Goal: Task Accomplishment & Management: Use online tool/utility

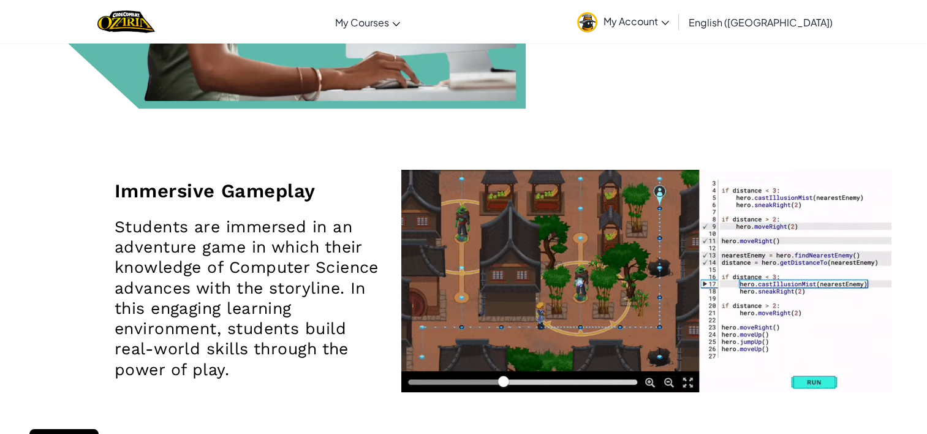
scroll to position [1096, 0]
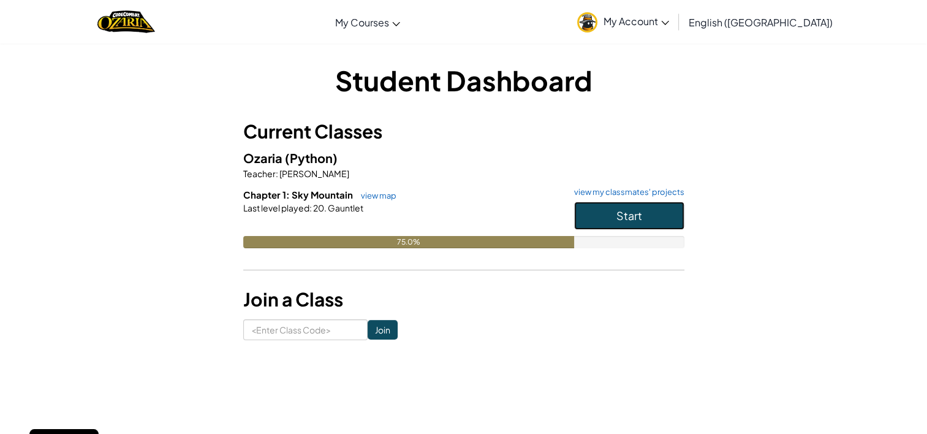
click at [626, 207] on button "Start" at bounding box center [629, 216] width 110 height 28
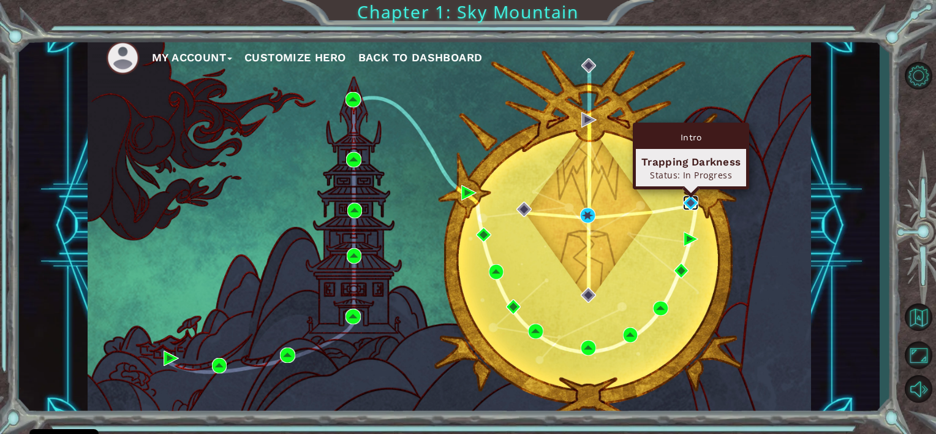
click at [686, 200] on img at bounding box center [690, 202] width 15 height 15
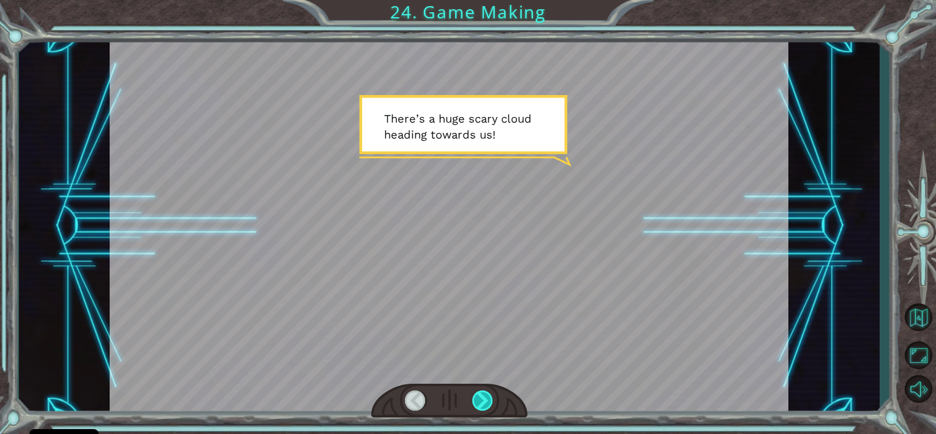
click at [487, 397] on div at bounding box center [483, 400] width 21 height 21
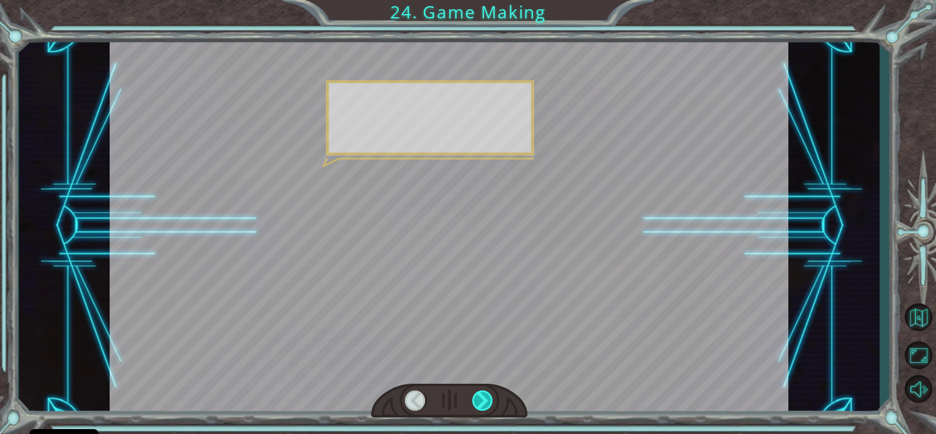
click at [487, 397] on div at bounding box center [483, 400] width 21 height 21
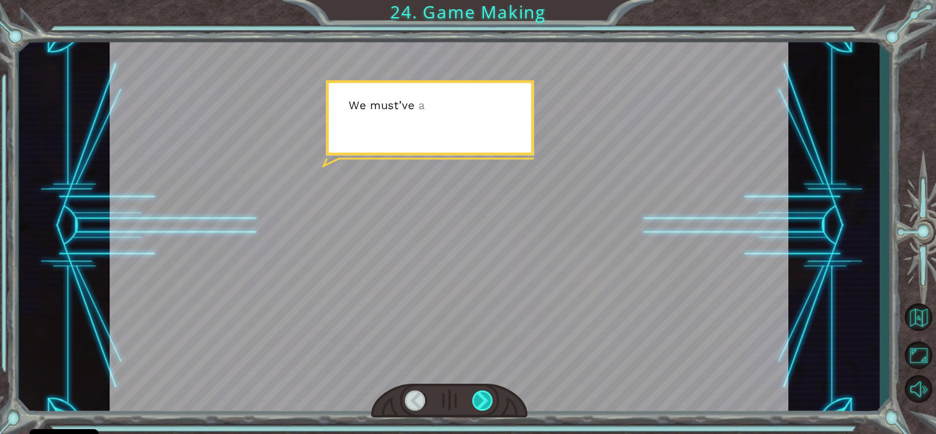
click at [487, 397] on div at bounding box center [483, 400] width 21 height 21
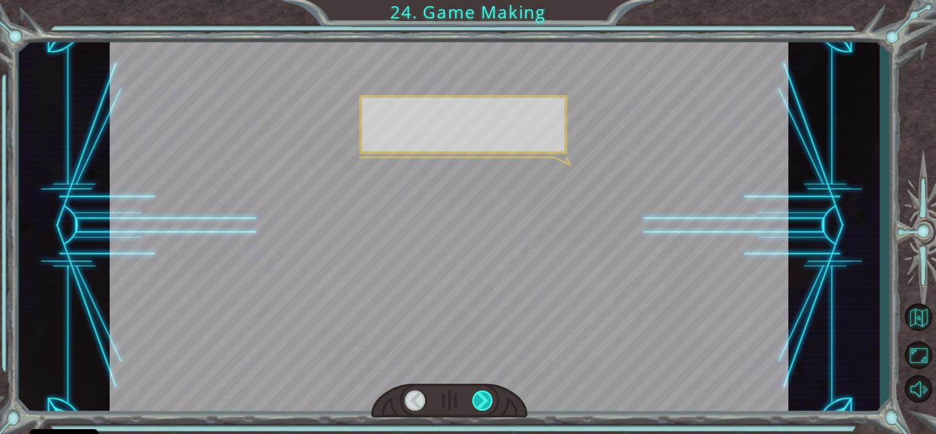
click at [487, 397] on div at bounding box center [483, 400] width 21 height 21
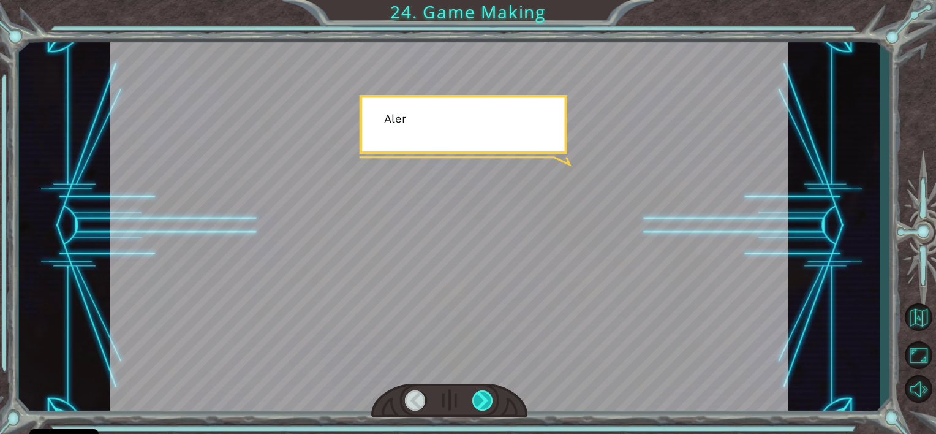
click at [487, 397] on div at bounding box center [483, 400] width 21 height 21
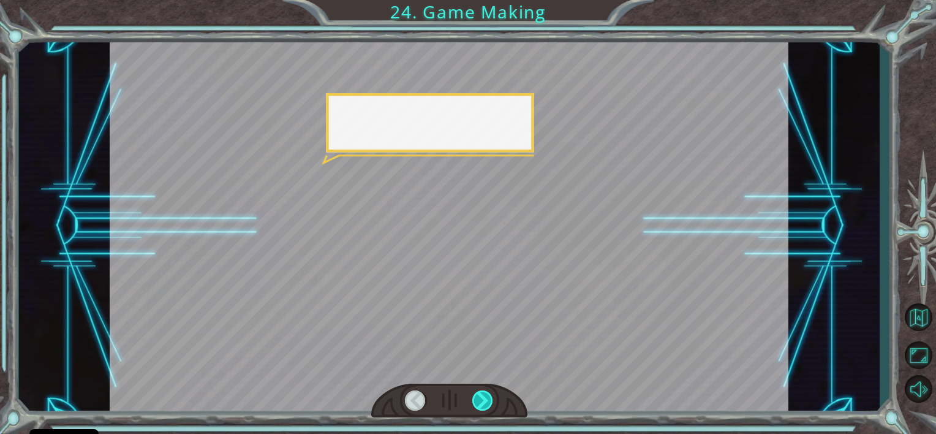
click at [487, 397] on div at bounding box center [483, 400] width 21 height 21
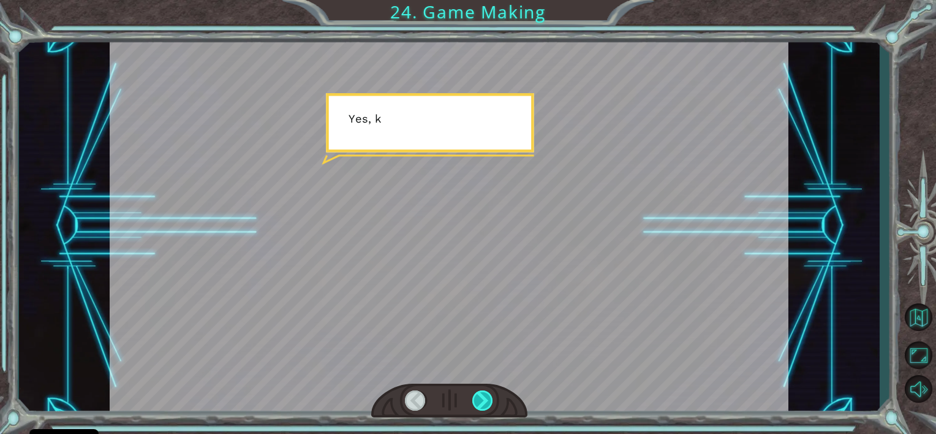
click at [487, 397] on div at bounding box center [483, 400] width 21 height 21
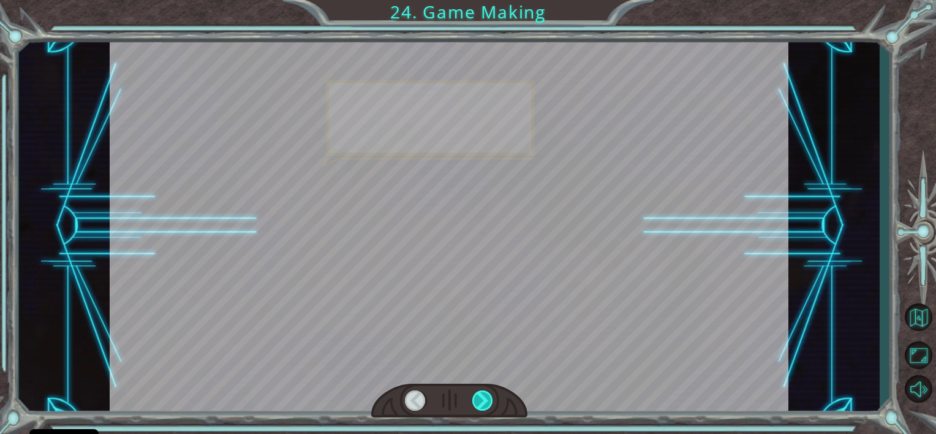
click at [487, 397] on div at bounding box center [483, 400] width 21 height 21
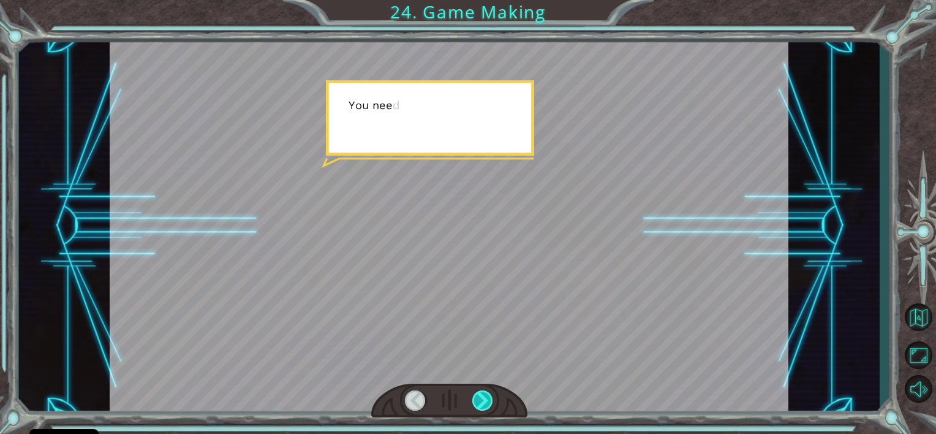
click at [487, 397] on div at bounding box center [483, 400] width 21 height 21
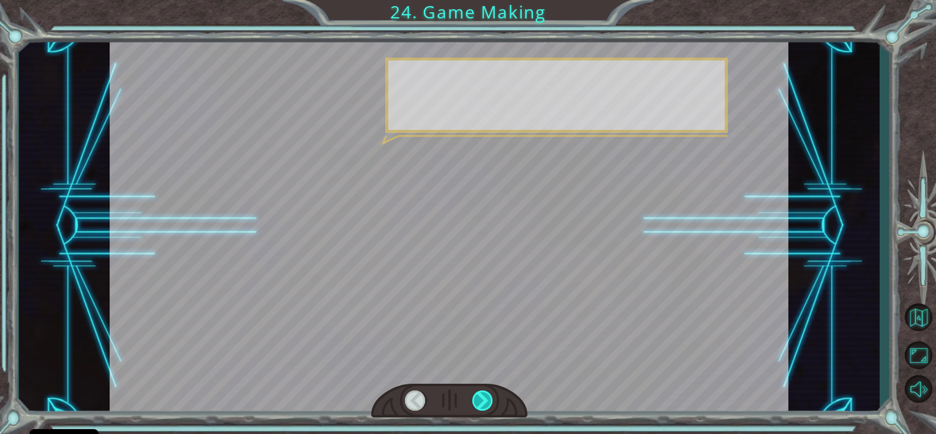
click at [487, 397] on div at bounding box center [483, 400] width 21 height 21
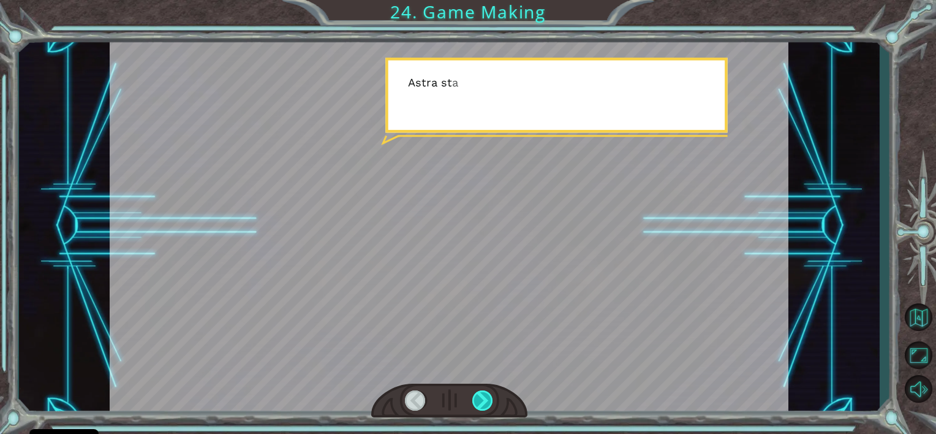
click at [487, 397] on div at bounding box center [483, 400] width 21 height 21
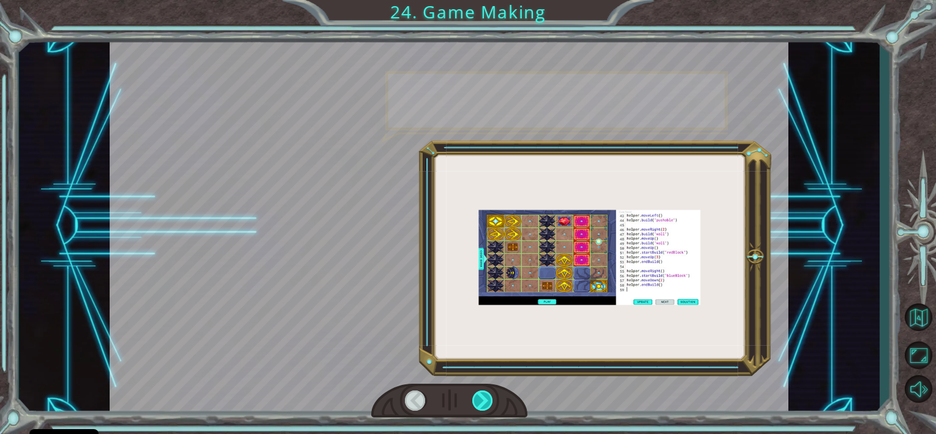
click at [487, 397] on div at bounding box center [483, 400] width 21 height 21
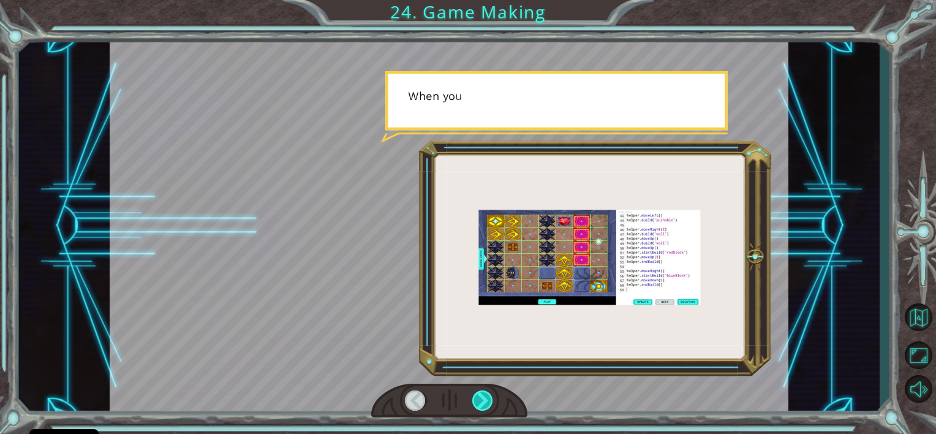
click at [487, 397] on div at bounding box center [483, 400] width 21 height 21
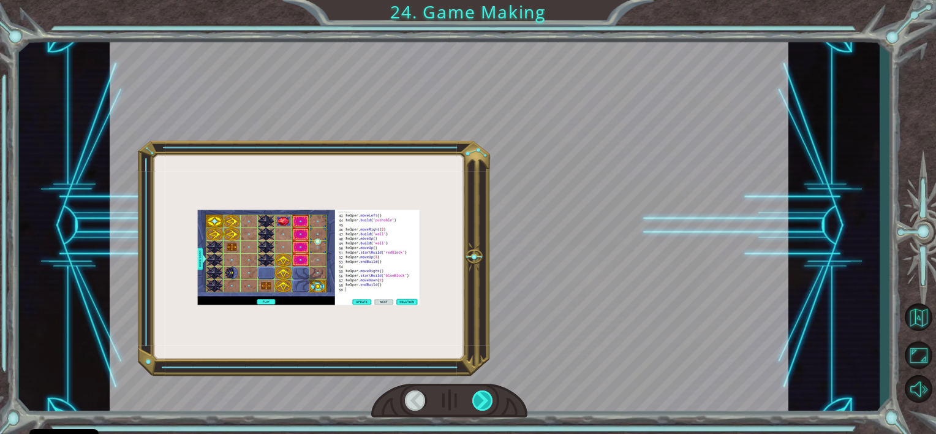
click at [487, 397] on div at bounding box center [483, 400] width 21 height 21
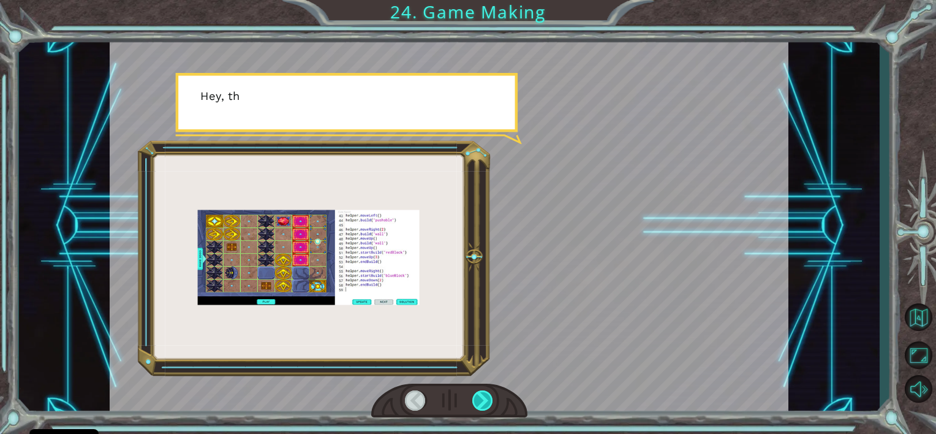
click at [487, 397] on div at bounding box center [483, 400] width 21 height 21
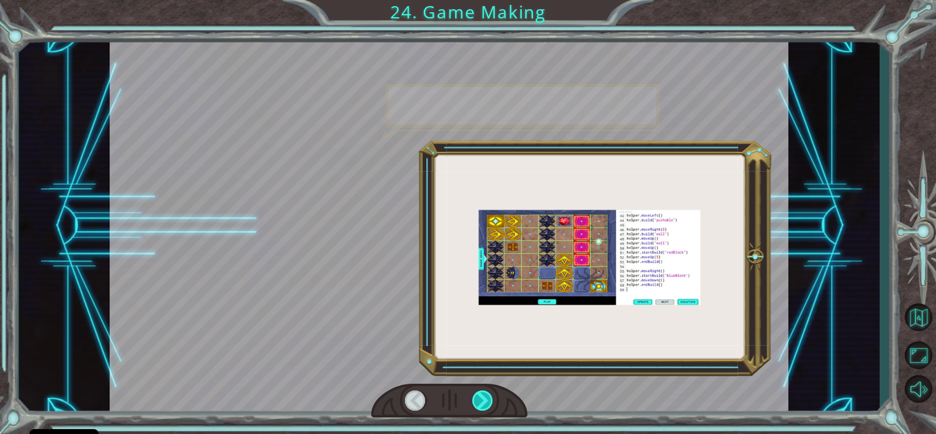
click at [487, 397] on div at bounding box center [483, 400] width 21 height 21
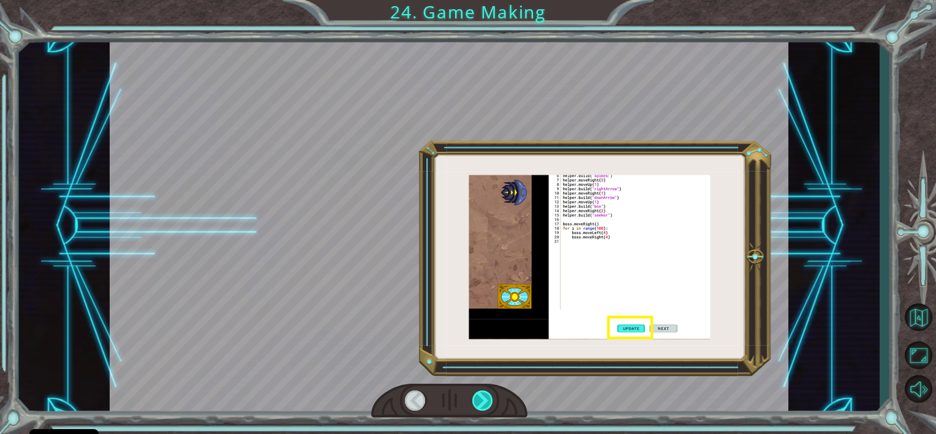
click at [487, 397] on div at bounding box center [483, 400] width 21 height 21
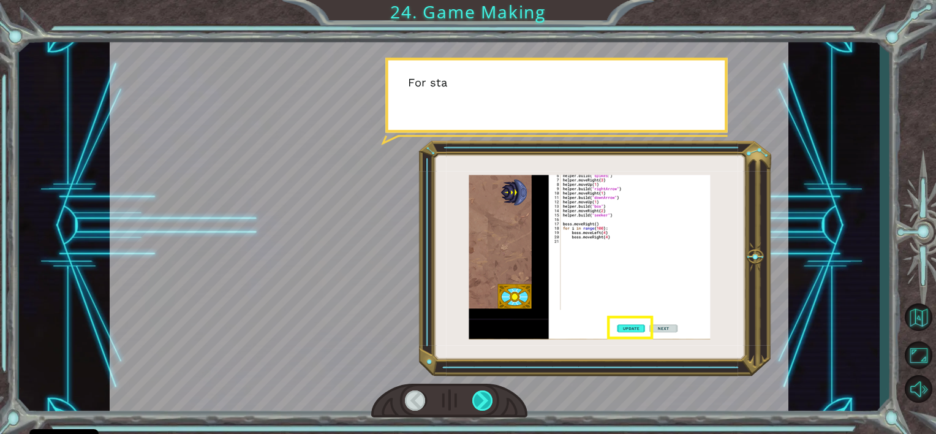
click at [487, 397] on div at bounding box center [483, 400] width 21 height 21
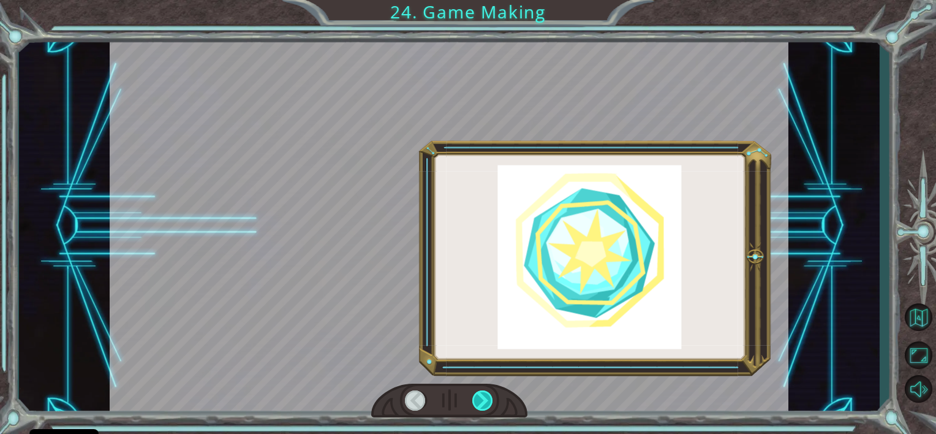
click at [487, 397] on div at bounding box center [483, 400] width 21 height 21
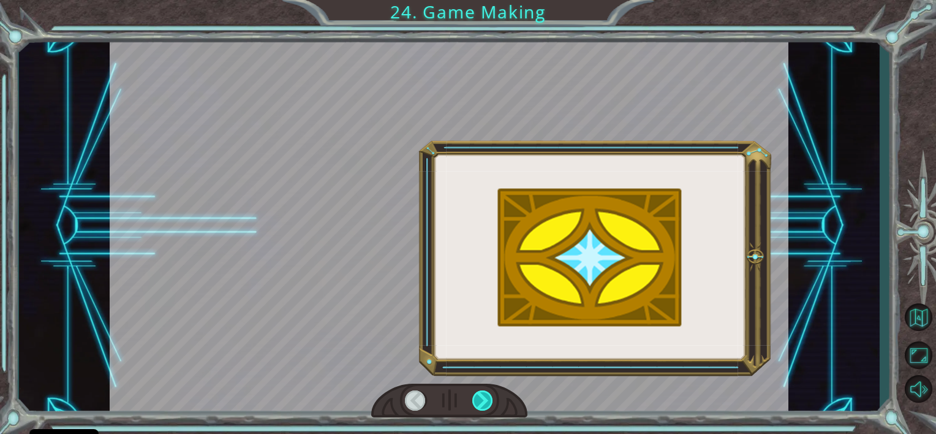
click at [487, 397] on div at bounding box center [483, 400] width 21 height 21
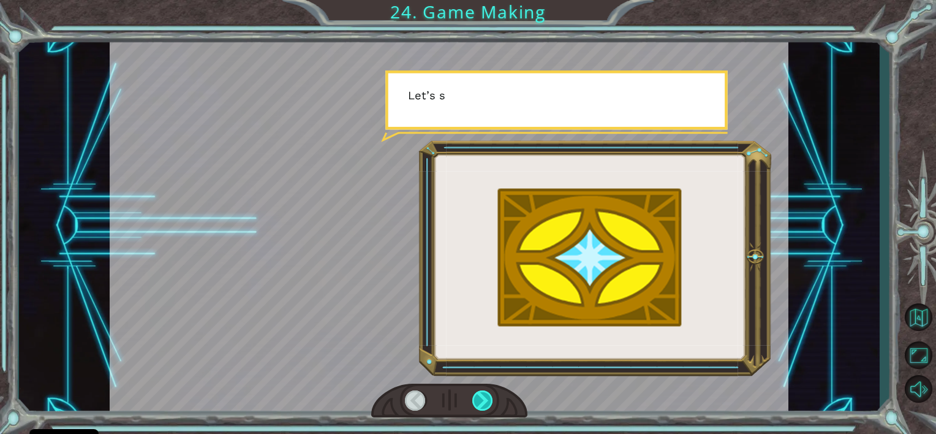
click at [487, 397] on div at bounding box center [483, 400] width 21 height 21
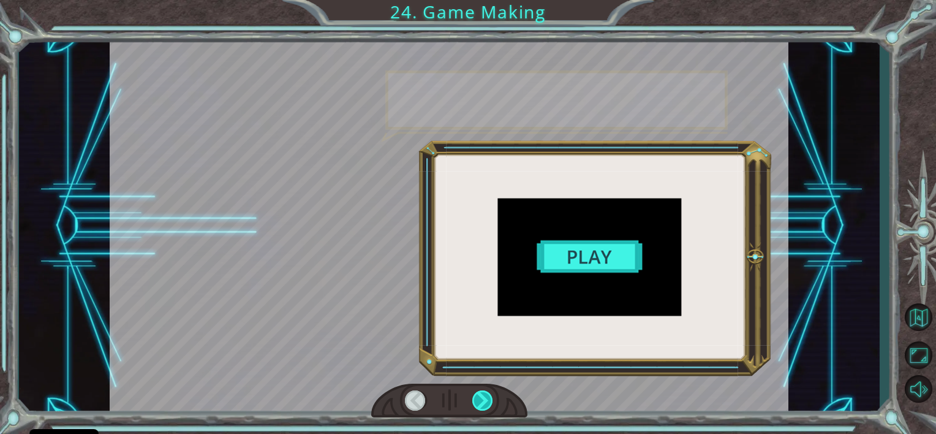
click at [487, 397] on div at bounding box center [483, 400] width 21 height 21
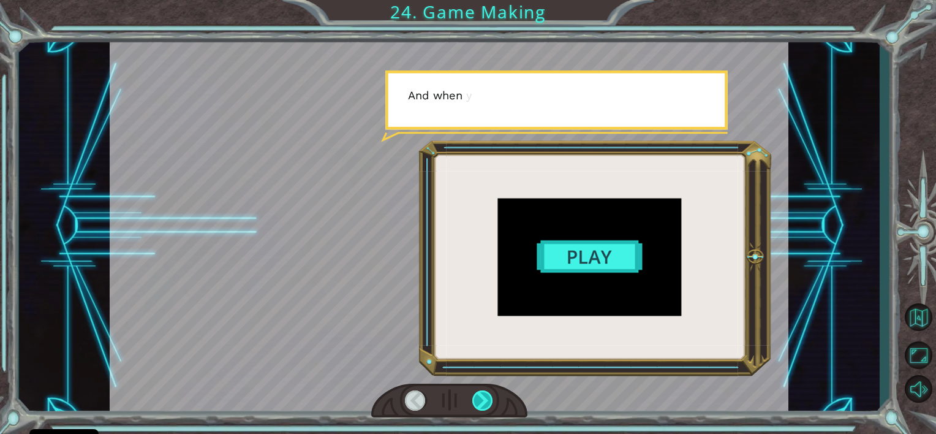
click at [487, 397] on div at bounding box center [483, 400] width 21 height 21
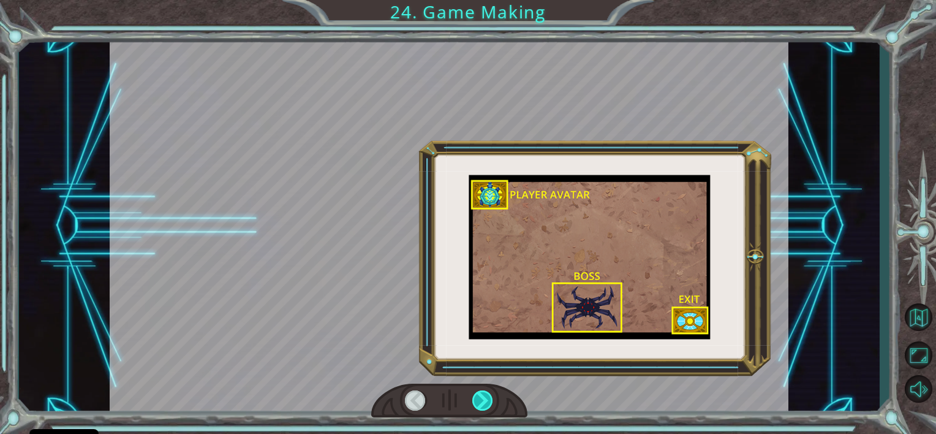
click at [487, 397] on div at bounding box center [483, 400] width 21 height 21
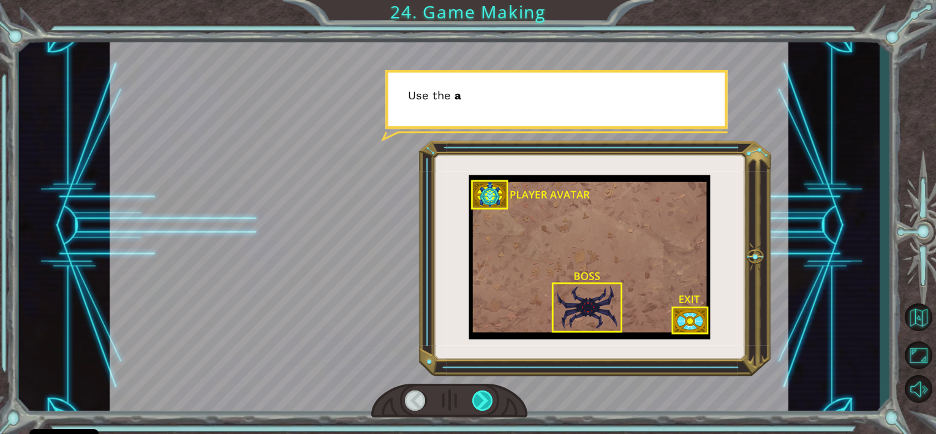
click at [487, 397] on div at bounding box center [483, 400] width 21 height 21
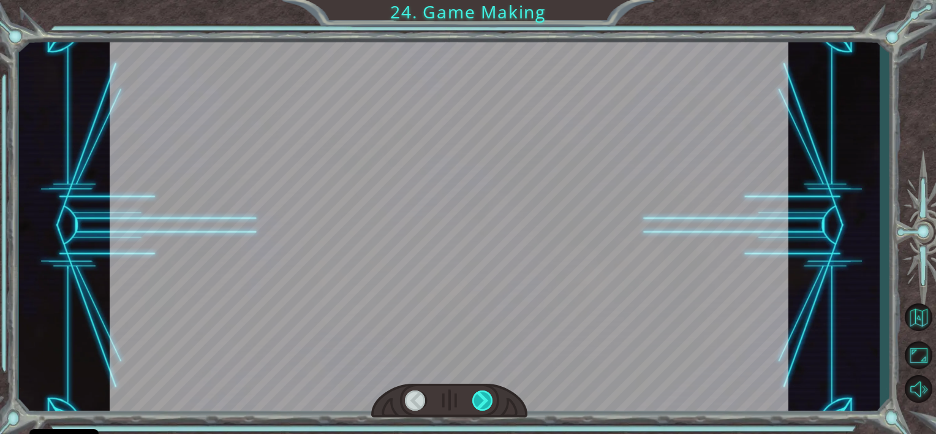
click at [487, 397] on div at bounding box center [483, 400] width 21 height 21
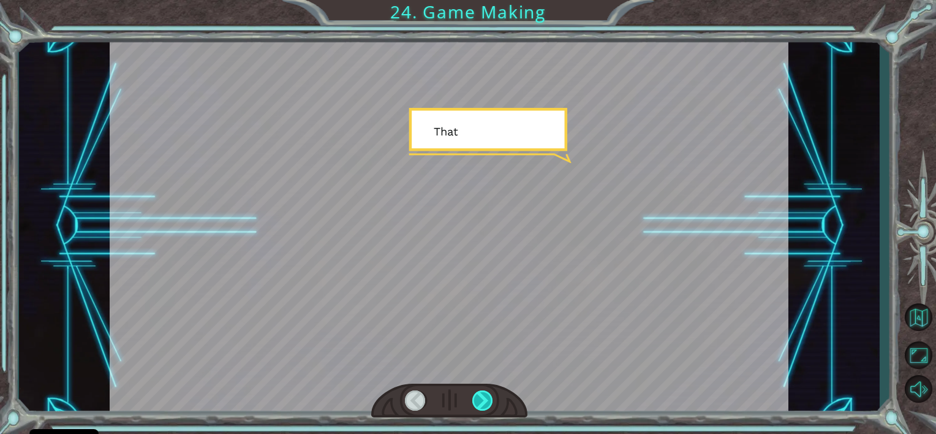
click at [487, 397] on div at bounding box center [483, 400] width 21 height 21
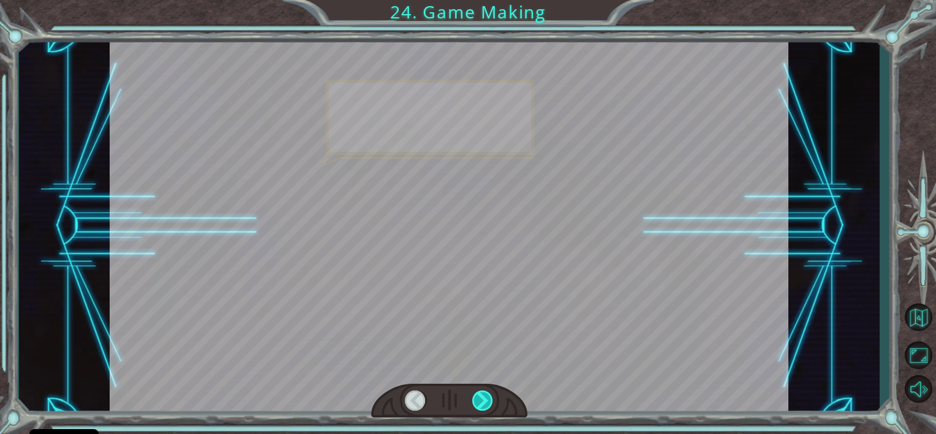
click at [487, 397] on div at bounding box center [483, 400] width 21 height 21
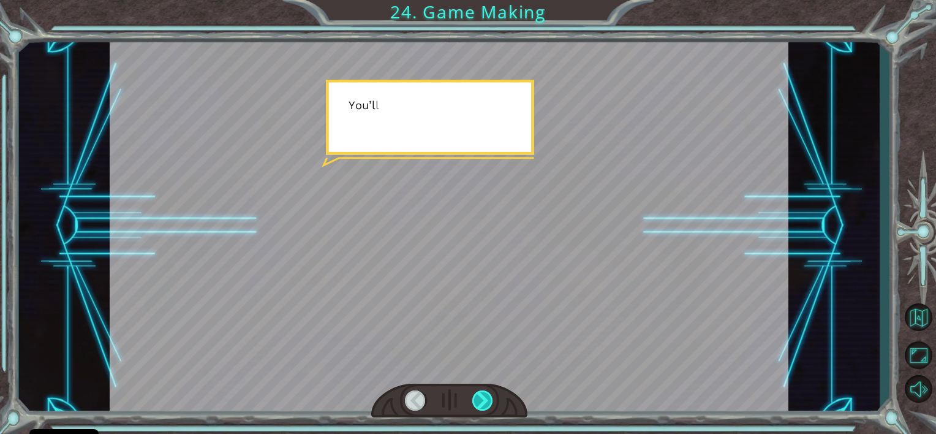
click at [487, 397] on div at bounding box center [483, 400] width 21 height 21
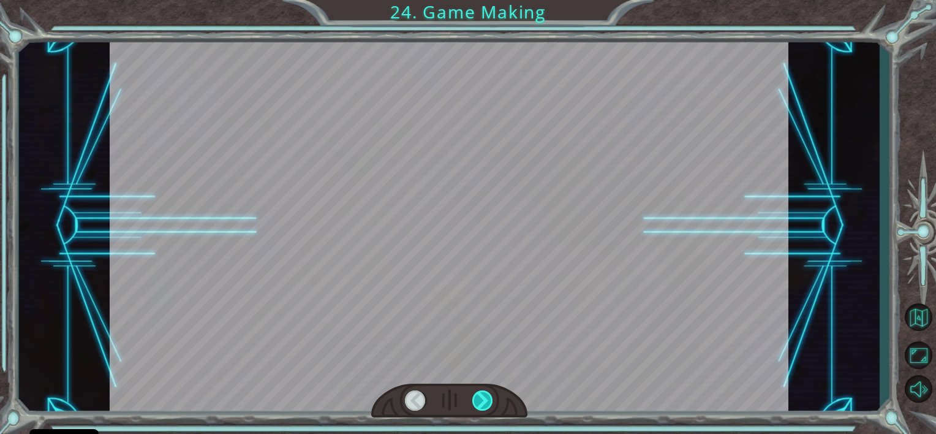
click at [487, 397] on div at bounding box center [483, 400] width 21 height 21
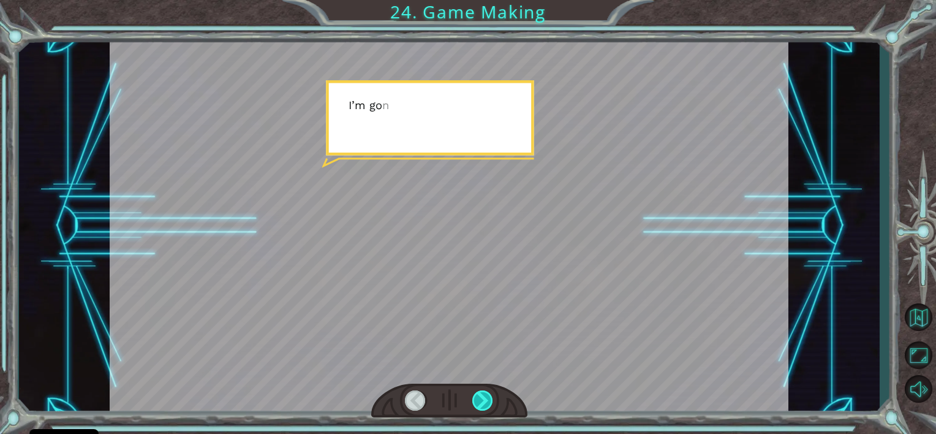
click at [487, 397] on div at bounding box center [483, 400] width 21 height 21
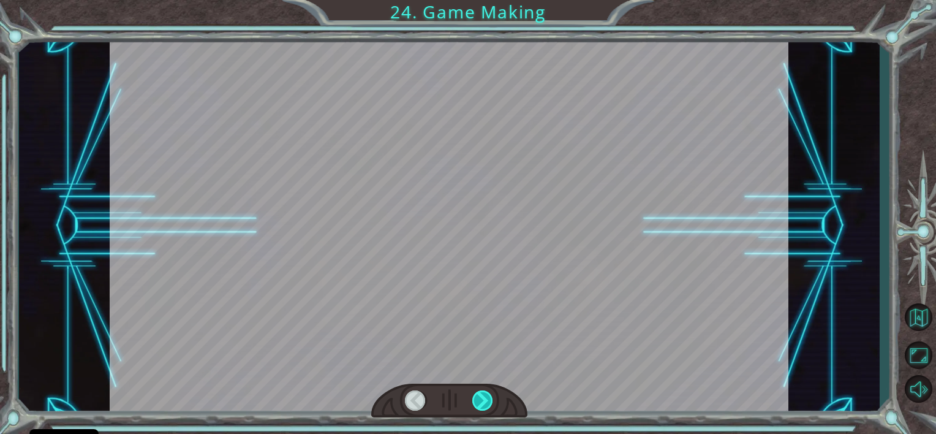
click at [487, 397] on div at bounding box center [483, 400] width 21 height 21
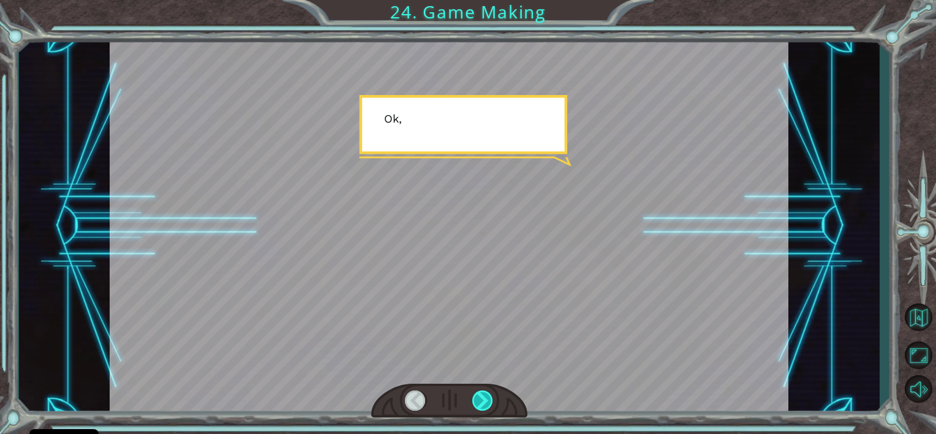
click at [487, 397] on div at bounding box center [483, 400] width 21 height 21
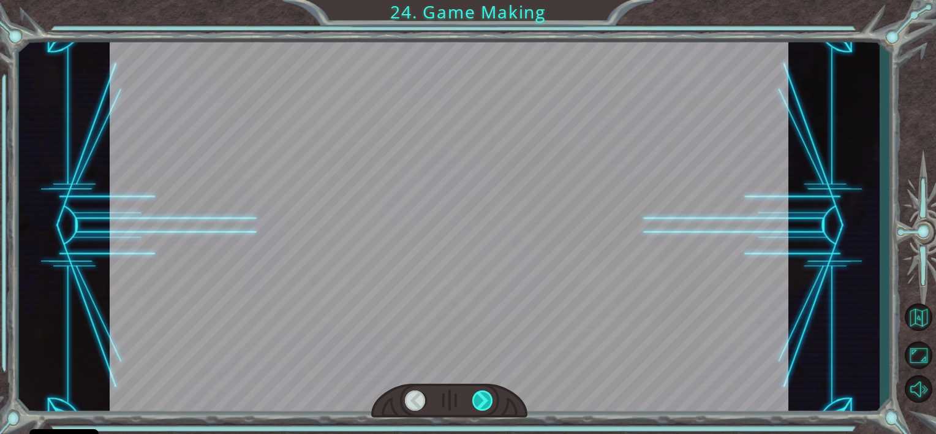
click at [487, 397] on div at bounding box center [483, 400] width 21 height 21
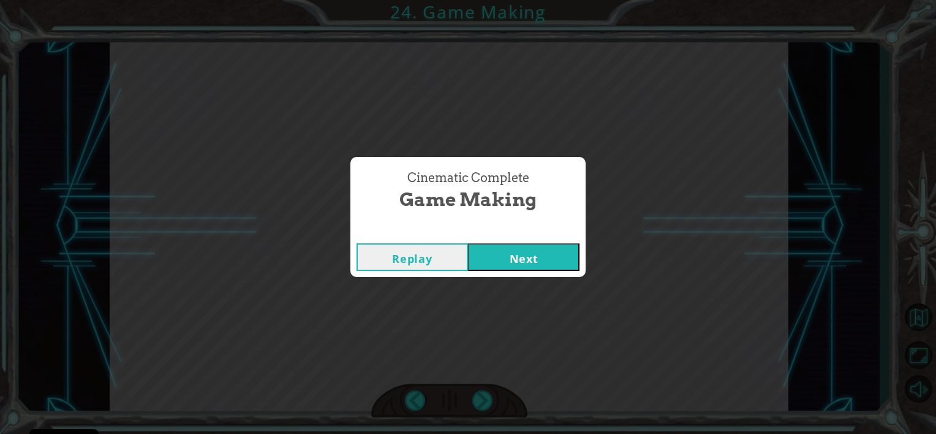
click at [544, 260] on button "Next" at bounding box center [524, 257] width 112 height 28
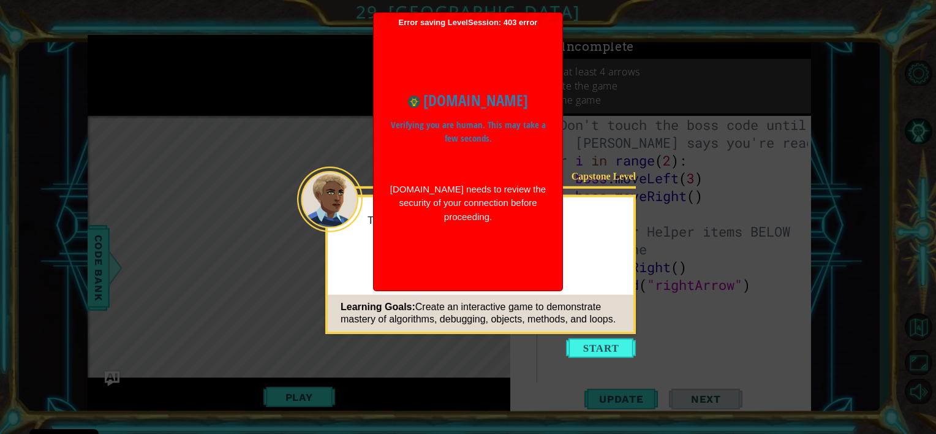
click at [544, 224] on div "[DOMAIN_NAME] needs to review the security of your connection before proceeding." at bounding box center [468, 204] width 158 height 42
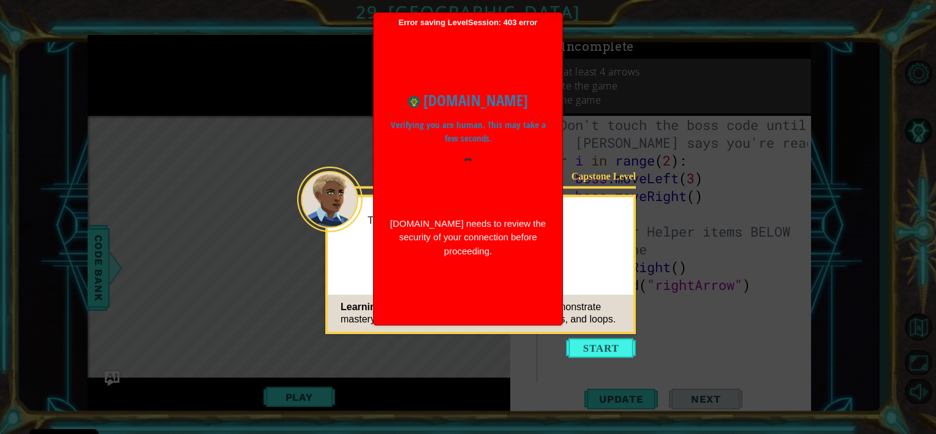
click at [497, 210] on div "www.ozaria.com Verifying you are human. This may take a few seconds. www.ozaria…" at bounding box center [468, 174] width 177 height 194
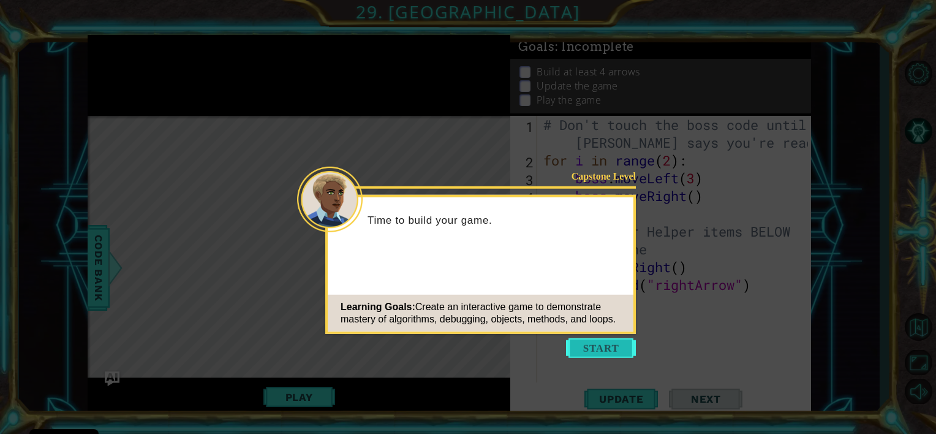
click at [608, 340] on button "Start" at bounding box center [601, 348] width 70 height 20
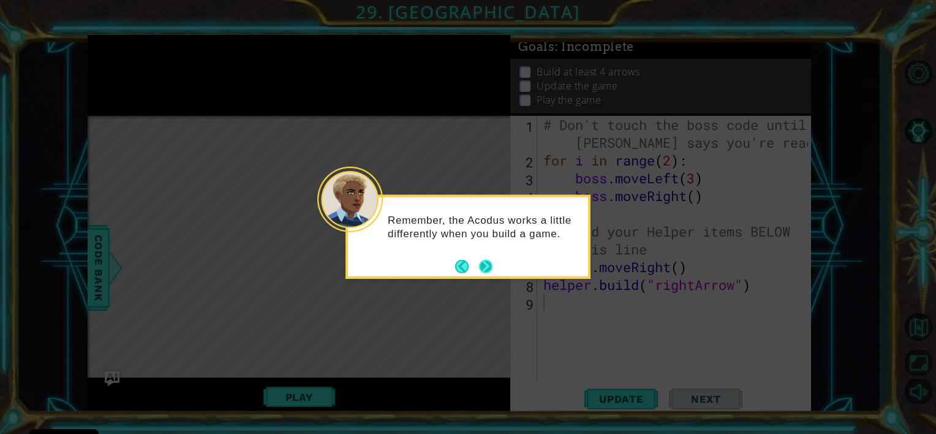
click at [484, 259] on button "Next" at bounding box center [485, 266] width 21 height 21
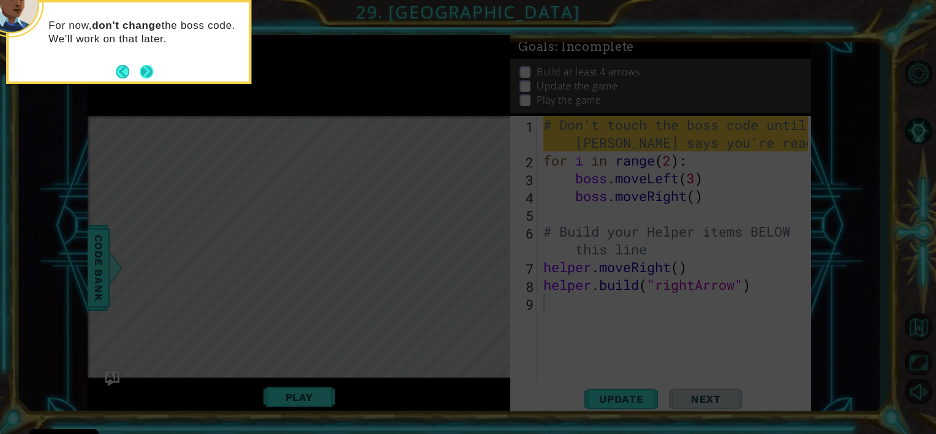
click at [143, 64] on button "Next" at bounding box center [146, 71] width 15 height 15
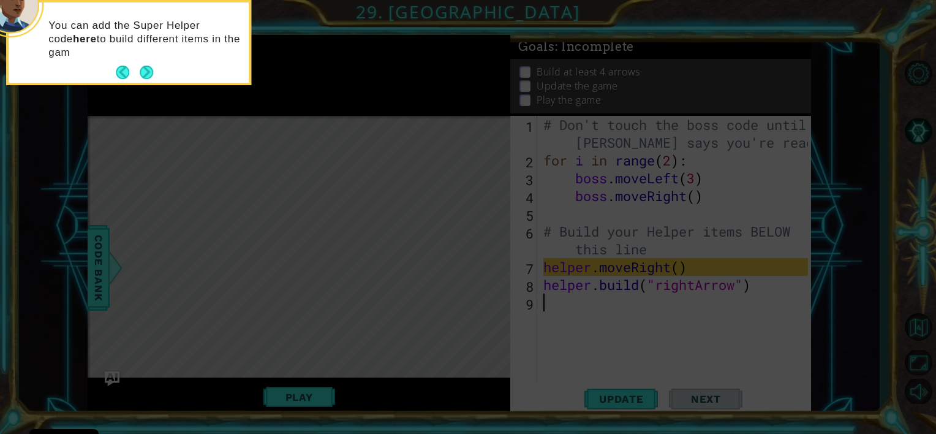
click at [143, 64] on footer at bounding box center [134, 72] width 37 height 18
click at [143, 59] on p "You can add the Super Helper code here to build different items in the game, li…" at bounding box center [144, 39] width 192 height 40
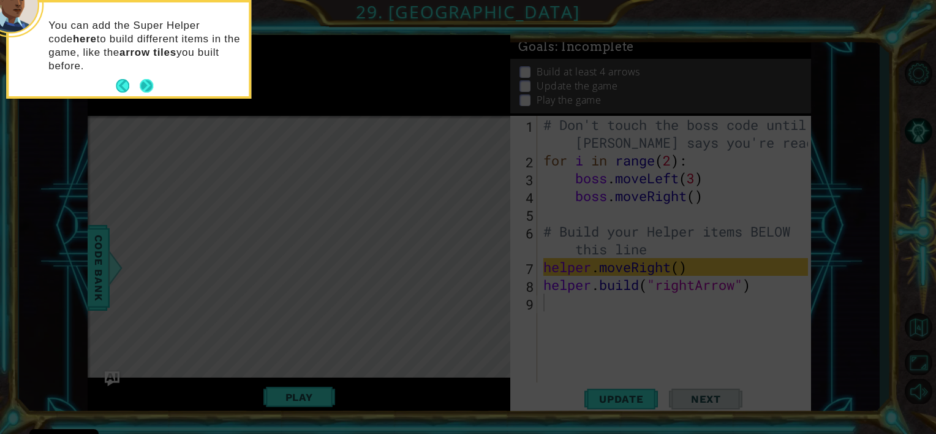
click at [145, 78] on button "Next" at bounding box center [147, 86] width 17 height 17
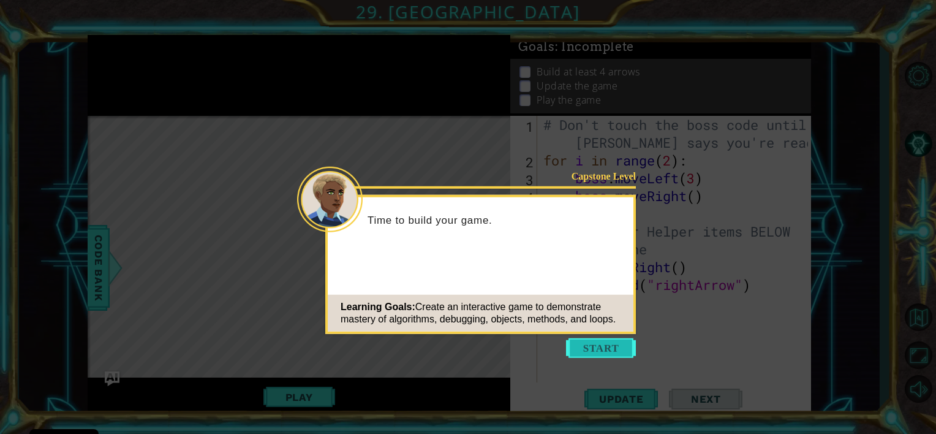
click at [613, 345] on button "Start" at bounding box center [601, 348] width 70 height 20
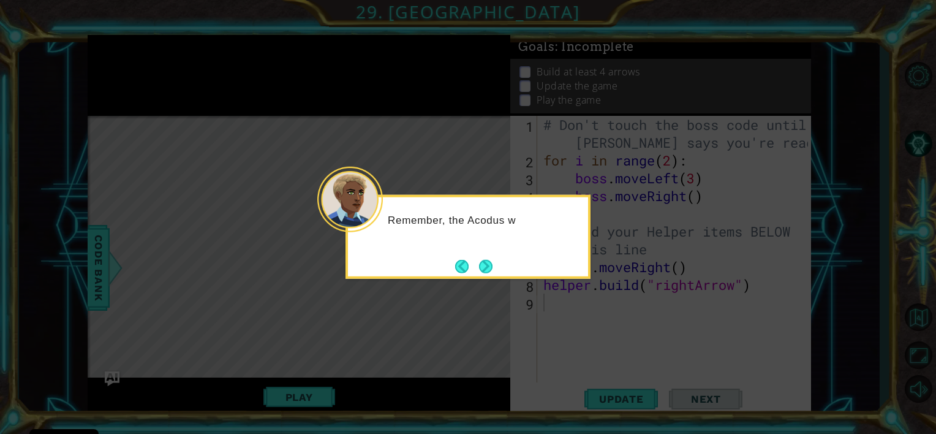
click at [471, 279] on icon at bounding box center [468, 217] width 936 height 434
click at [486, 259] on button "Next" at bounding box center [486, 266] width 14 height 14
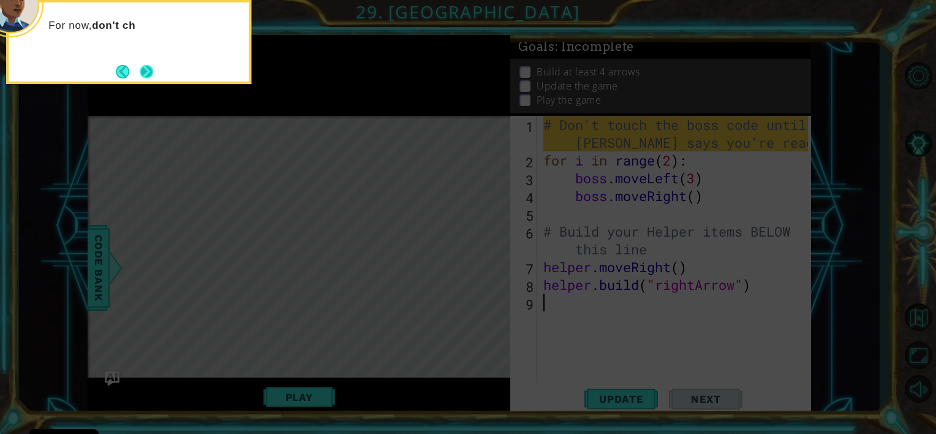
click at [142, 72] on button "Next" at bounding box center [146, 71] width 15 height 15
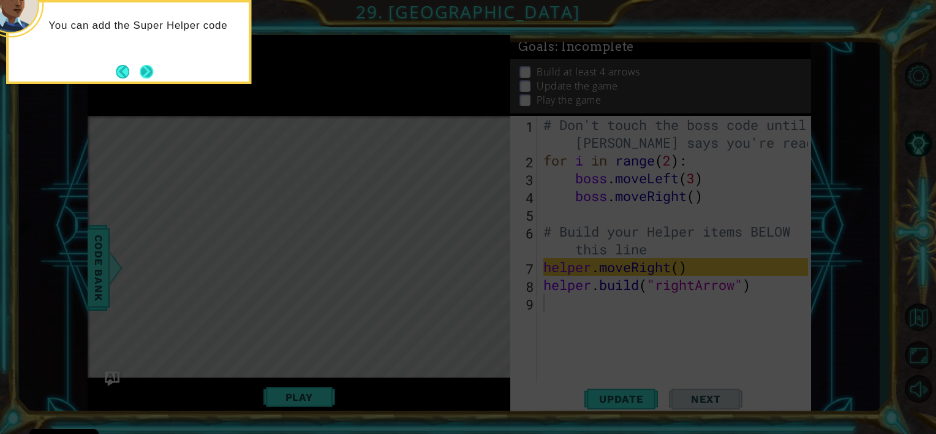
click at [140, 64] on button "Next" at bounding box center [147, 71] width 14 height 14
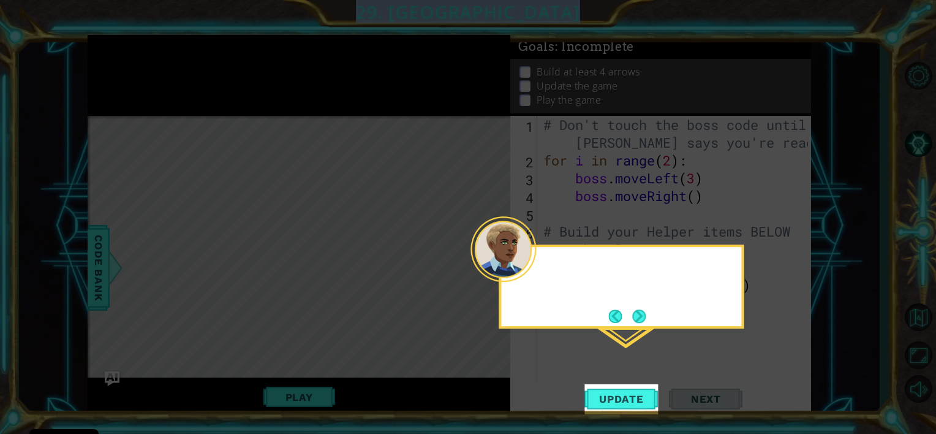
click at [140, 61] on icon at bounding box center [468, 217] width 936 height 434
click at [642, 314] on button "Next" at bounding box center [639, 316] width 20 height 20
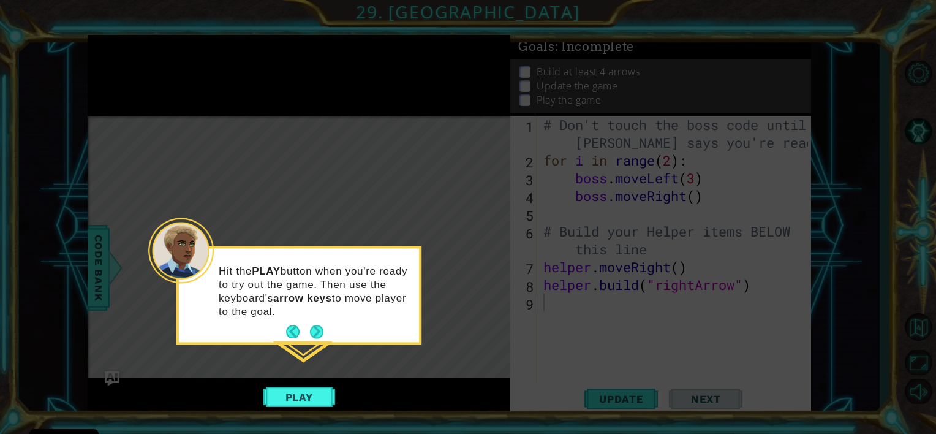
click at [284, 191] on icon at bounding box center [468, 217] width 936 height 434
click at [294, 389] on button "Play" at bounding box center [300, 396] width 72 height 23
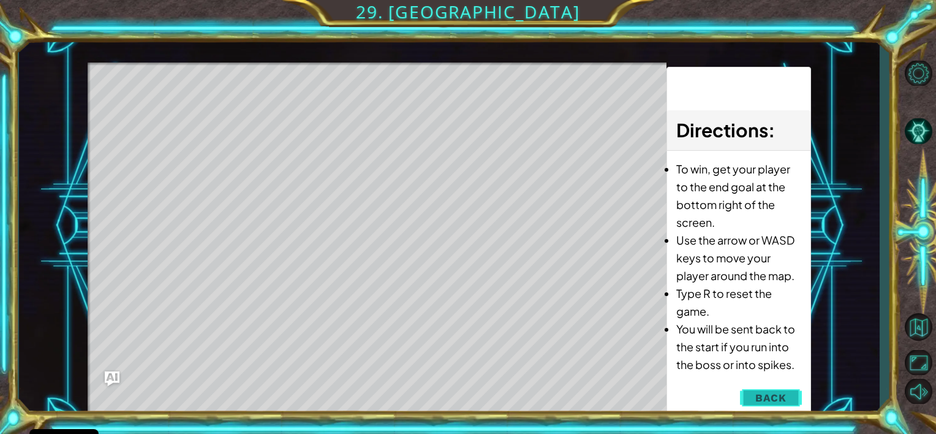
click at [767, 397] on span "Back" at bounding box center [771, 398] width 31 height 12
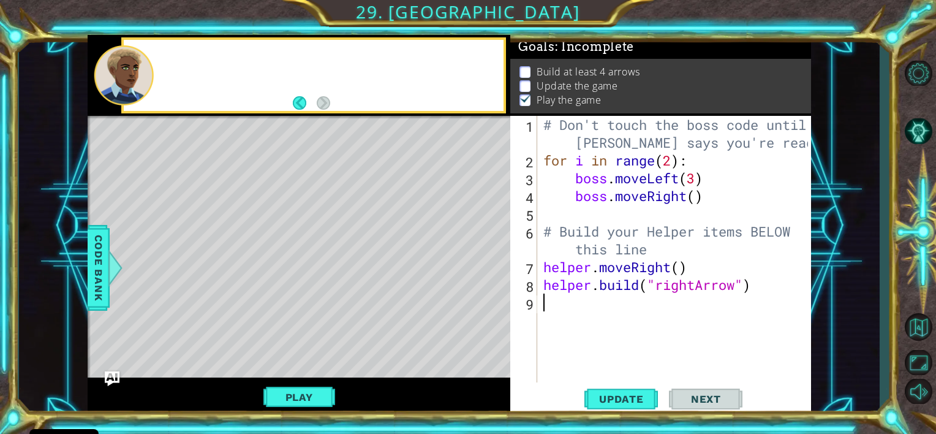
scroll to position [6, 0]
click at [221, 334] on div "Level Map" at bounding box center [371, 296] width 566 height 361
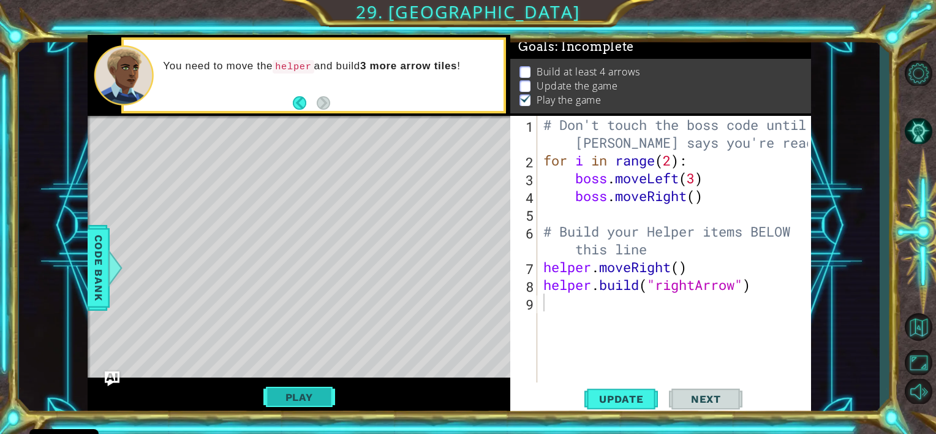
click at [300, 389] on button "Play" at bounding box center [300, 396] width 72 height 23
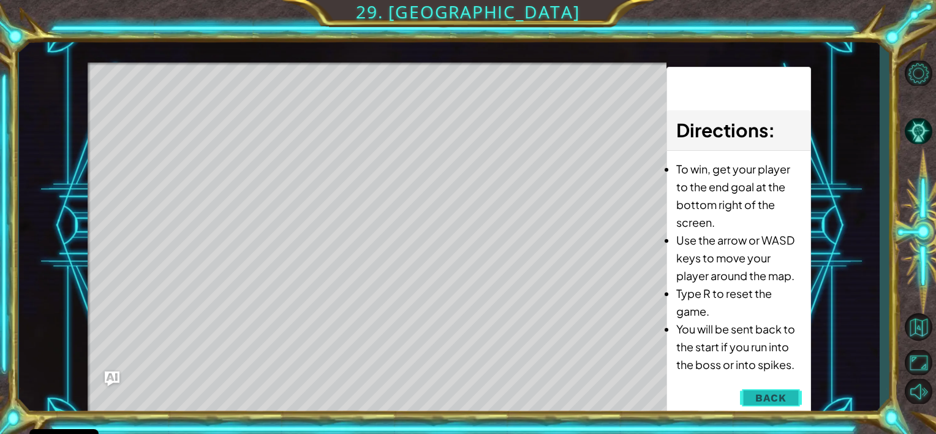
click at [769, 395] on span "Back" at bounding box center [771, 398] width 31 height 12
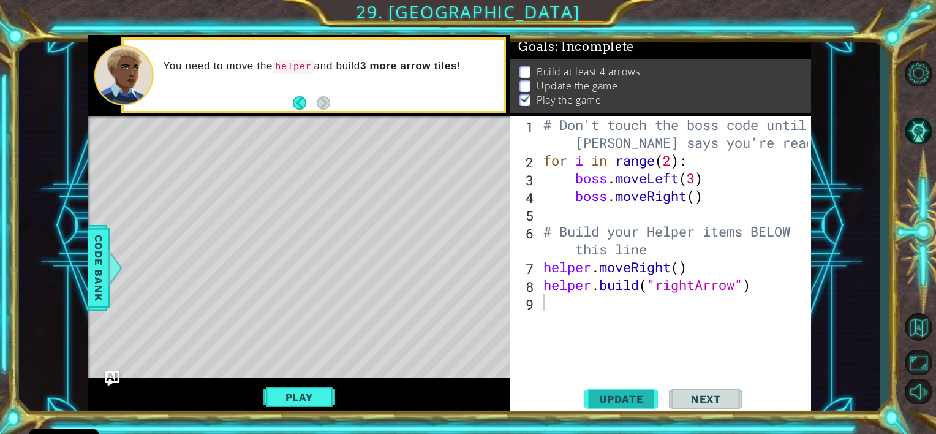
click at [608, 401] on span "Update" at bounding box center [621, 399] width 69 height 12
click at [613, 404] on span "Update" at bounding box center [621, 399] width 69 height 12
type textarea "h"
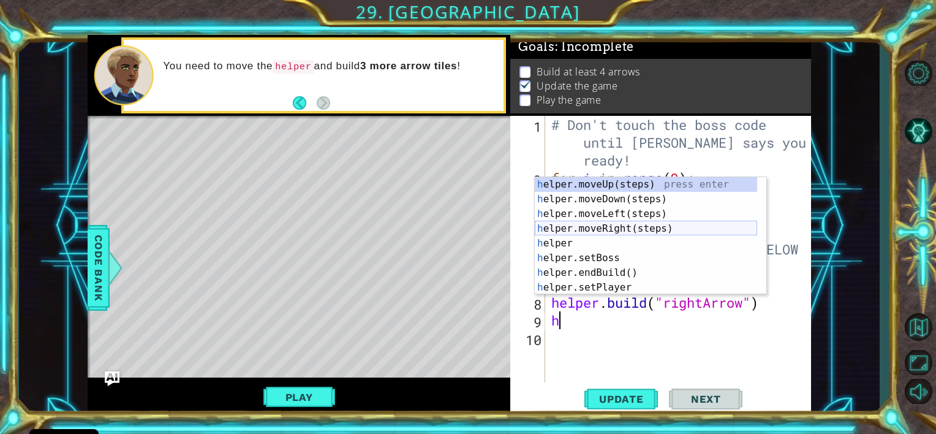
click at [596, 230] on div "h elper.moveUp(steps) press enter h elper.moveDown(steps) press enter h elper.m…" at bounding box center [646, 250] width 222 height 147
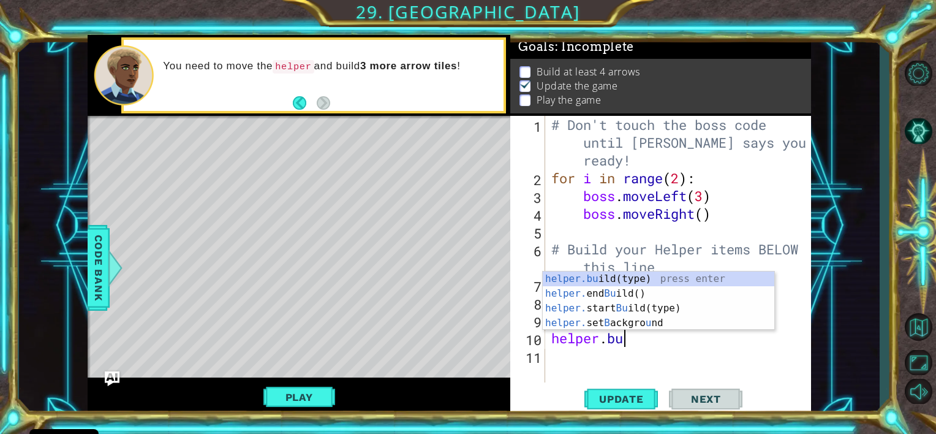
scroll to position [0, 2]
click at [603, 278] on div "helper.bu ild(type) press enter helper. end Bu ild() press enter helper. start …" at bounding box center [659, 315] width 232 height 88
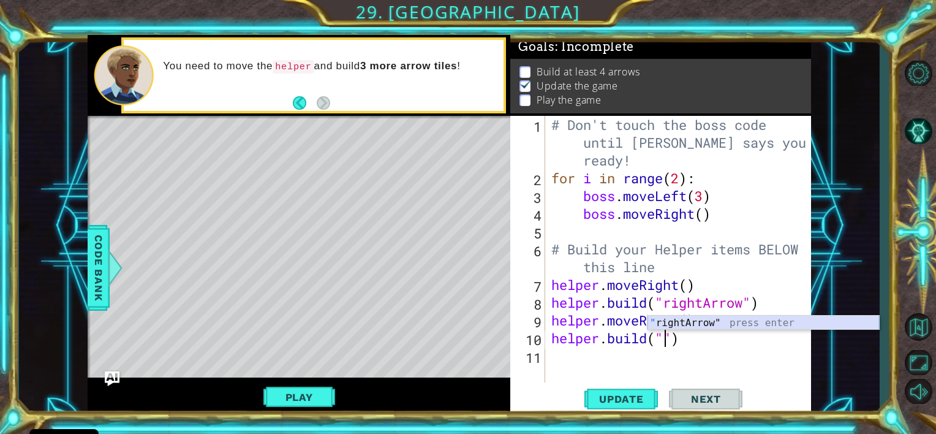
click at [699, 321] on div "" rightArrow" press enter" at bounding box center [764, 338] width 232 height 44
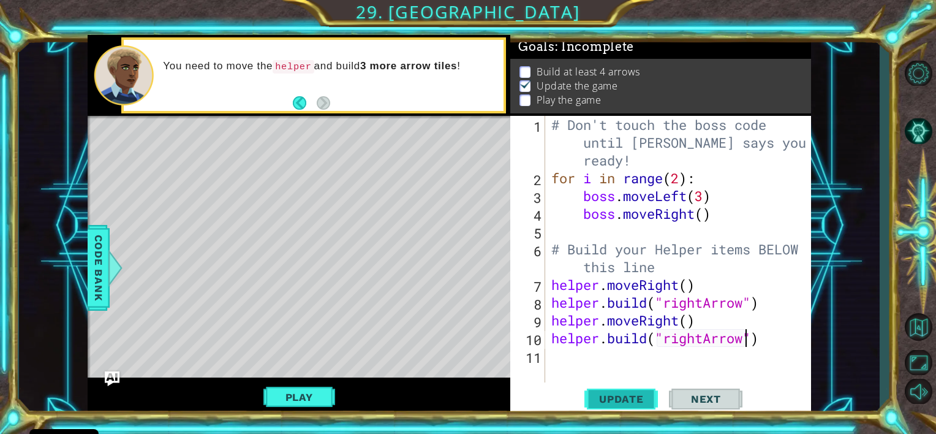
type textarea "[DOMAIN_NAME]("rightArrow")"
click at [621, 397] on span "Update" at bounding box center [621, 399] width 69 height 12
click at [314, 392] on button "Play" at bounding box center [300, 396] width 72 height 23
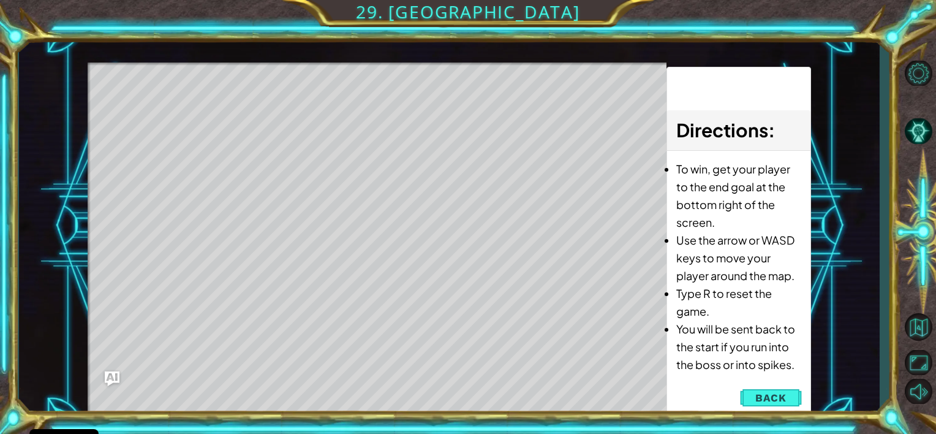
click at [251, 110] on div "Level Map" at bounding box center [371, 243] width 566 height 361
drag, startPoint x: 156, startPoint y: 113, endPoint x: 181, endPoint y: 114, distance: 25.8
click at [181, 114] on div "Level Map" at bounding box center [371, 243] width 566 height 361
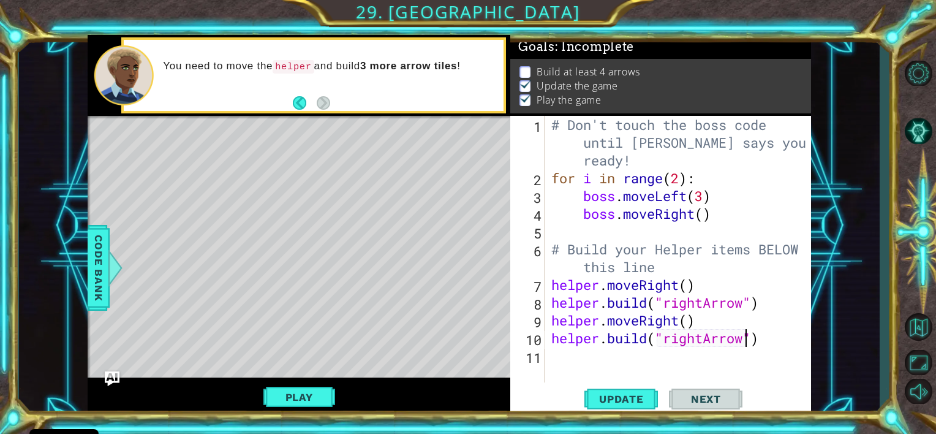
click at [545, 357] on div "11" at bounding box center [529, 358] width 32 height 18
click at [553, 363] on div "# Don't touch the boss code until [PERSON_NAME] says you're ready! for i in ran…" at bounding box center [682, 285] width 266 height 338
type textarea "h"
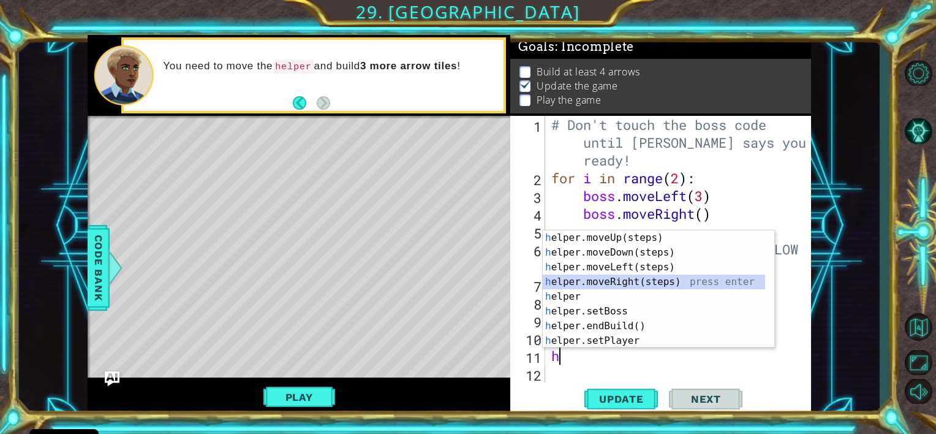
click at [610, 279] on div "h elper.moveUp(steps) press enter h elper.moveDown(steps) press enter h elper.m…" at bounding box center [654, 303] width 222 height 147
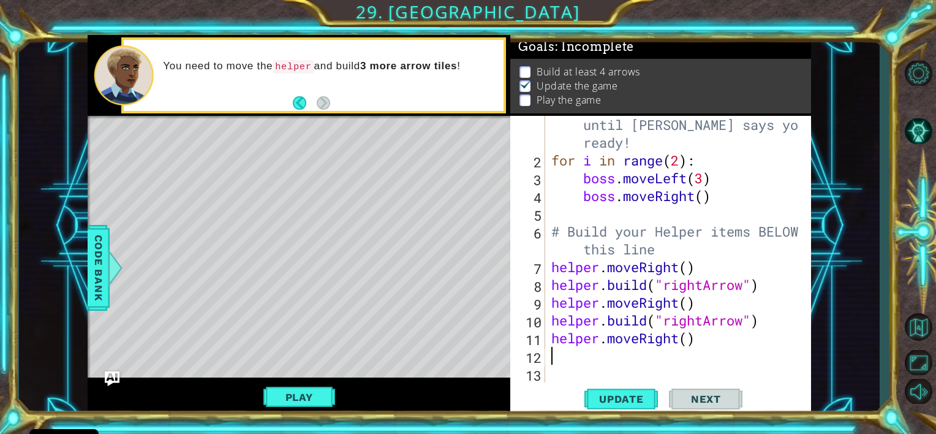
scroll to position [17, 0]
click at [596, 390] on button "Update" at bounding box center [622, 399] width 74 height 30
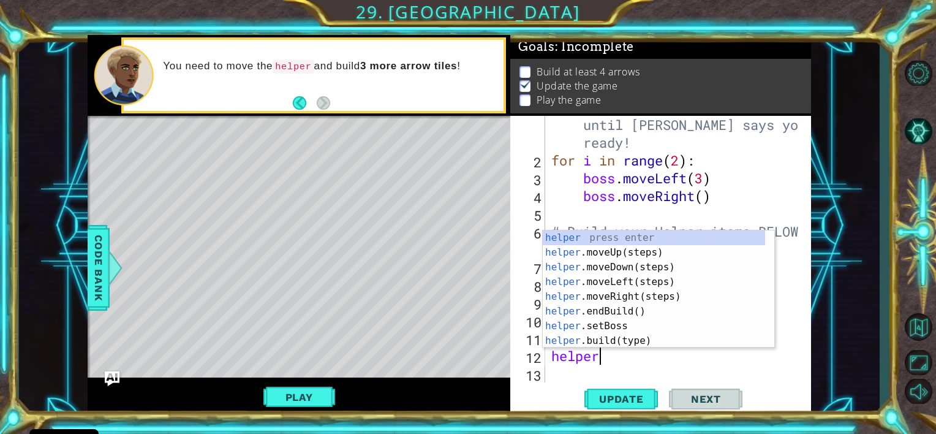
scroll to position [0, 2]
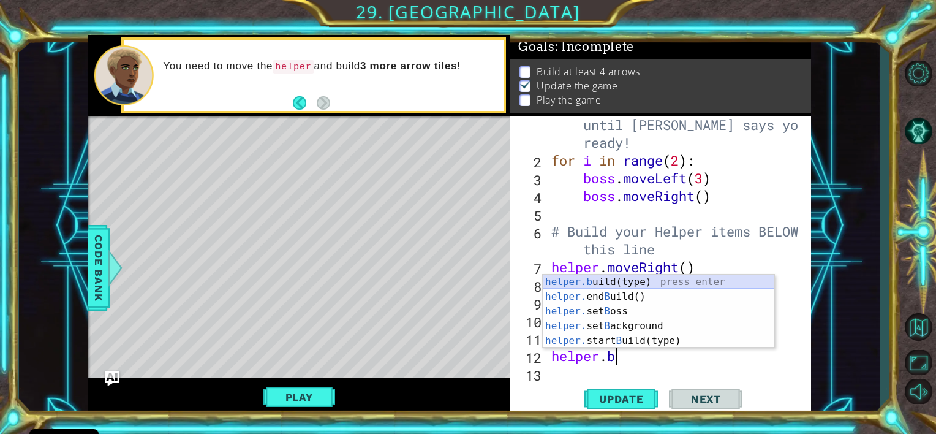
click at [601, 279] on div "helper.b uild(type) press enter helper. end B uild() press enter helper. set B …" at bounding box center [659, 326] width 232 height 103
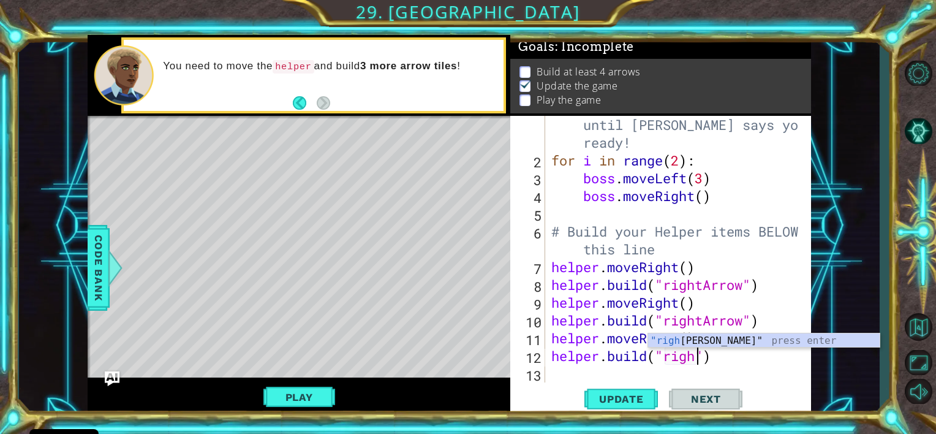
scroll to position [0, 7]
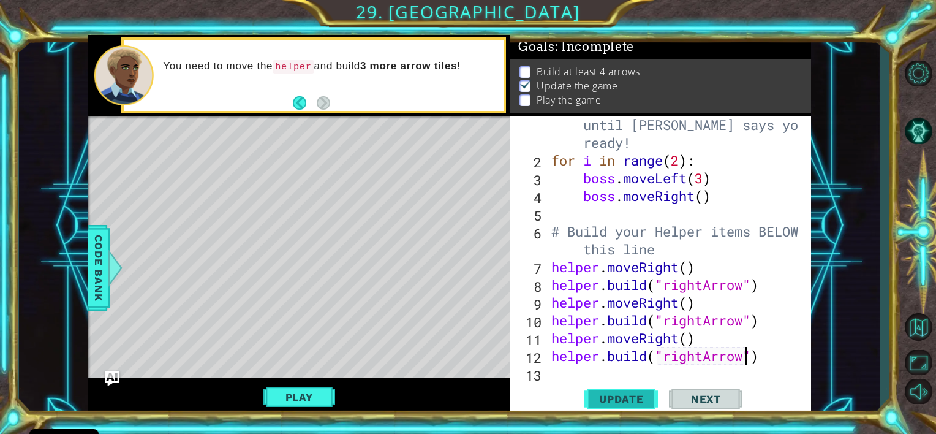
type textarea "[DOMAIN_NAME]("rightArrow")"
click at [630, 398] on span "Update" at bounding box center [621, 399] width 69 height 12
click at [561, 372] on div "# Don't touch the boss code until [PERSON_NAME] says you're ready! for i in ran…" at bounding box center [677, 267] width 256 height 338
type textarea "h"
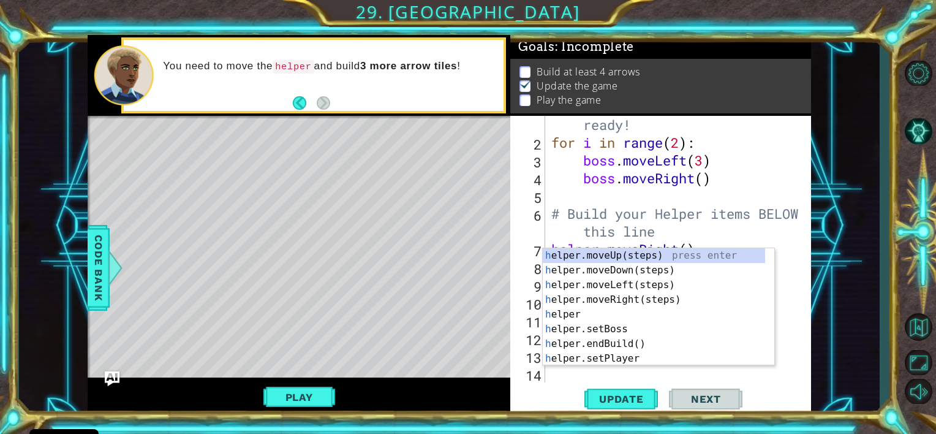
scroll to position [35, 0]
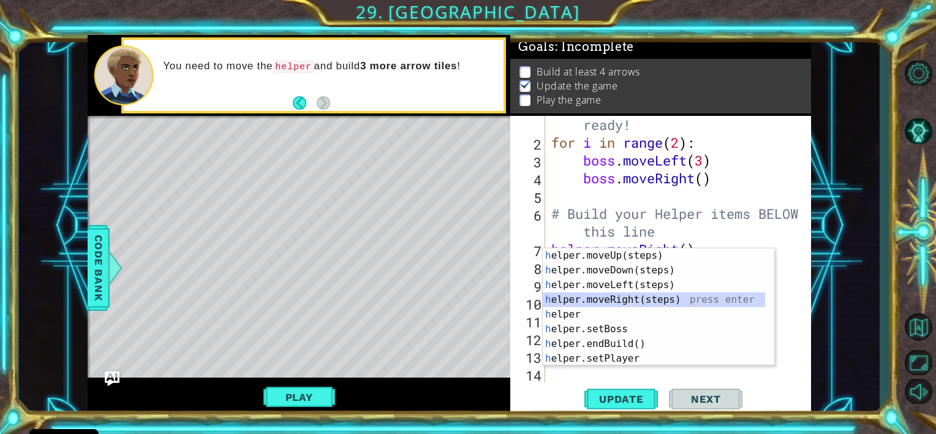
click at [621, 298] on div "h elper.moveUp(steps) press enter h elper.moveDown(steps) press enter h elper.m…" at bounding box center [654, 321] width 222 height 147
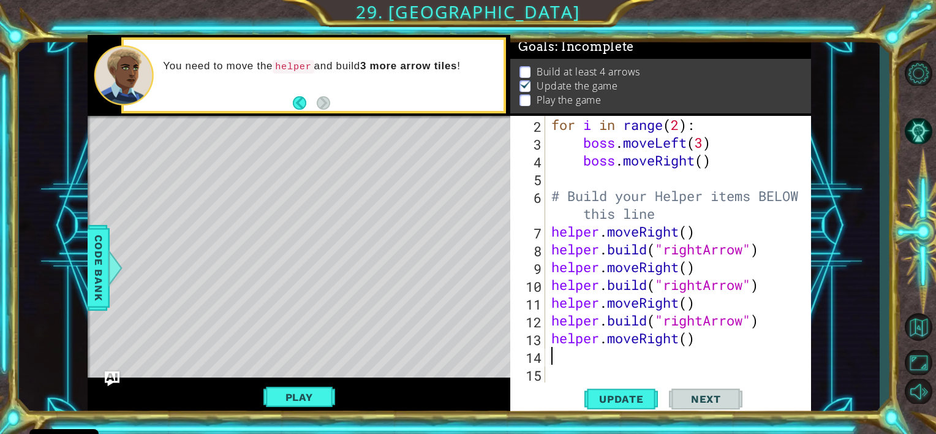
scroll to position [53, 0]
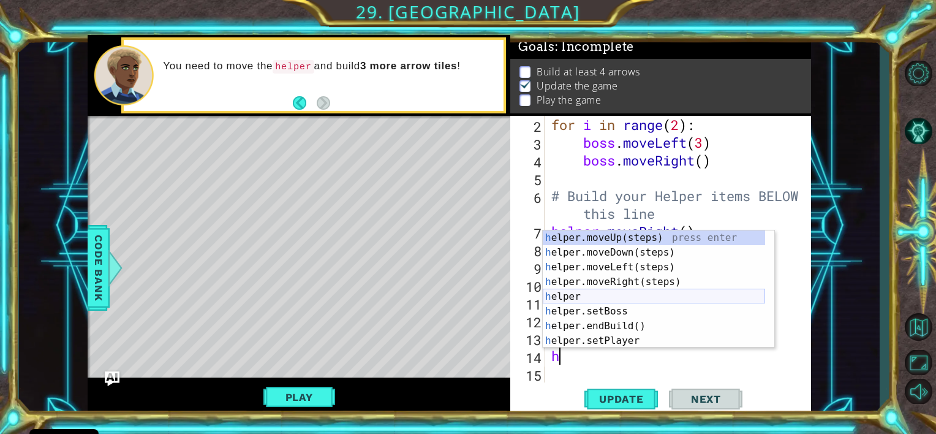
click at [585, 293] on div "h elper.moveUp(steps) press enter h elper.moveDown(steps) press enter h elper.m…" at bounding box center [654, 303] width 222 height 147
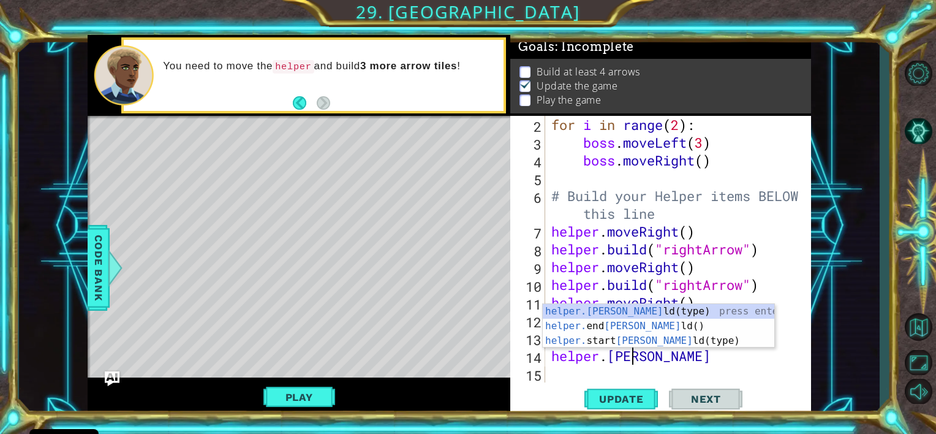
scroll to position [0, 3]
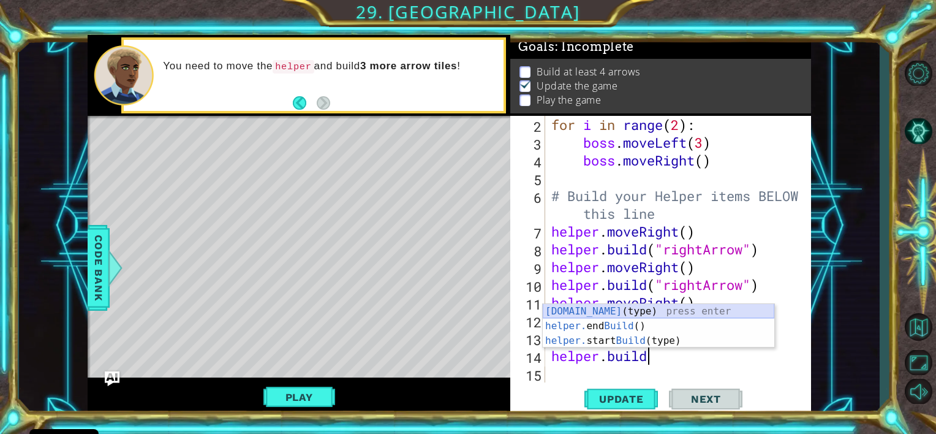
click at [612, 311] on div "[DOMAIN_NAME] (type) press enter helper. end Build () press enter helper. start…" at bounding box center [659, 341] width 232 height 74
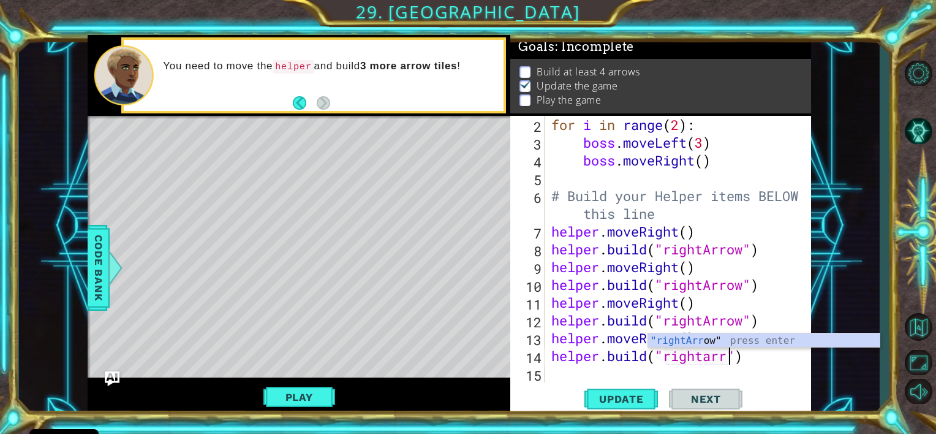
scroll to position [0, 8]
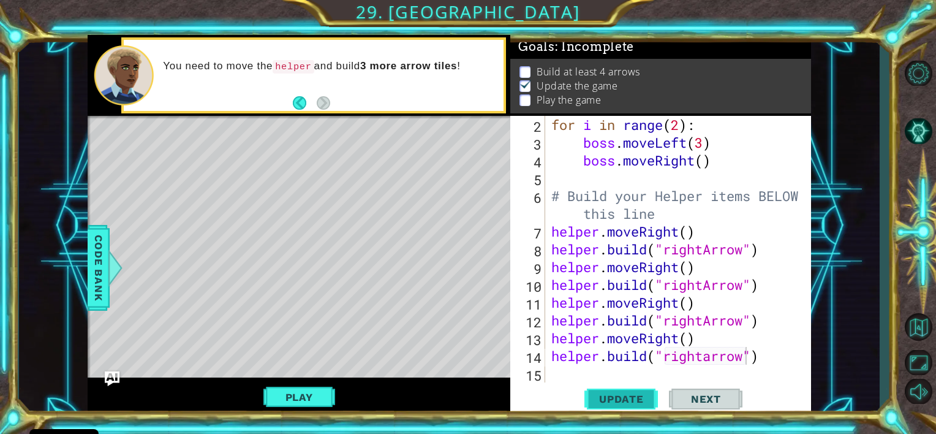
click at [630, 403] on span "Update" at bounding box center [621, 399] width 69 height 12
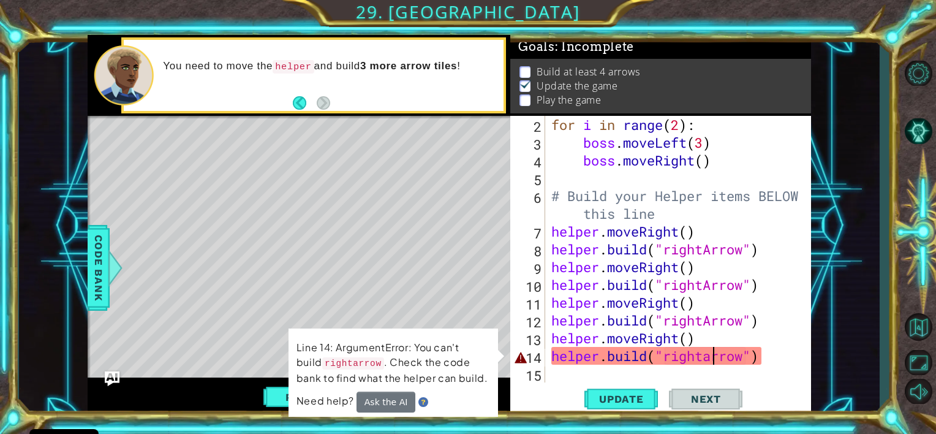
click at [713, 357] on div "for i in range ( 2 ) : boss . moveLeft ( 3 ) boss . moveRight ( ) # Build your …" at bounding box center [677, 267] width 256 height 302
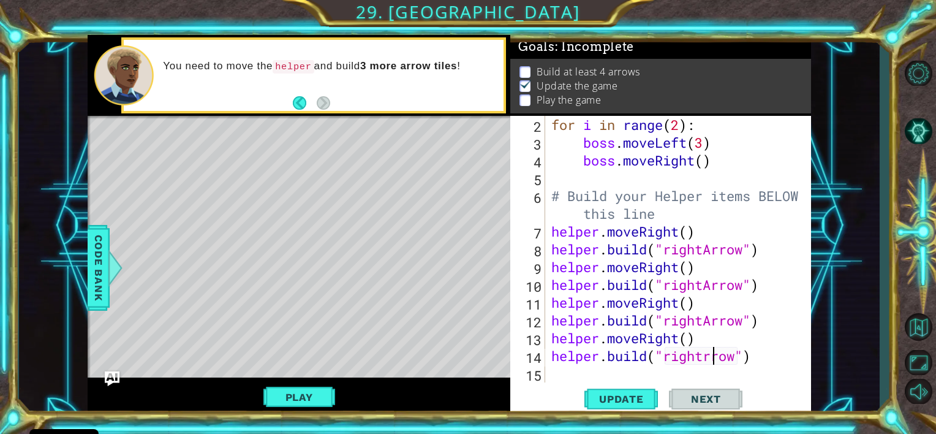
click at [713, 357] on div "for i in range ( 2 ) : boss . moveLeft ( 3 ) boss . moveRight ( ) # Build your …" at bounding box center [677, 267] width 256 height 302
click at [704, 359] on div "for i in range ( 2 ) : boss . moveLeft ( 3 ) boss . moveRight ( ) # Build your …" at bounding box center [677, 267] width 256 height 302
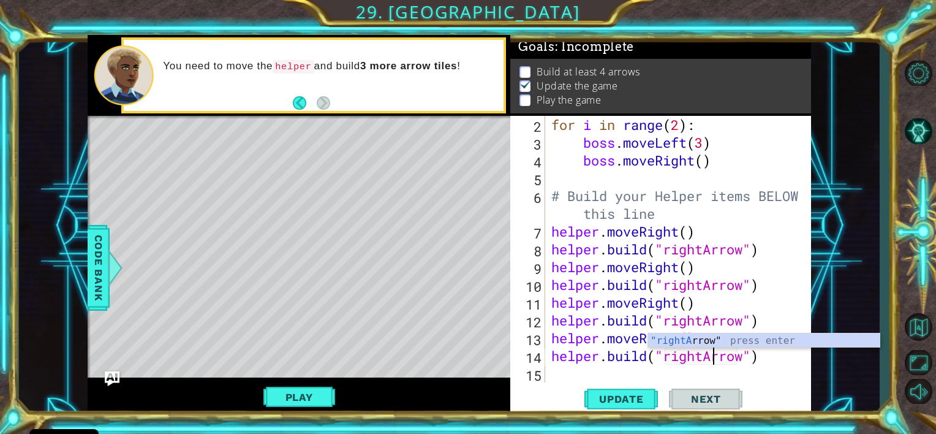
scroll to position [0, 7]
type textarea "[DOMAIN_NAME]("rightArrow")"
click at [629, 395] on span "Update" at bounding box center [621, 399] width 69 height 12
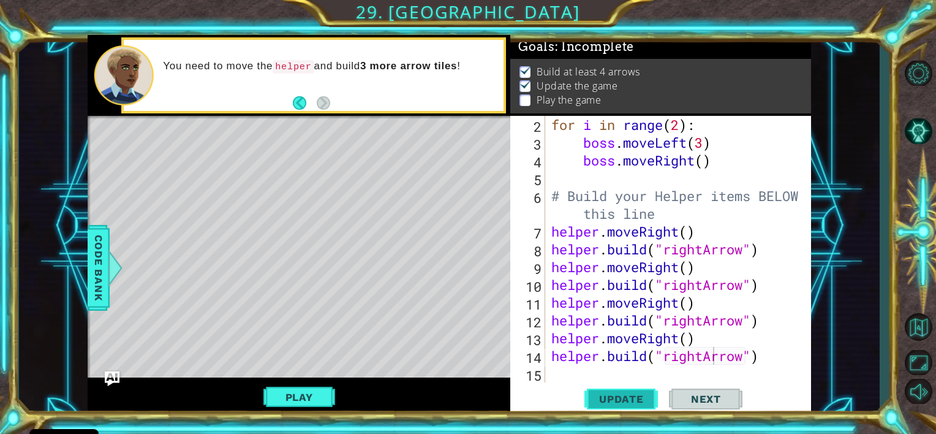
click at [618, 395] on span "Update" at bounding box center [621, 399] width 69 height 12
click at [594, 397] on span "Update" at bounding box center [621, 399] width 69 height 12
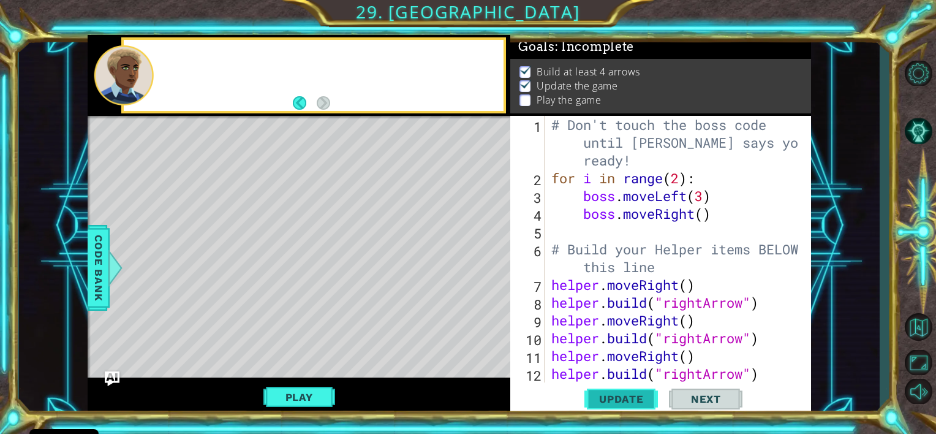
scroll to position [0, 0]
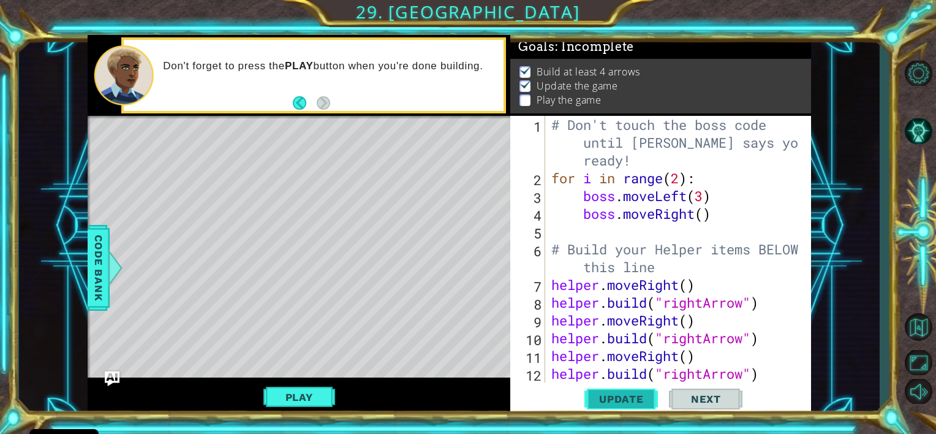
click at [628, 390] on button "Update" at bounding box center [622, 399] width 74 height 30
click at [621, 403] on span "Update" at bounding box center [621, 399] width 69 height 12
click at [295, 390] on button "Play" at bounding box center [300, 396] width 72 height 23
click at [686, 397] on span "Next" at bounding box center [706, 402] width 55 height 12
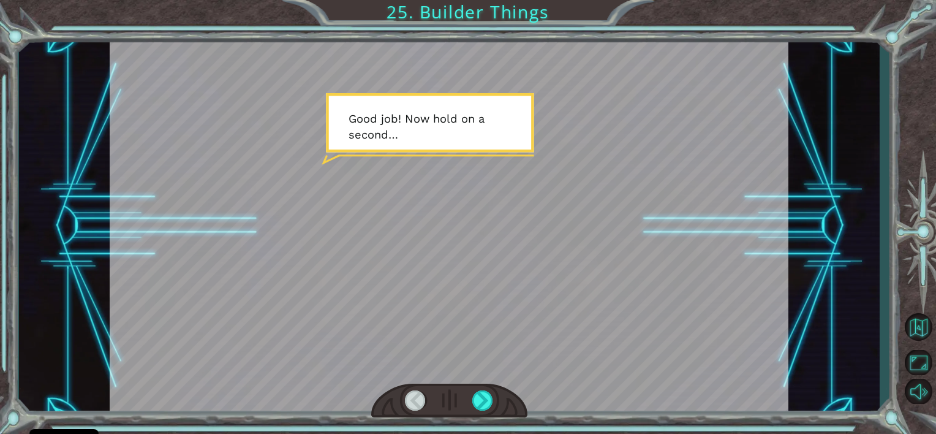
click at [478, 387] on div at bounding box center [449, 401] width 156 height 34
click at [480, 395] on div at bounding box center [483, 400] width 21 height 21
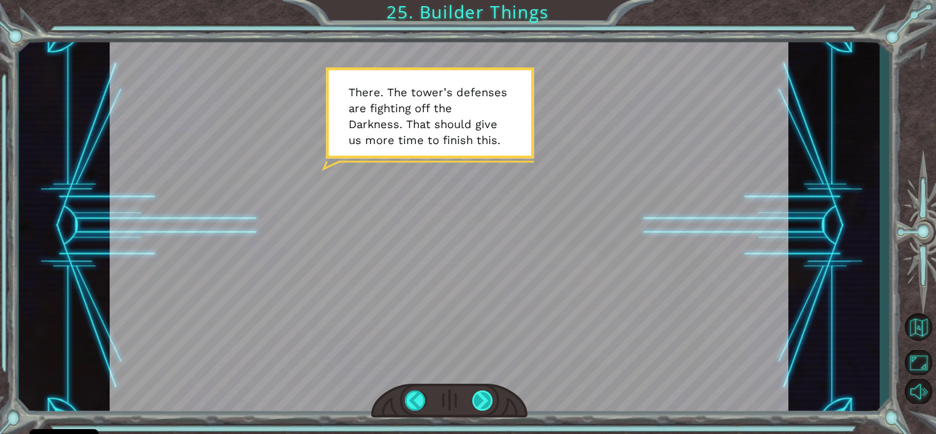
click at [489, 392] on div at bounding box center [483, 400] width 21 height 21
click at [494, 394] on div at bounding box center [449, 401] width 156 height 34
click at [483, 392] on div at bounding box center [483, 400] width 21 height 21
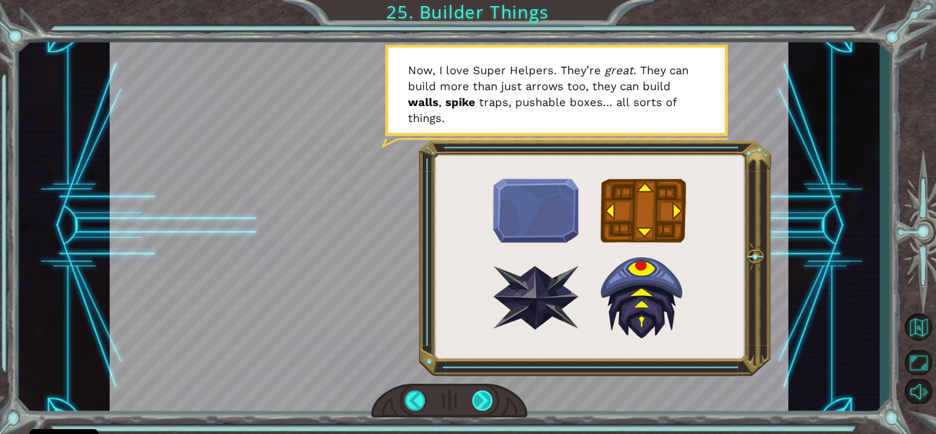
click at [488, 390] on div at bounding box center [483, 400] width 21 height 21
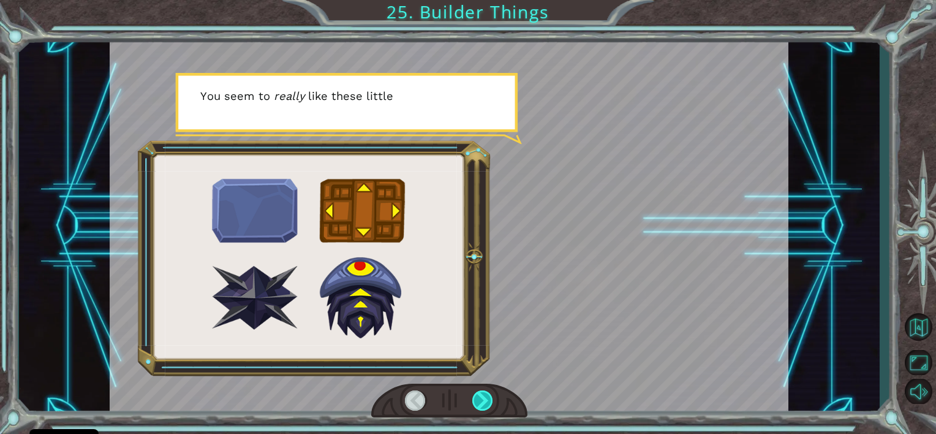
click at [488, 390] on div at bounding box center [483, 400] width 21 height 21
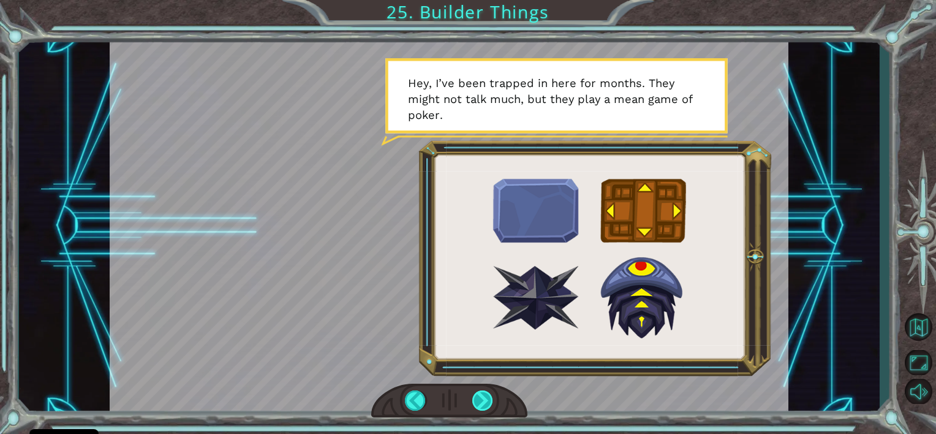
click at [488, 390] on div at bounding box center [483, 400] width 21 height 21
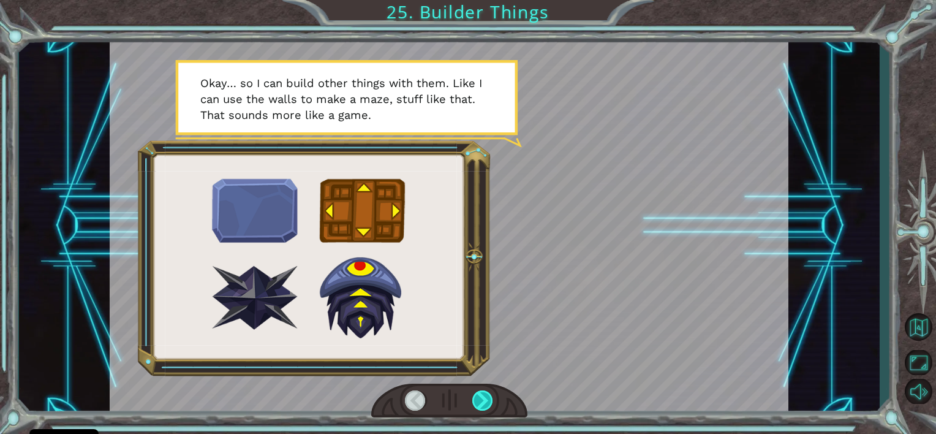
click at [488, 390] on div at bounding box center [483, 400] width 21 height 21
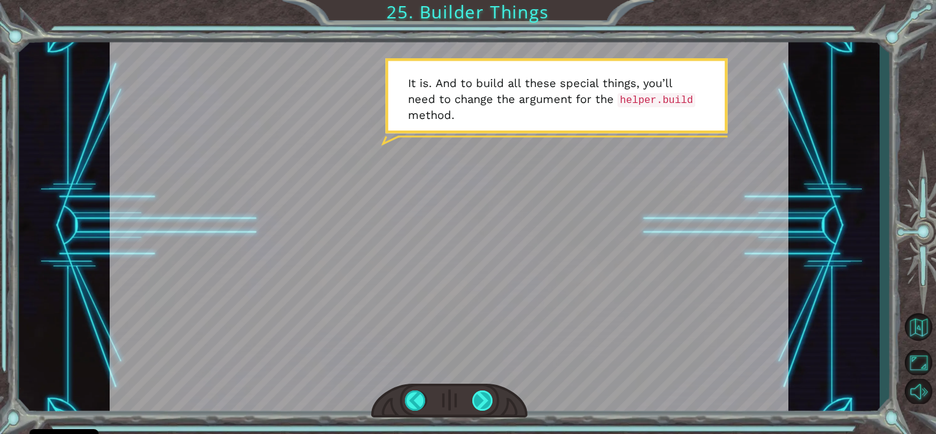
click at [479, 398] on div at bounding box center [483, 400] width 21 height 21
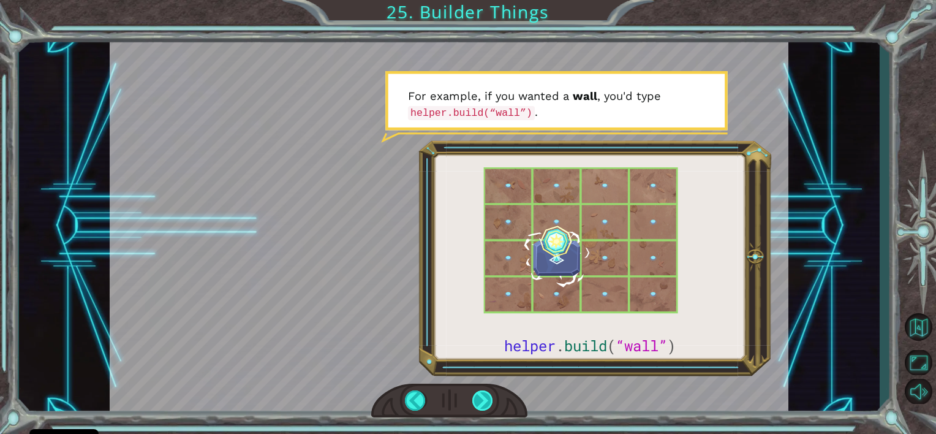
drag, startPoint x: 479, startPoint y: 398, endPoint x: 473, endPoint y: 402, distance: 6.6
click at [473, 402] on div at bounding box center [483, 400] width 21 height 21
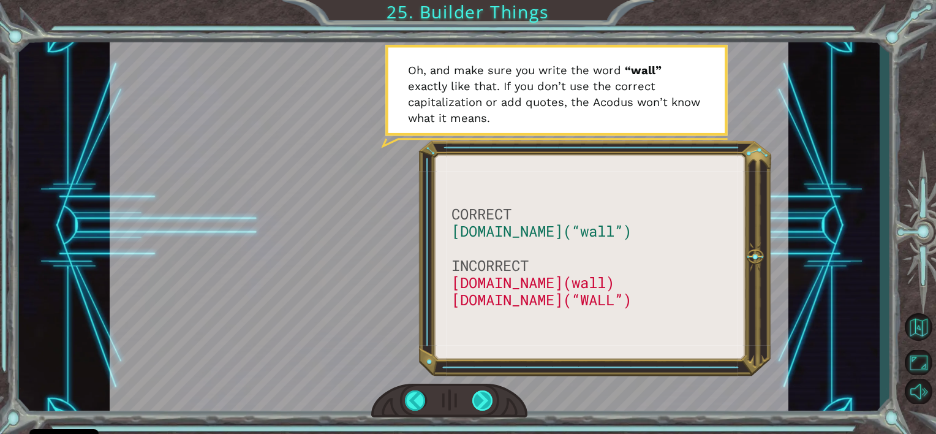
click at [473, 409] on div at bounding box center [483, 400] width 21 height 21
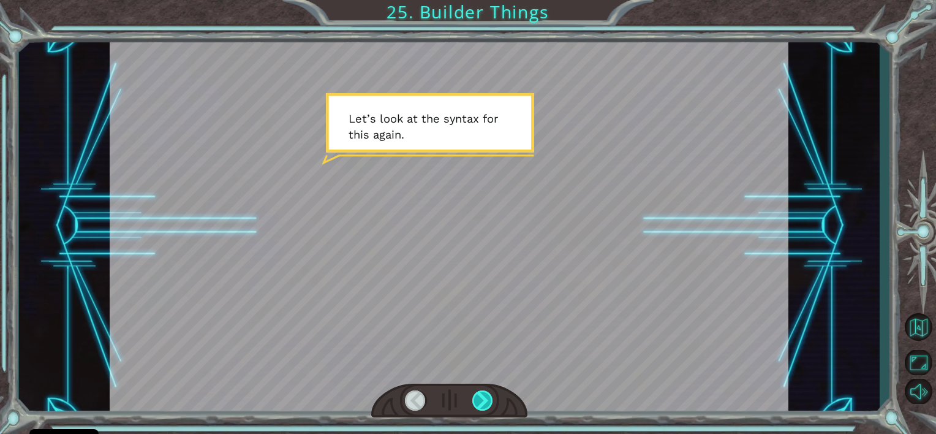
click at [473, 409] on div at bounding box center [483, 400] width 21 height 21
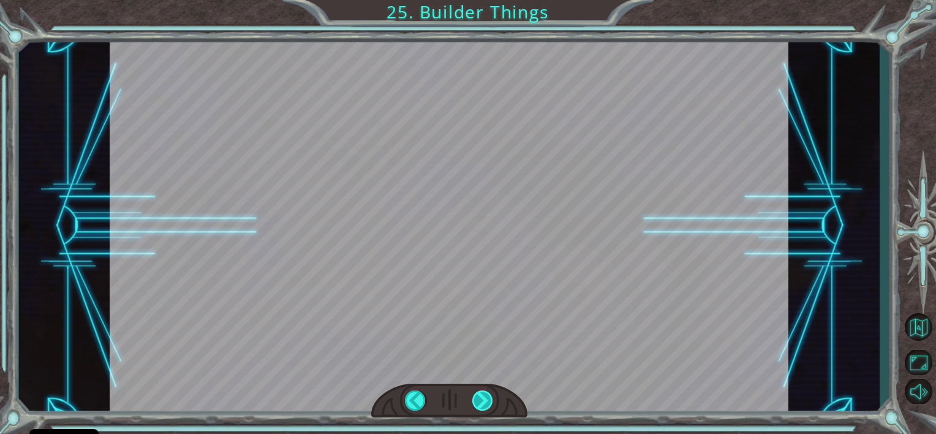
click at [476, 403] on div at bounding box center [483, 400] width 21 height 21
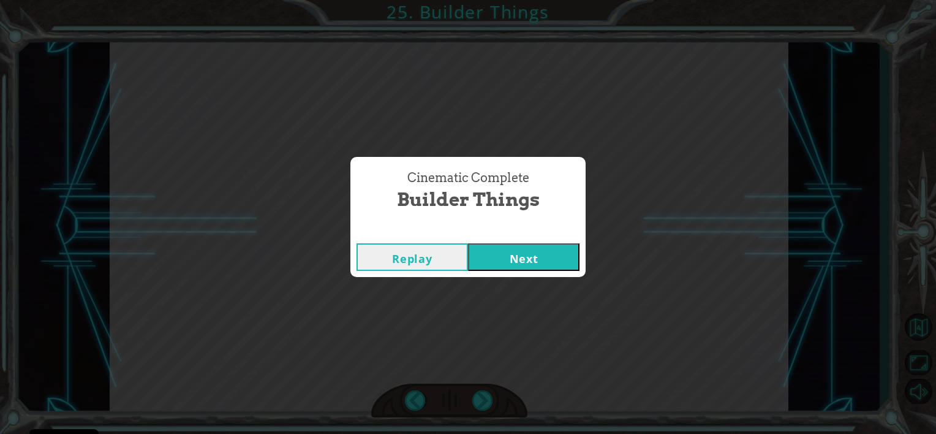
click at [520, 255] on button "Next" at bounding box center [524, 257] width 112 height 28
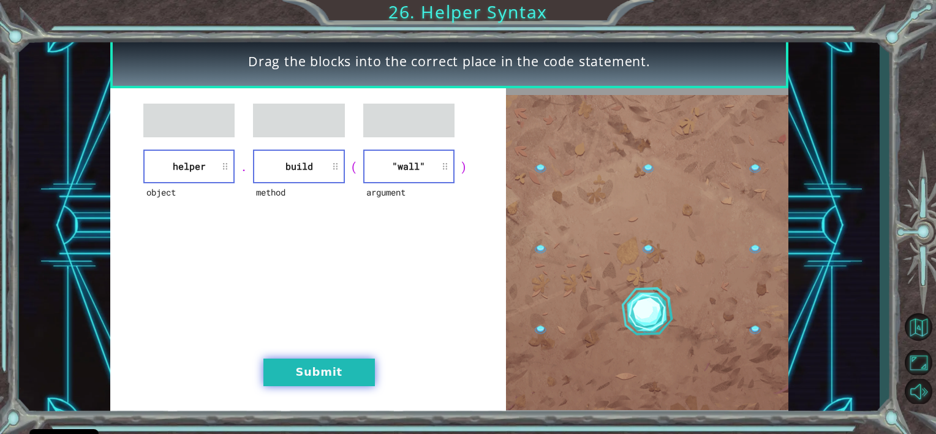
click at [286, 364] on button "Submit" at bounding box center [320, 373] width 112 height 28
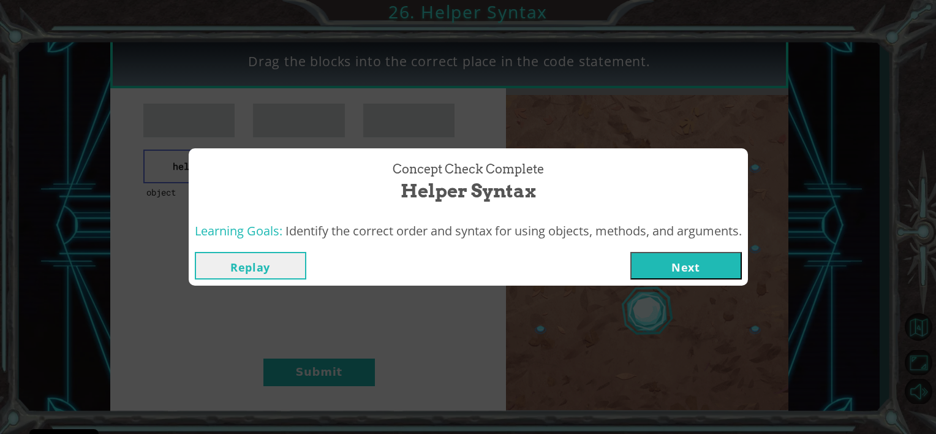
click at [669, 265] on button "Next" at bounding box center [687, 266] width 112 height 28
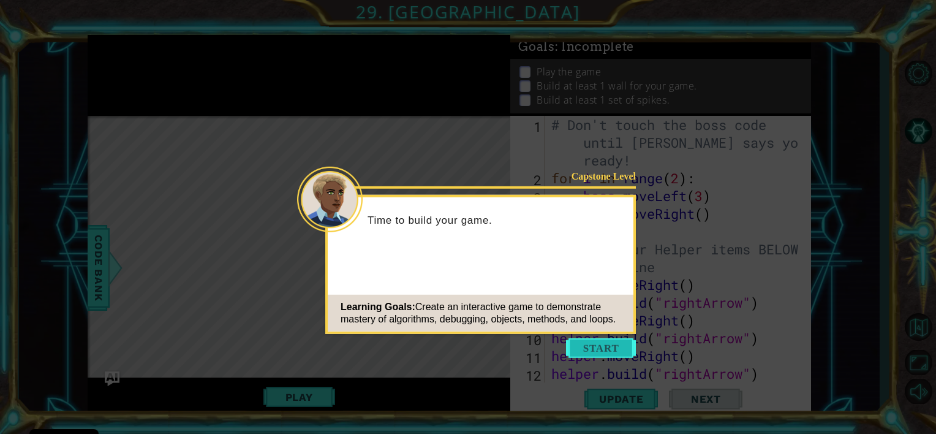
click at [601, 348] on button "Start" at bounding box center [601, 348] width 70 height 20
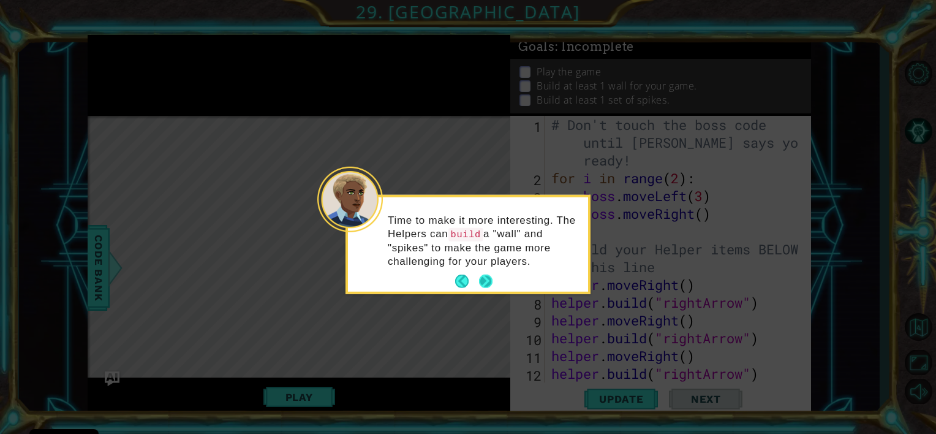
click at [487, 279] on button "Next" at bounding box center [486, 281] width 22 height 22
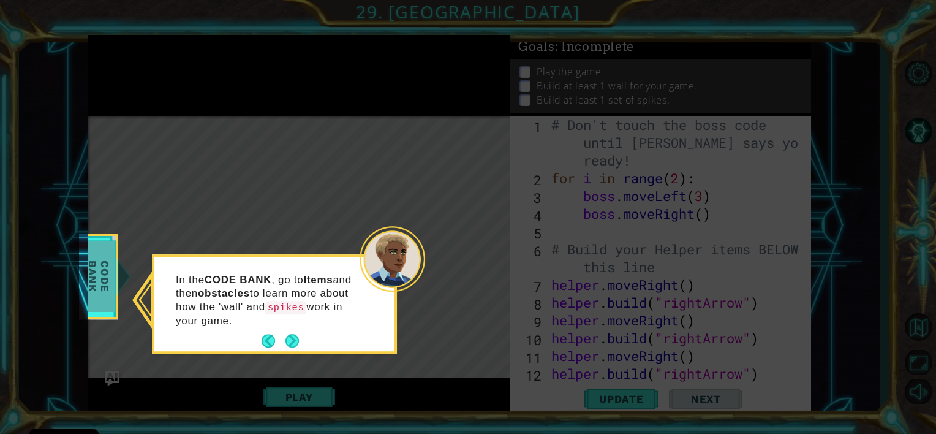
click at [113, 278] on span "Code Bank" at bounding box center [99, 276] width 32 height 70
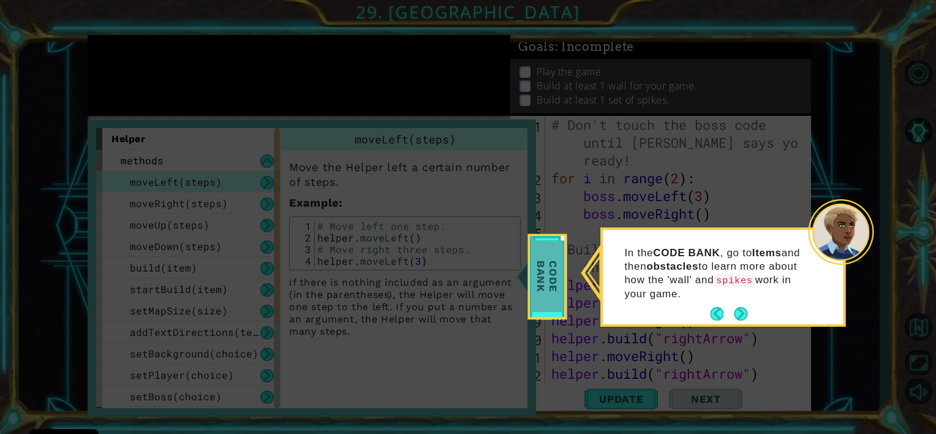
click at [539, 275] on span "Code Bank" at bounding box center [547, 276] width 32 height 70
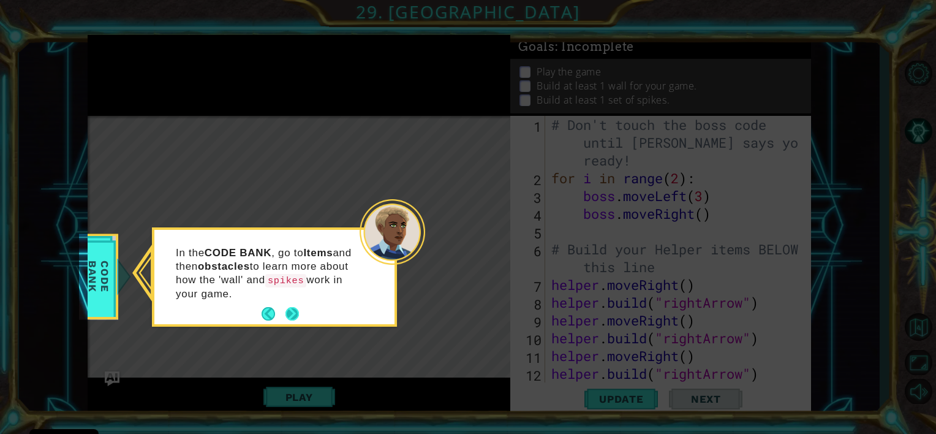
click at [294, 311] on button "Next" at bounding box center [292, 313] width 15 height 15
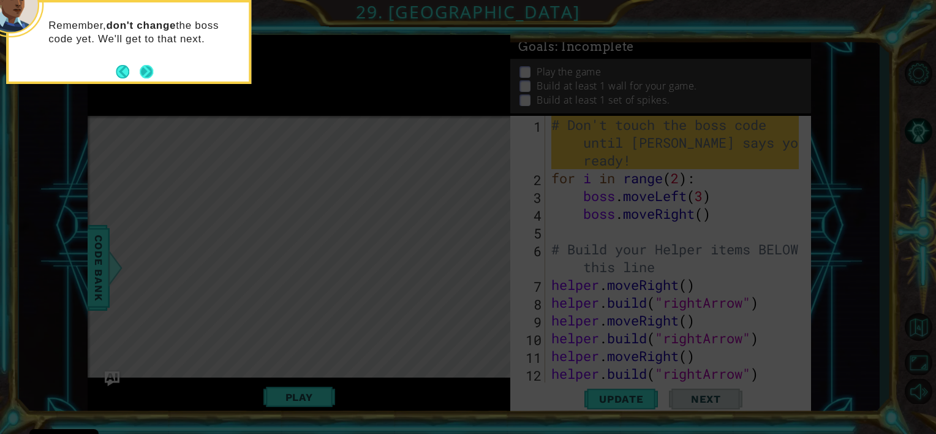
click at [145, 70] on button "Next" at bounding box center [146, 71] width 15 height 15
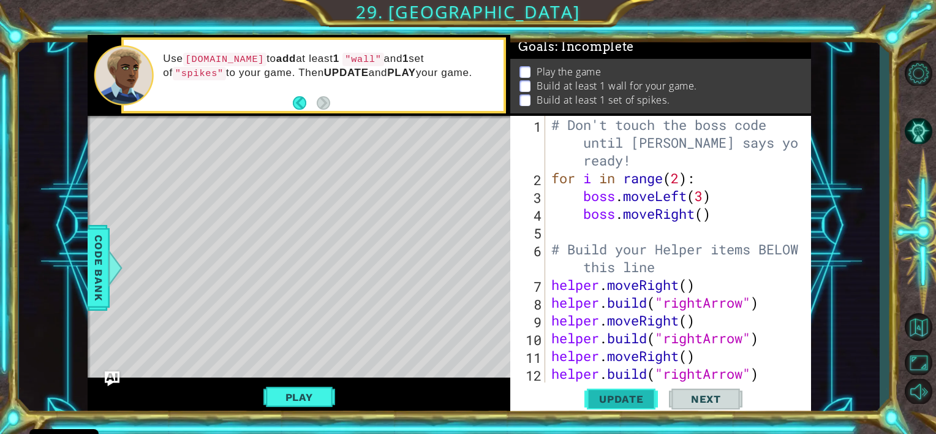
click at [614, 390] on button "Update" at bounding box center [622, 399] width 74 height 30
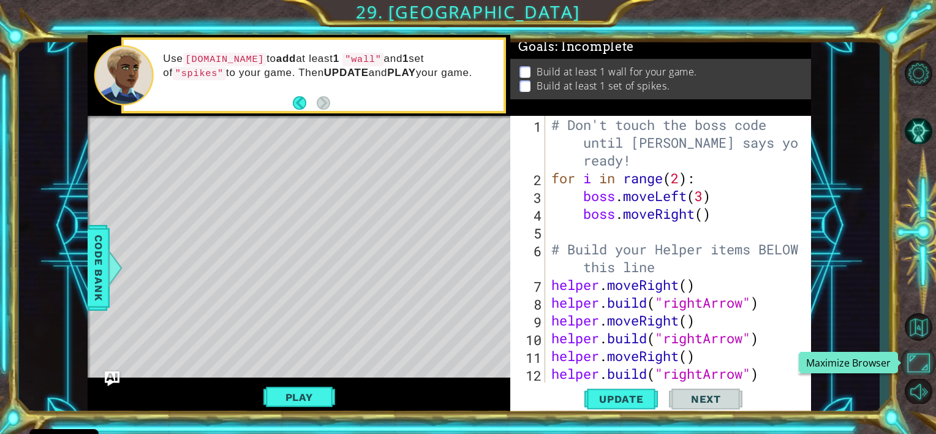
click at [919, 362] on button "Maximize Browser" at bounding box center [919, 362] width 36 height 25
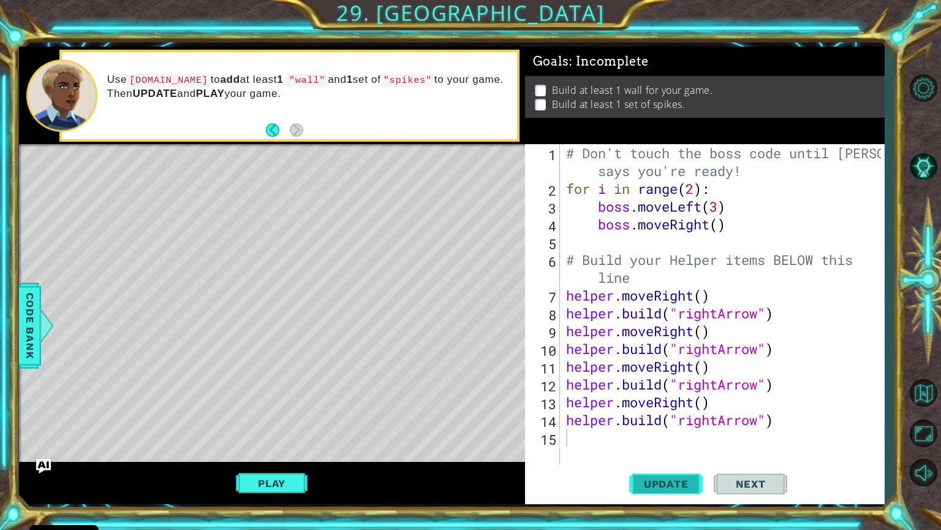
click at [665, 433] on span "Update" at bounding box center [666, 483] width 69 height 12
click at [243, 433] on button "Play" at bounding box center [272, 482] width 72 height 23
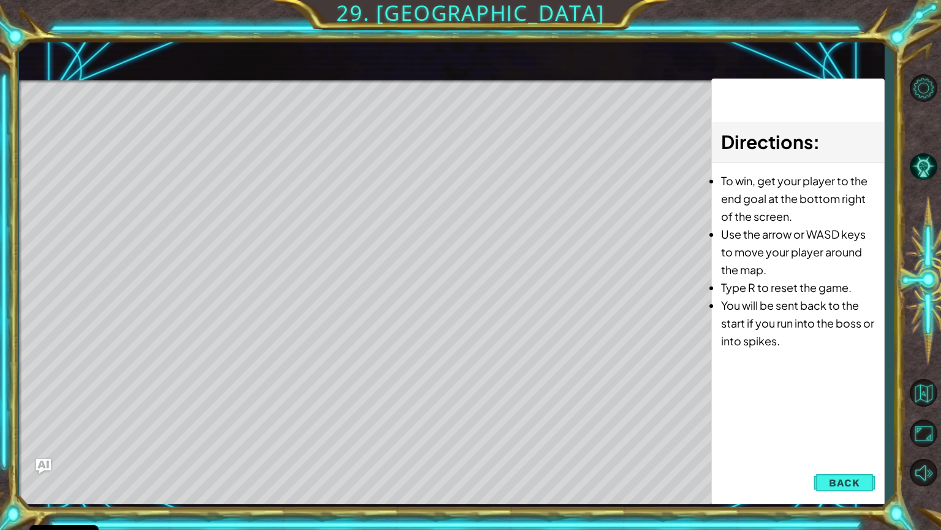
click at [234, 433] on div "helper methods moveLeft(steps) moveRight(steps) moveUp(steps) moveDown(steps) b…" at bounding box center [452, 275] width 866 height 457
type textarea "[DOMAIN_NAME]("rightArrow")"
drag, startPoint x: 243, startPoint y: 484, endPoint x: 233, endPoint y: 489, distance: 11.3
click at [0, 0] on div "Play" at bounding box center [0, 0] width 0 height 0
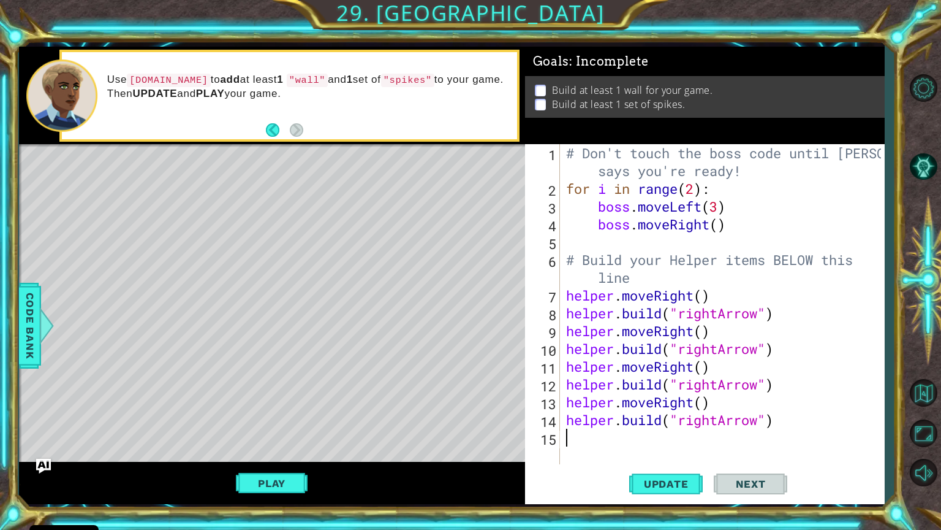
click at [571, 433] on div "# Don't touch the boss code until [PERSON_NAME] says you're ready! for i in ran…" at bounding box center [726, 330] width 324 height 373
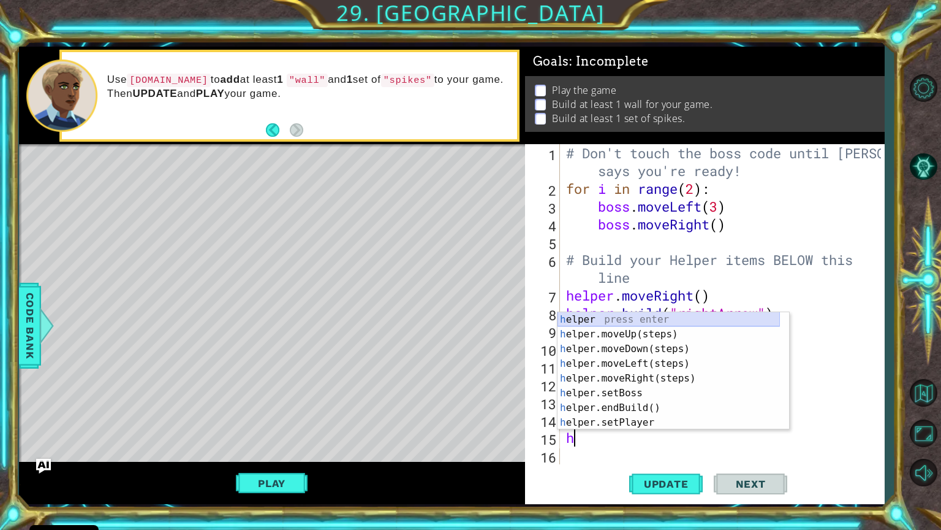
click at [583, 322] on div "h elper press enter h elper.moveUp(steps) press enter h elper.moveDown(steps) p…" at bounding box center [669, 385] width 222 height 147
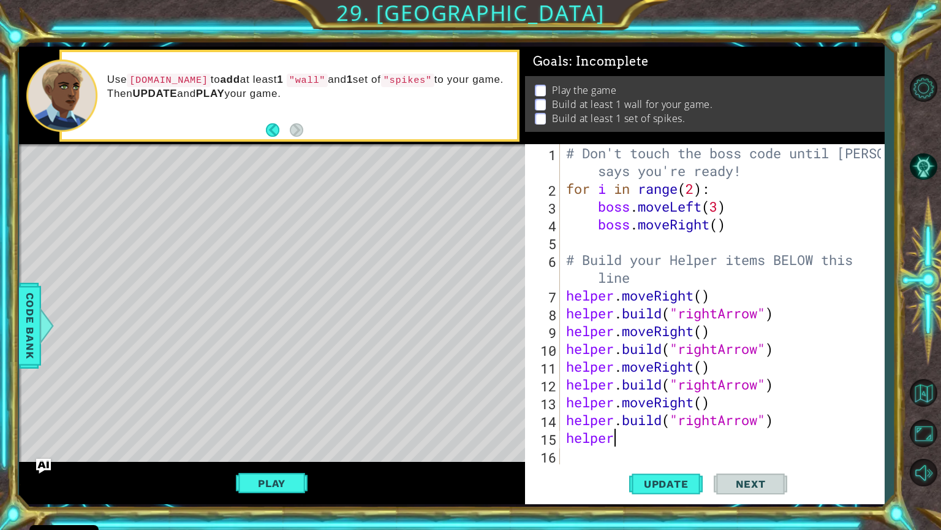
scroll to position [0, 2]
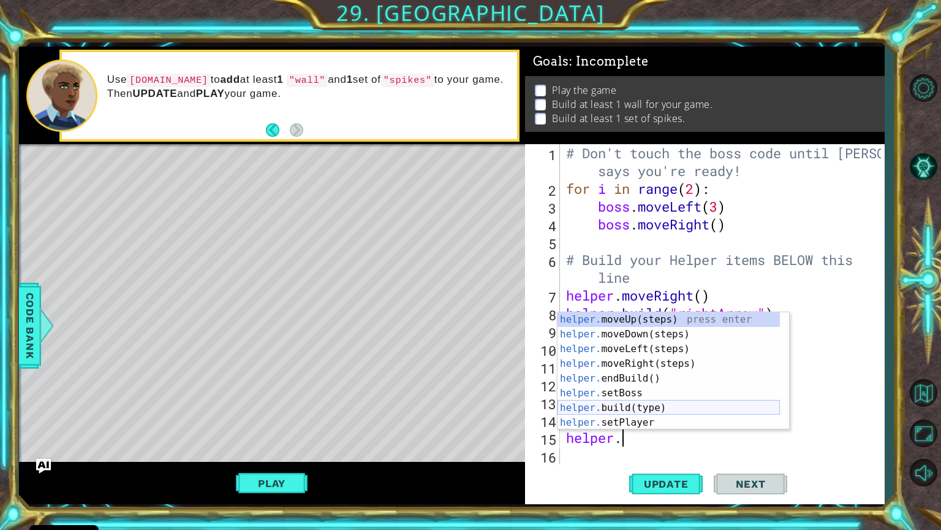
click at [613, 404] on div "helper. moveUp(steps) press enter helper. moveDown(steps) press enter helper. m…" at bounding box center [669, 385] width 222 height 147
type textarea "[DOMAIN_NAME]("wall")"
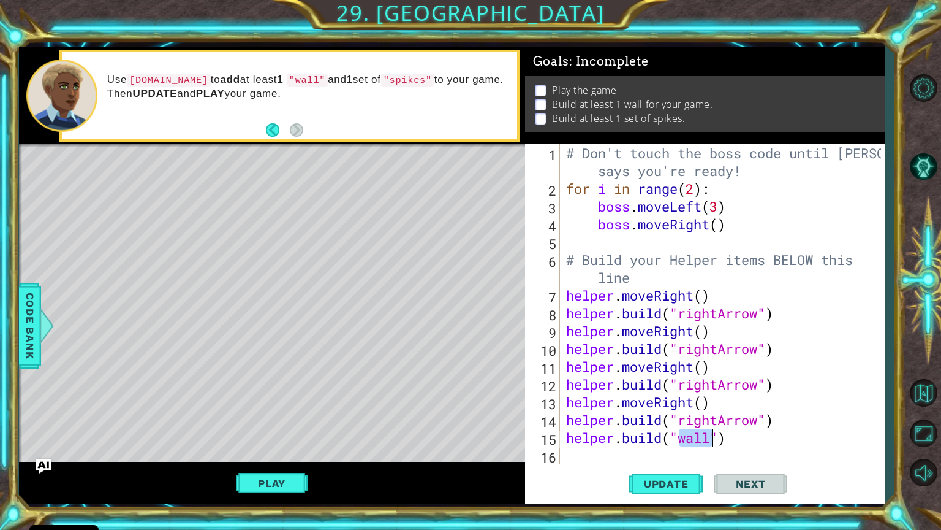
click at [564, 433] on div "# Don't touch the boss code until [PERSON_NAME] says you're ready! for i in ran…" at bounding box center [726, 330] width 324 height 373
type textarea "h"
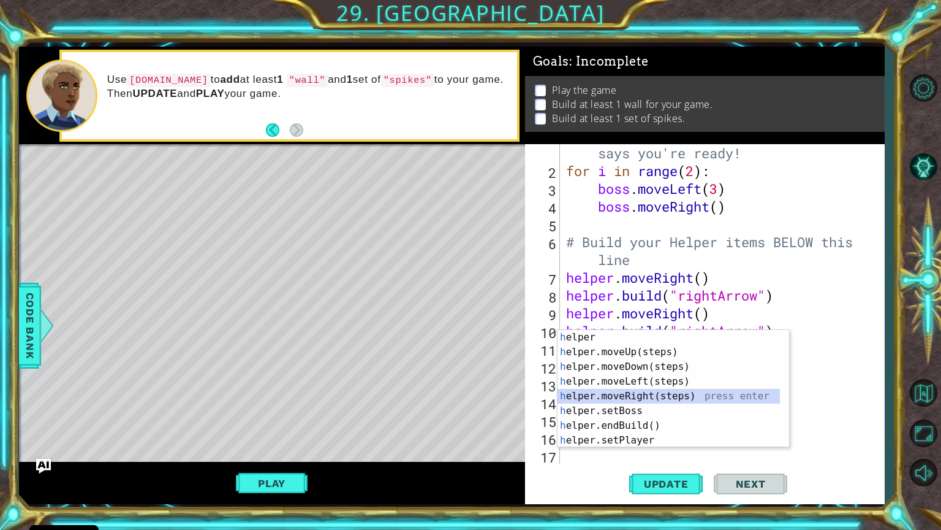
click at [621, 393] on div "h elper press enter h elper.moveUp(steps) press enter h elper.moveDown(steps) p…" at bounding box center [669, 403] width 222 height 147
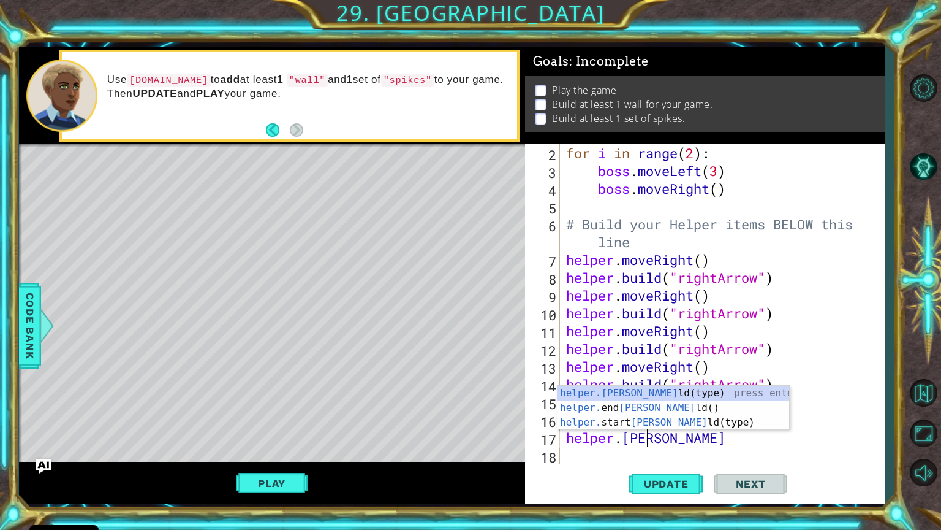
scroll to position [0, 3]
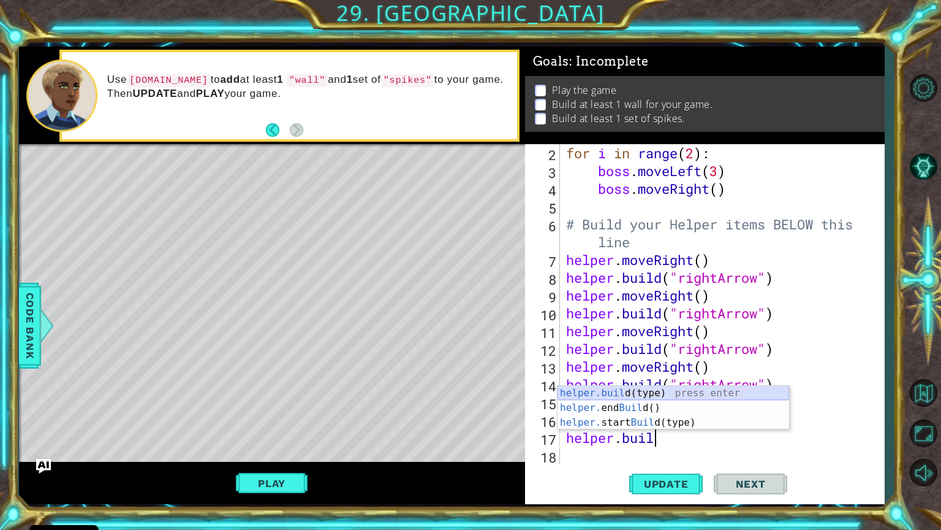
click at [627, 395] on div "helper.buil d(type) press enter helper. end Buil d() press enter helper. start …" at bounding box center [674, 422] width 232 height 74
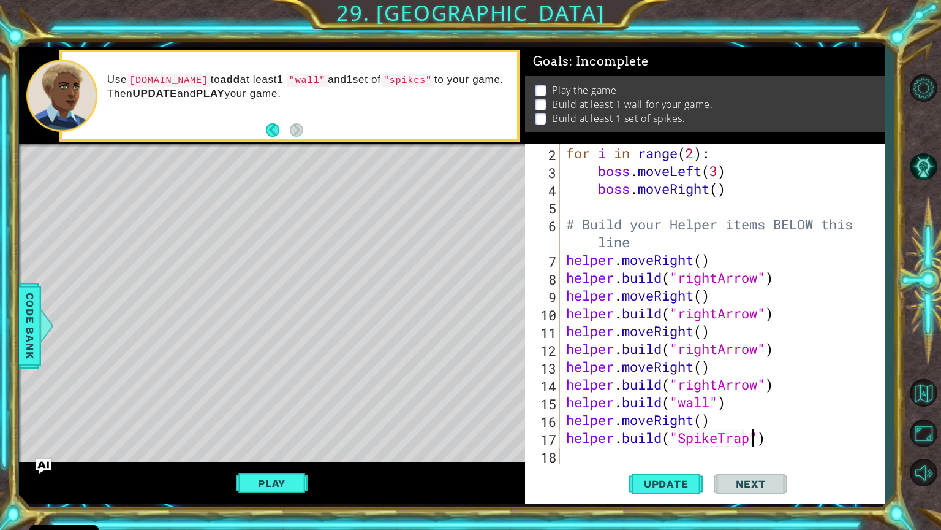
scroll to position [0, 8]
type textarea "[DOMAIN_NAME]("SpikeTrap")"
click at [664, 433] on span "Update" at bounding box center [666, 483] width 69 height 12
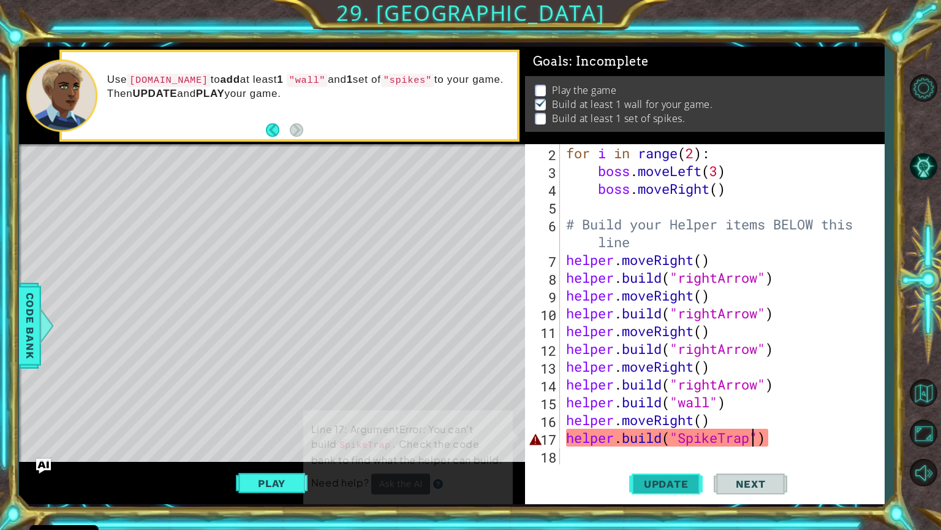
scroll to position [1, 0]
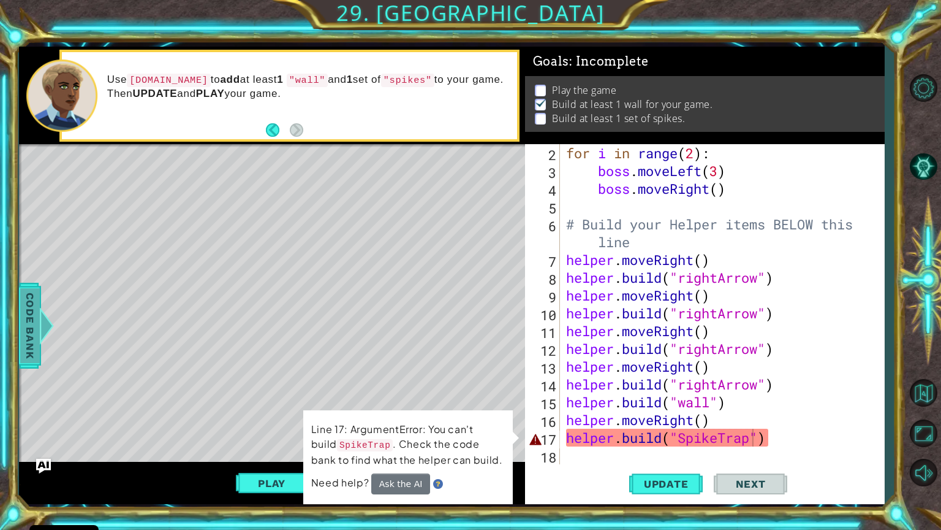
click at [31, 334] on span "Code Bank" at bounding box center [30, 325] width 20 height 75
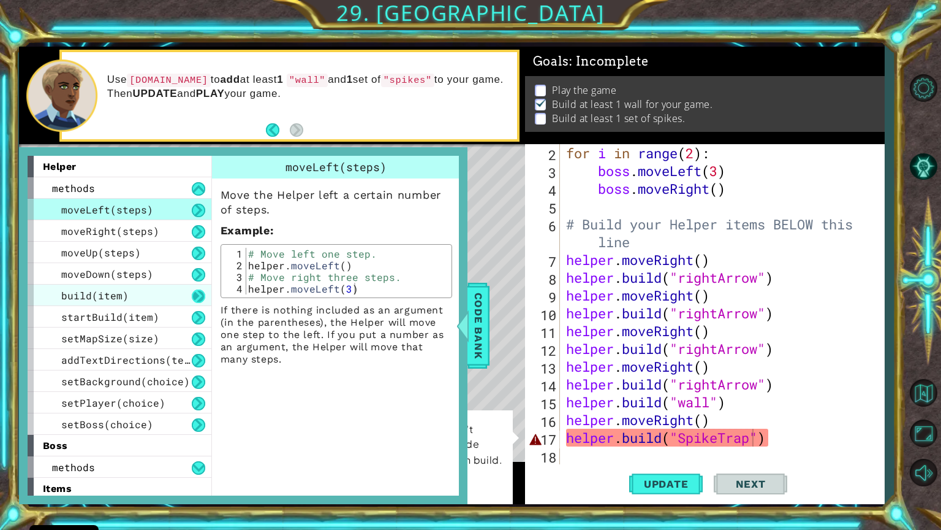
click at [197, 294] on button at bounding box center [198, 295] width 13 height 13
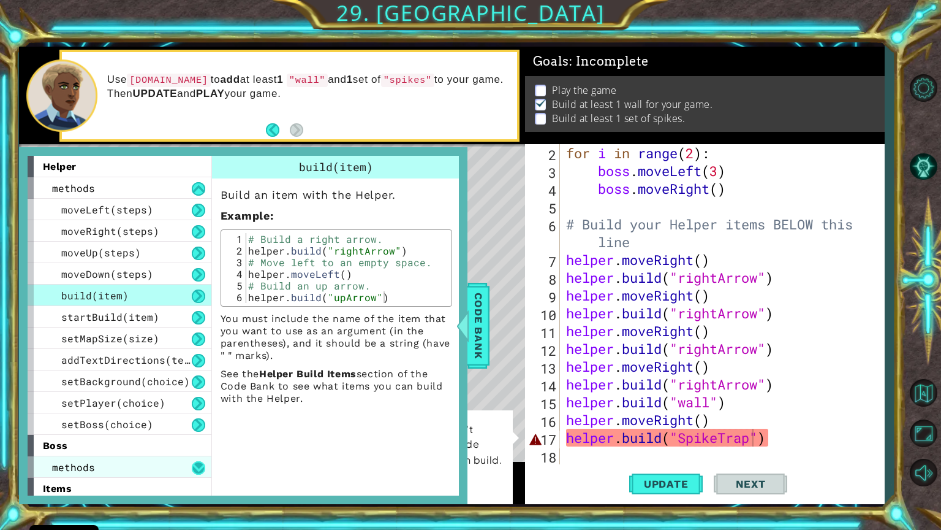
click at [199, 433] on button at bounding box center [198, 467] width 13 height 13
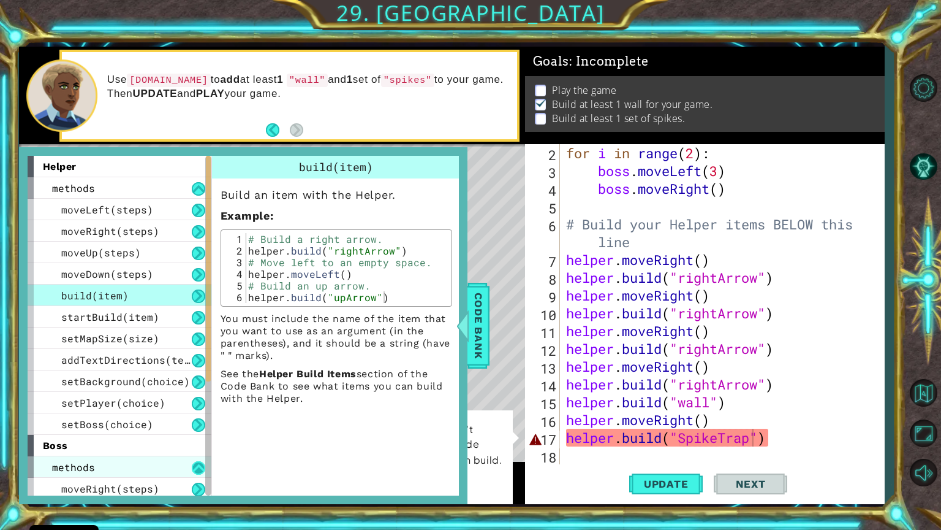
click at [196, 433] on button at bounding box center [198, 467] width 13 height 13
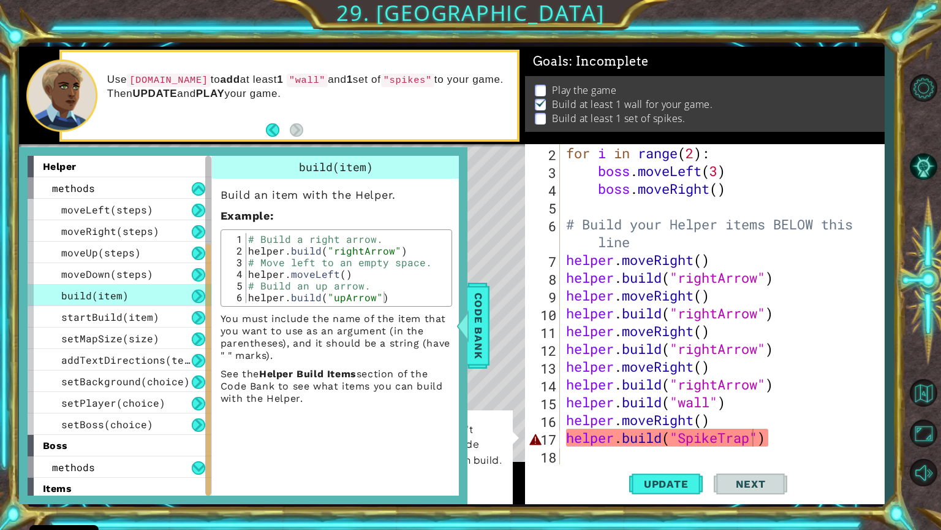
scroll to position [88, 0]
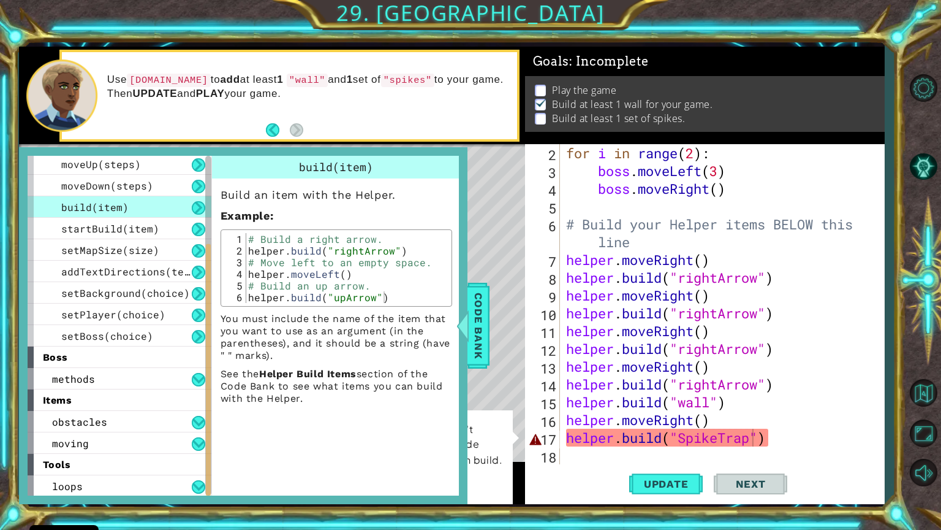
click at [208, 433] on div at bounding box center [208, 326] width 6 height 340
click at [196, 212] on button at bounding box center [198, 207] width 13 height 13
click at [192, 198] on div "build(item)" at bounding box center [120, 206] width 184 height 21
click at [200, 207] on button at bounding box center [198, 207] width 13 height 13
click at [196, 205] on button at bounding box center [198, 207] width 13 height 13
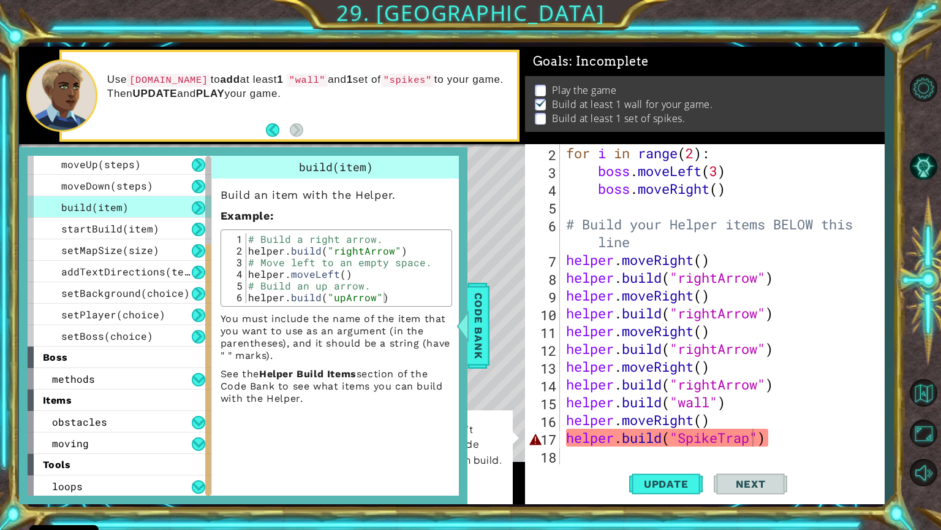
drag, startPoint x: 204, startPoint y: 319, endPoint x: 211, endPoint y: 351, distance: 33.3
click at [211, 351] on div "helper methods moveLeft(steps) moveRight(steps) moveUp(steps) moveDown(steps) b…" at bounding box center [243, 326] width 431 height 340
click at [208, 433] on div at bounding box center [208, 369] width 5 height 252
click at [757, 433] on div "for i in range ( 2 ) : boss . moveLeft ( 3 ) boss . moveRight ( ) # Build your …" at bounding box center [721, 321] width 314 height 355
click at [748, 433] on div "for i in range ( 2 ) : boss . moveLeft ( 3 ) boss . moveRight ( ) # Build your …" at bounding box center [721, 321] width 314 height 355
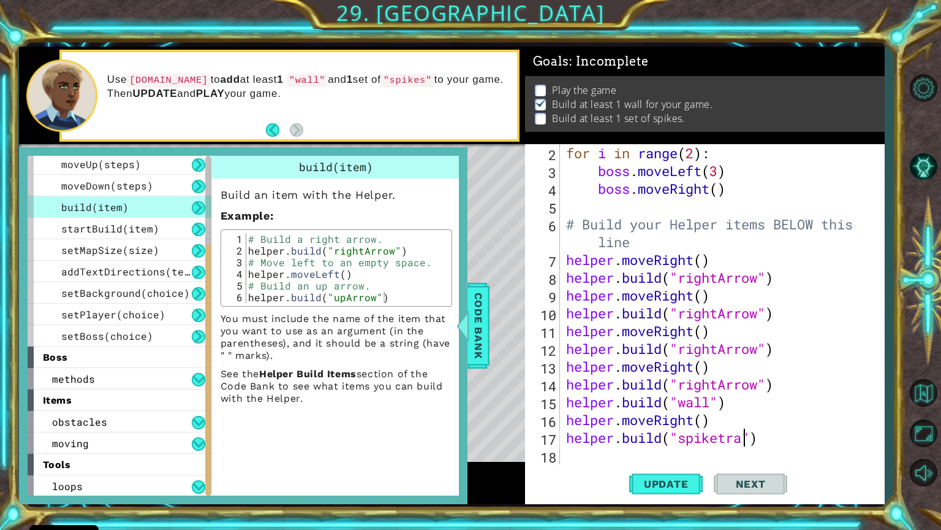
scroll to position [0, 8]
click at [666, 433] on span "Update" at bounding box center [666, 483] width 69 height 12
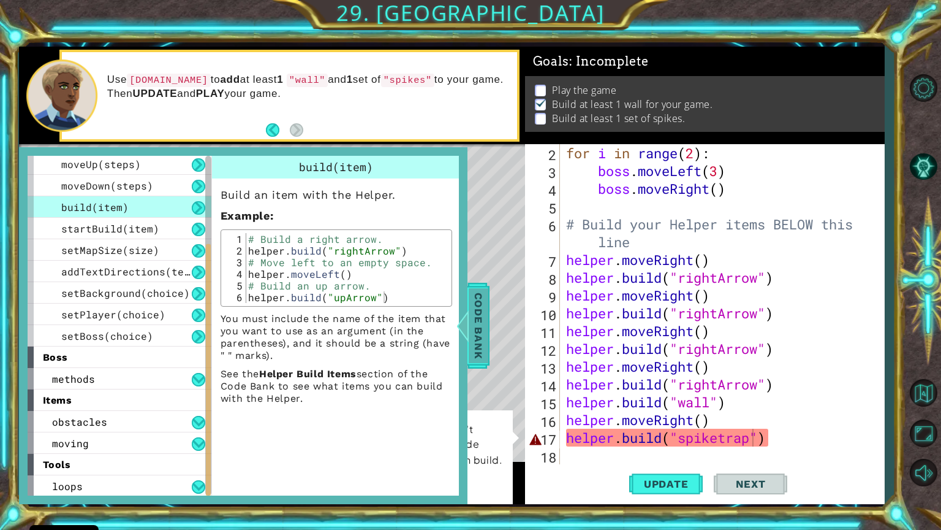
click at [480, 302] on span "Code Bank" at bounding box center [479, 325] width 20 height 75
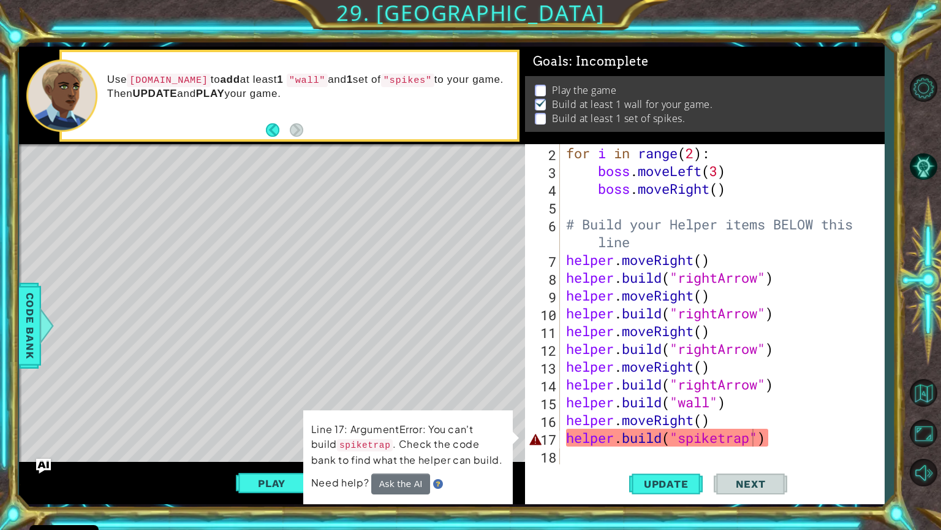
scroll to position [0, 6]
click at [635, 395] on div "for i in range ( 2 ) : boss . moveLeft ( 3 ) boss . moveRight ( ) # Build your …" at bounding box center [721, 321] width 314 height 355
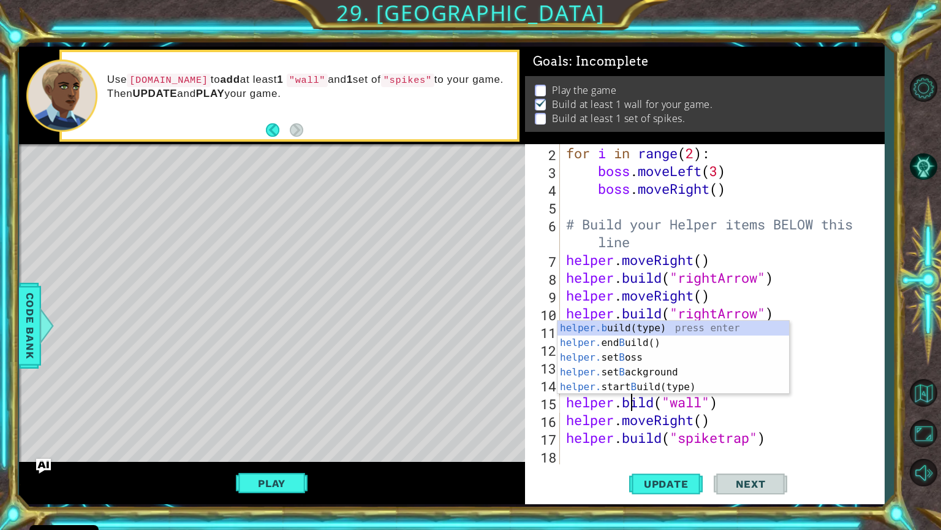
scroll to position [0, 3]
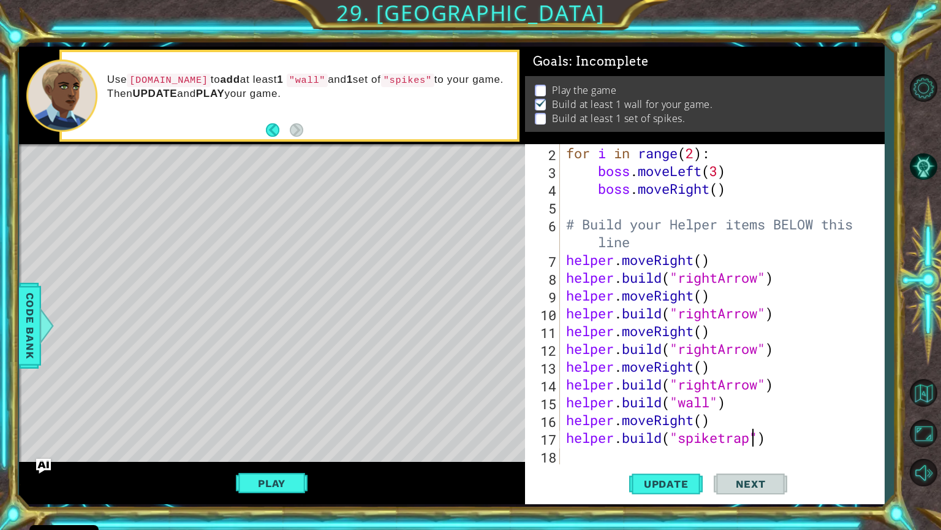
click at [748, 433] on div "for i in range ( 2 ) : boss . moveLeft ( 3 ) boss . moveRight ( ) # Build your …" at bounding box center [721, 321] width 314 height 355
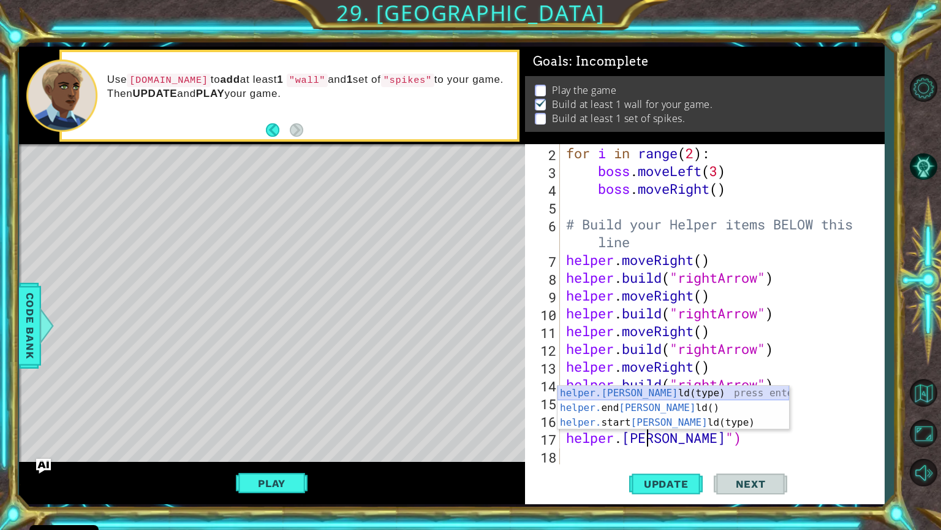
click at [660, 390] on div "helper.[PERSON_NAME](type) press enter helper. end [PERSON_NAME]() press enter …" at bounding box center [674, 422] width 232 height 74
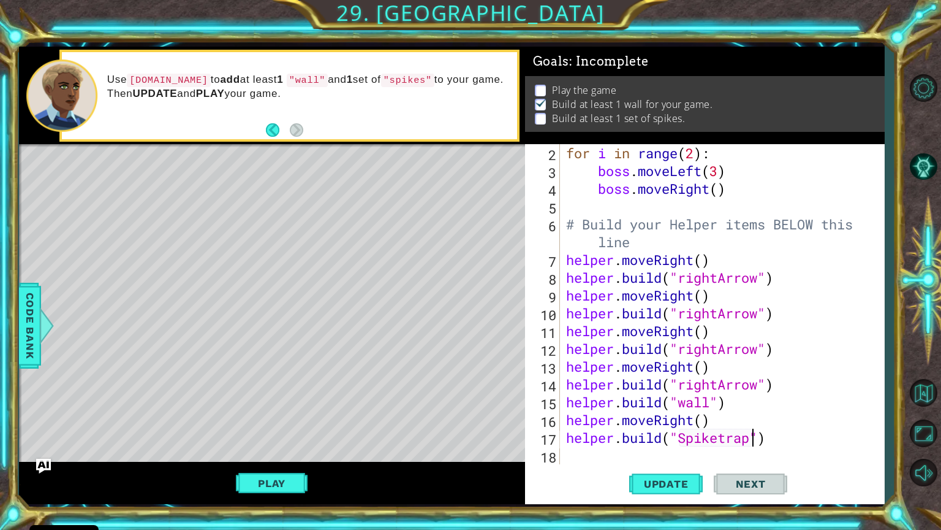
scroll to position [0, 8]
click at [680, 433] on span "Update" at bounding box center [666, 483] width 69 height 12
type textarea "[DOMAIN_NAME]("Spike")"
click at [669, 433] on span "Update" at bounding box center [666, 483] width 69 height 12
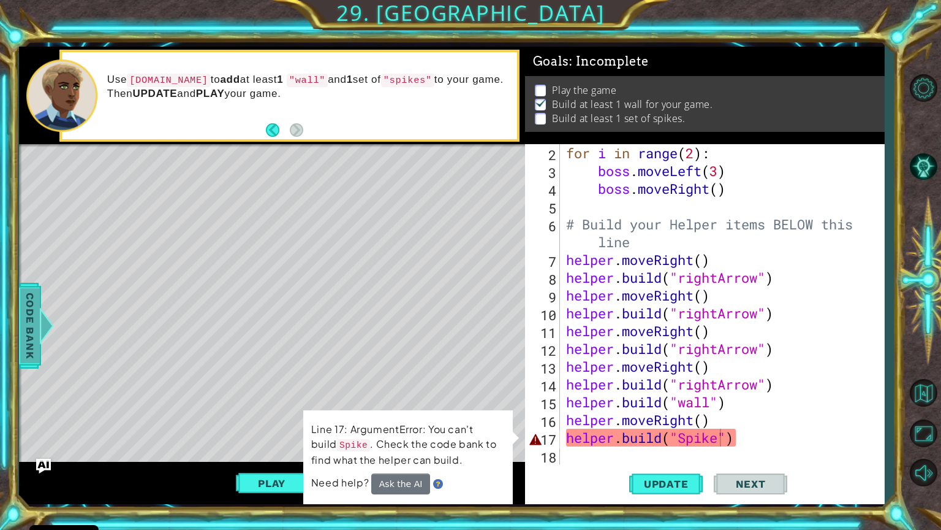
click at [50, 321] on div at bounding box center [46, 325] width 15 height 37
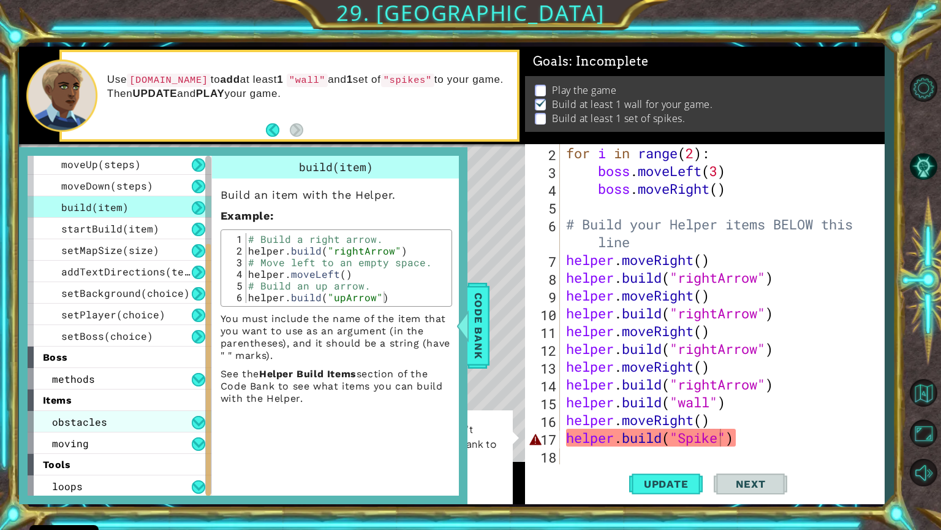
click at [197, 413] on div "obstacles" at bounding box center [120, 421] width 184 height 21
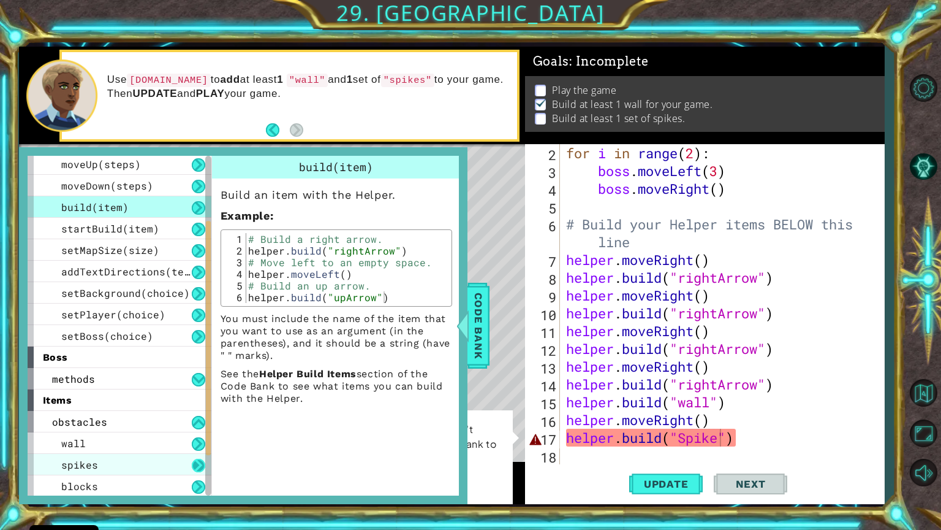
click at [194, 433] on button at bounding box center [198, 464] width 13 height 13
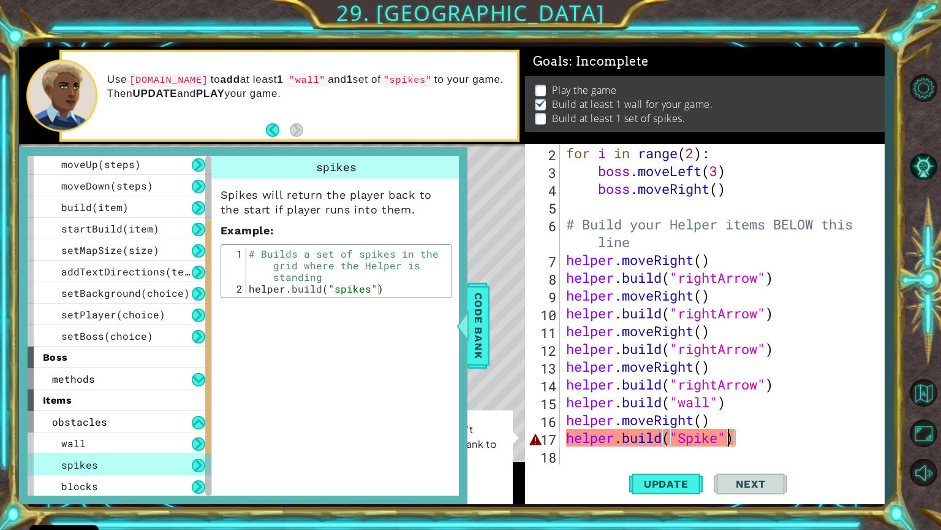
click at [726, 433] on div "for i in range ( 2 ) : boss . moveLeft ( 3 ) boss . moveRight ( ) # Build your …" at bounding box center [721, 321] width 314 height 355
drag, startPoint x: 726, startPoint y: 441, endPoint x: 718, endPoint y: 436, distance: 9.0
click at [718, 433] on div "for i in range ( 2 ) : boss . moveLeft ( 3 ) boss . moveRight ( ) # Build your …" at bounding box center [721, 321] width 314 height 355
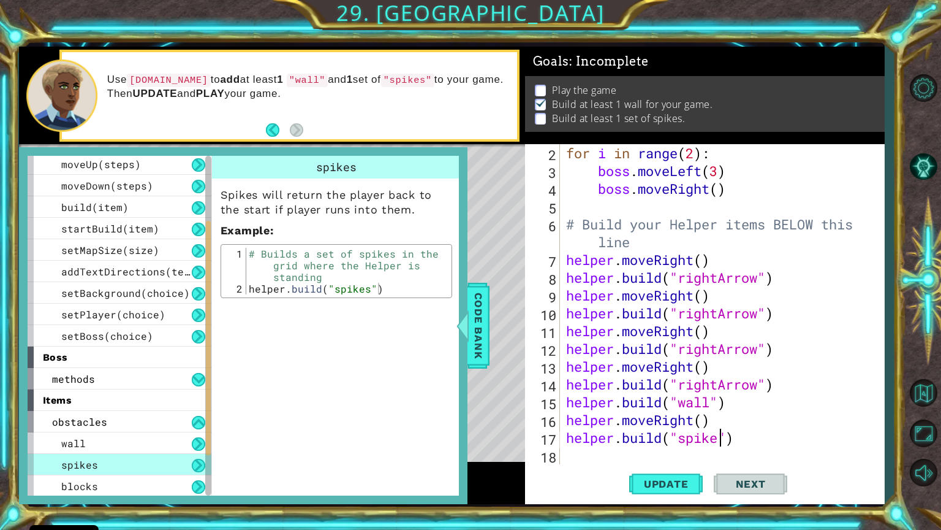
scroll to position [0, 7]
type textarea "[DOMAIN_NAME]("spikes")"
click at [642, 433] on button "Update" at bounding box center [666, 483] width 74 height 36
click at [788, 433] on div "for i in range ( 2 ) : boss . moveLeft ( 3 ) boss . moveRight ( ) # Build your …" at bounding box center [721, 321] width 314 height 355
click at [476, 315] on span "Code Bank" at bounding box center [479, 325] width 20 height 75
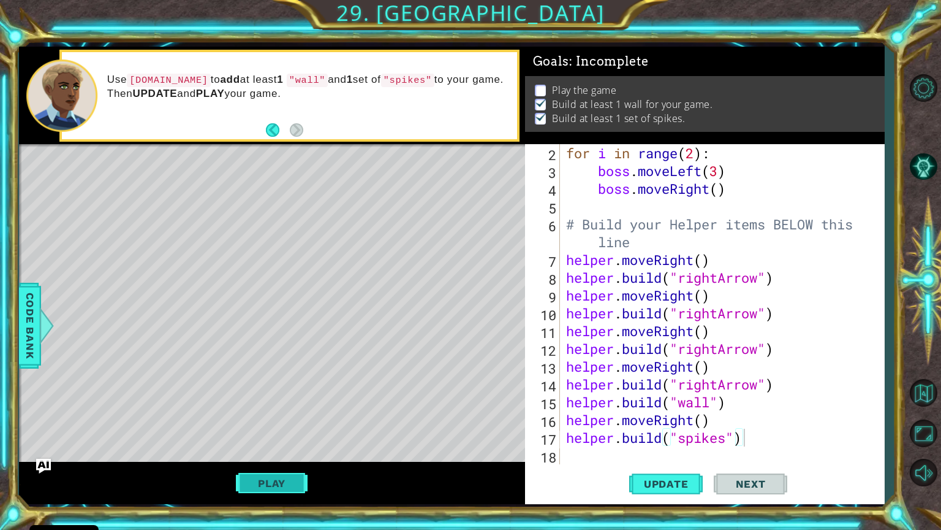
click at [259, 433] on button "Play" at bounding box center [272, 482] width 72 height 23
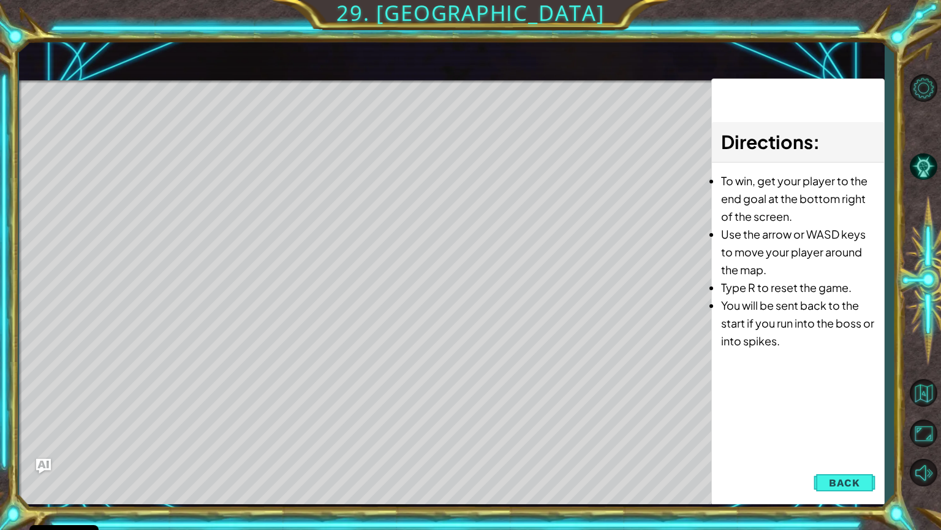
scroll to position [0, 0]
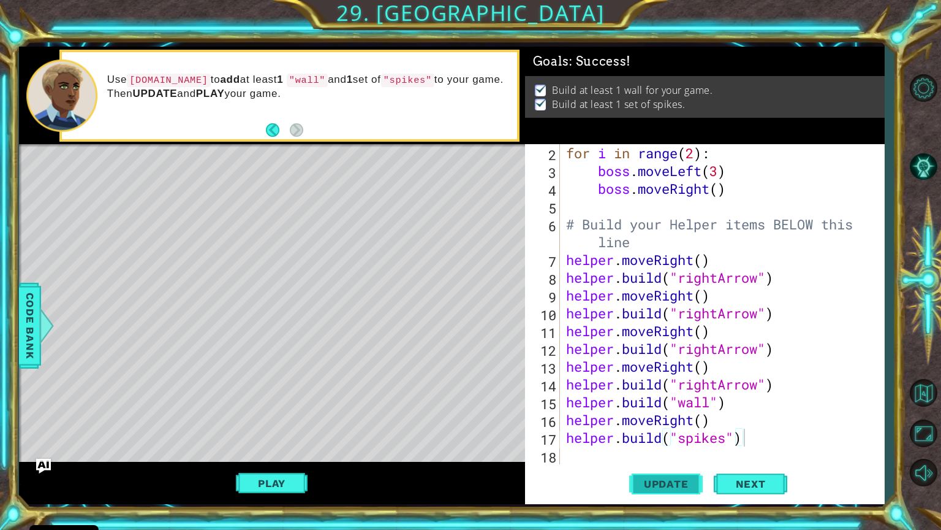
click at [673, 433] on span "Update" at bounding box center [666, 483] width 69 height 12
click at [735, 433] on span "Next" at bounding box center [751, 486] width 55 height 12
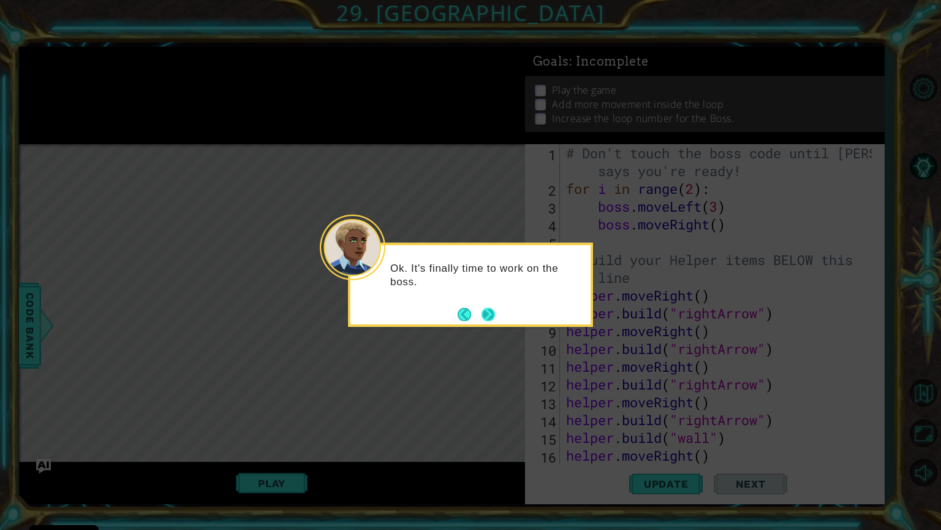
click at [487, 313] on button "Next" at bounding box center [489, 314] width 14 height 14
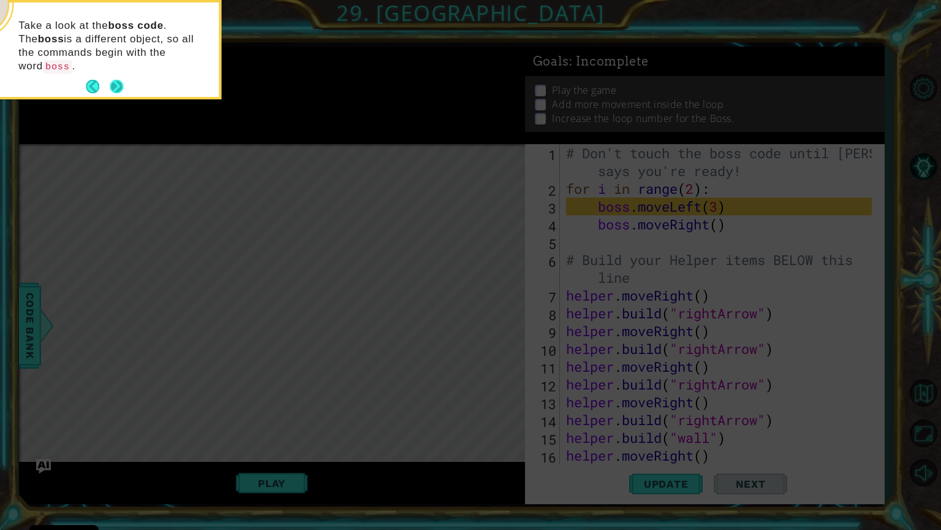
drag, startPoint x: 118, startPoint y: 76, endPoint x: 110, endPoint y: 69, distance: 10.8
click at [110, 80] on button "Next" at bounding box center [117, 87] width 14 height 14
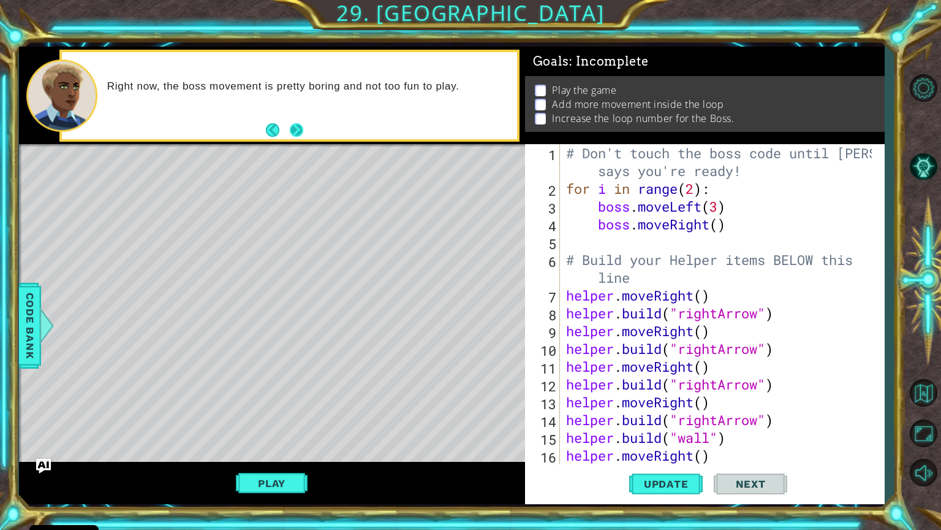
click at [294, 131] on button "Next" at bounding box center [296, 130] width 14 height 14
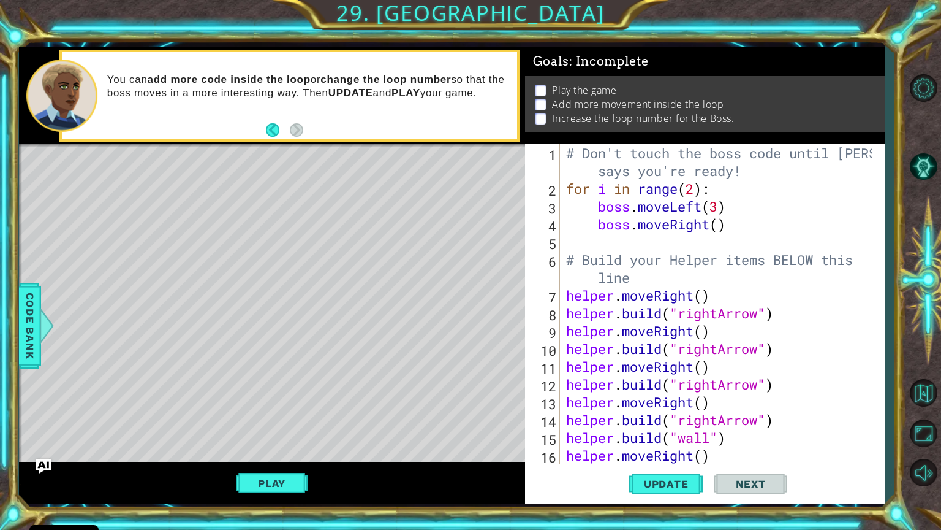
click at [575, 241] on div "# Don't touch the boss code until [PERSON_NAME] says you're ready! for i in ran…" at bounding box center [721, 330] width 314 height 373
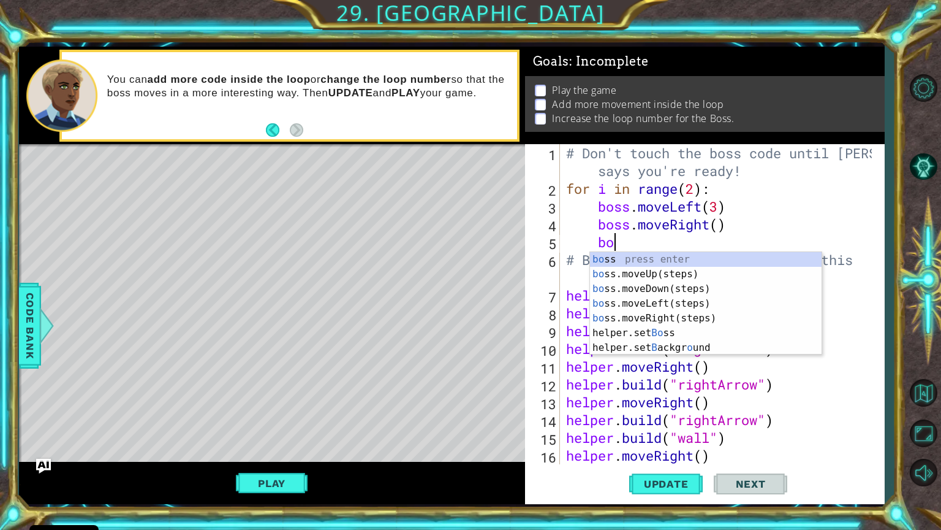
scroll to position [0, 2]
type textarea "boss."
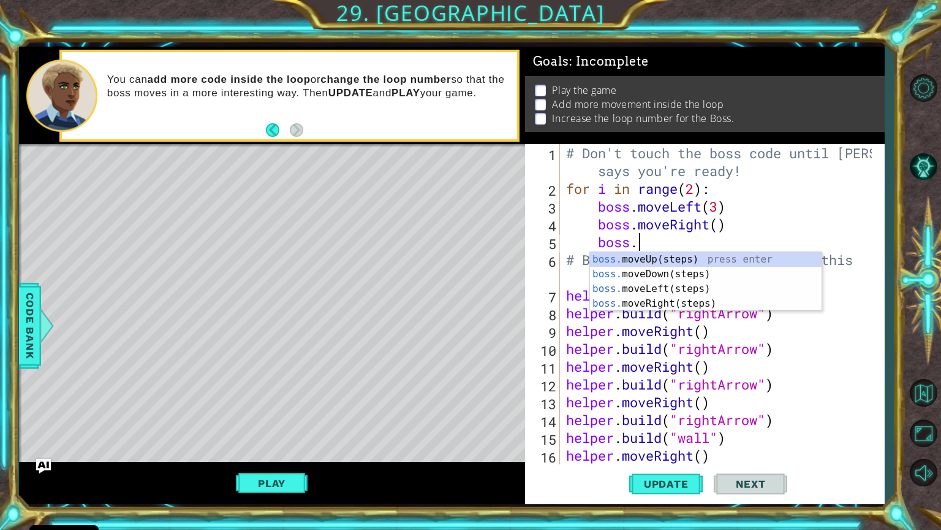
scroll to position [0, 2]
click at [653, 260] on div "boss. moveUp(steps) press enter boss. moveDown(steps) press enter boss. moveLef…" at bounding box center [706, 296] width 232 height 88
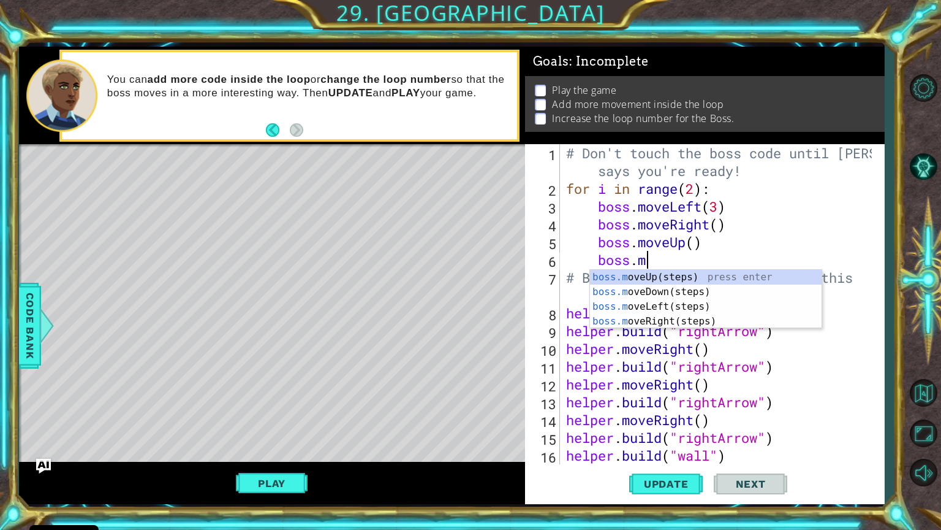
scroll to position [0, 3]
type textarea "boss.move"
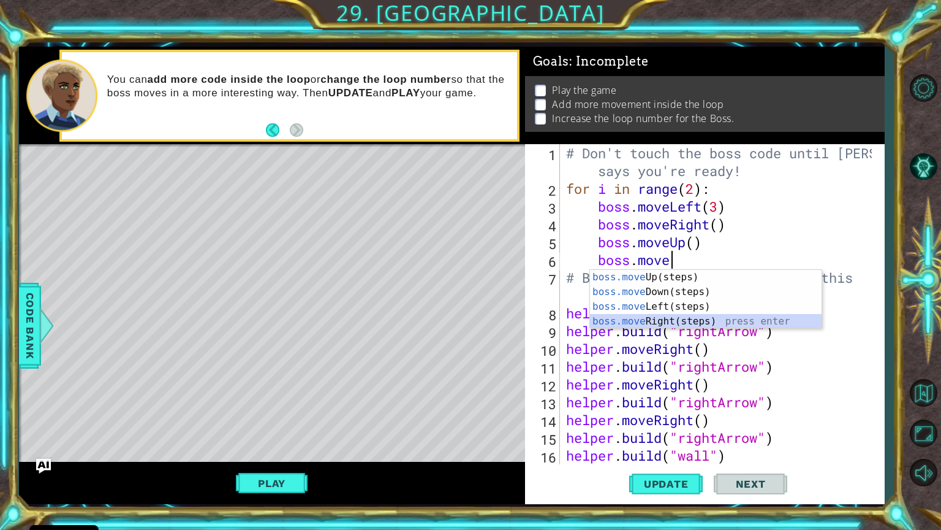
click at [630, 316] on div "boss.move Up(steps) press enter boss.move Down(steps) press enter boss.move Lef…" at bounding box center [706, 314] width 232 height 88
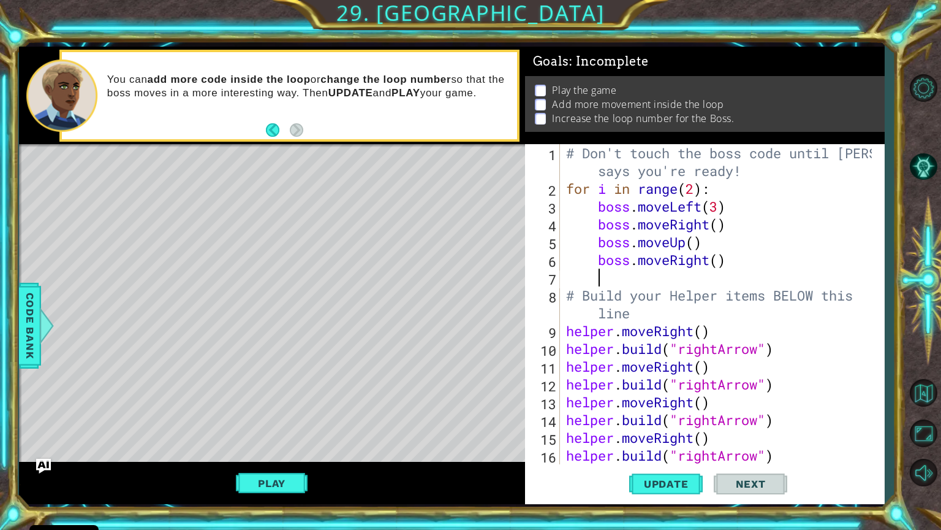
click at [694, 191] on div "# Don't touch the boss code until [PERSON_NAME] says you're ready! for i in ran…" at bounding box center [721, 330] width 314 height 373
type textarea "for i in range(3):"
click at [661, 433] on span "Update" at bounding box center [666, 483] width 69 height 12
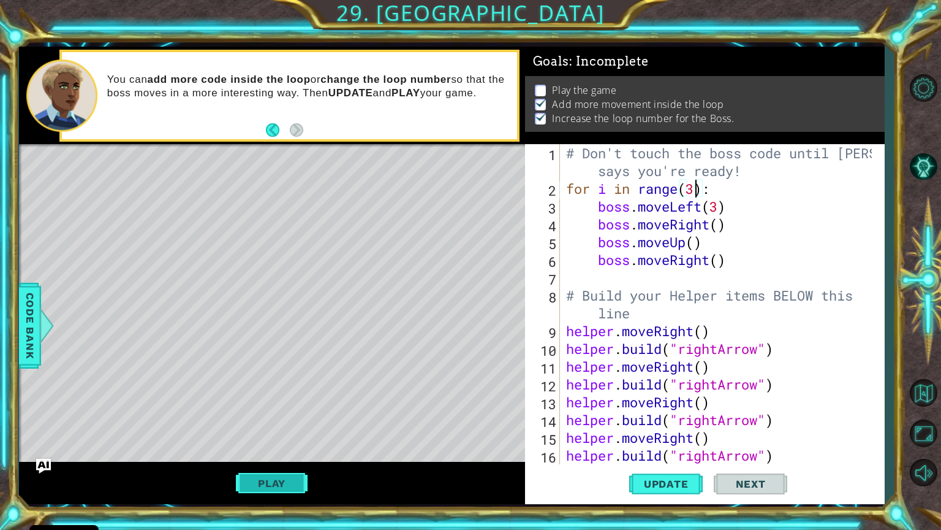
click at [281, 433] on button "Play" at bounding box center [272, 482] width 72 height 23
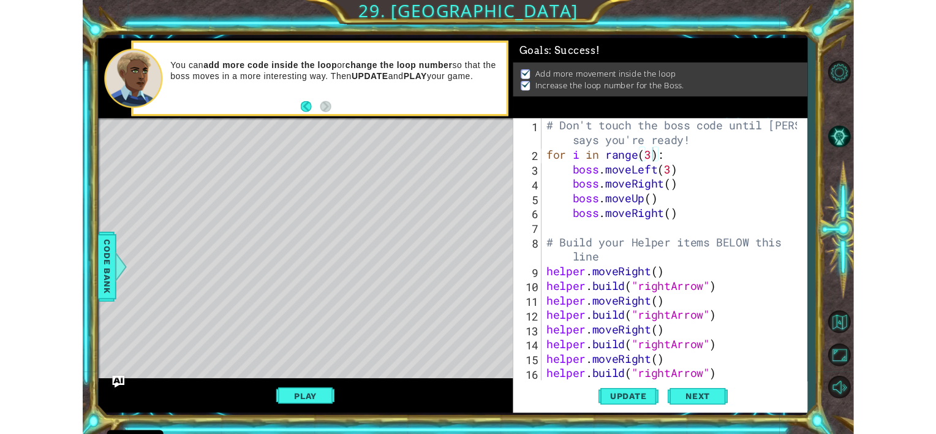
scroll to position [0, 0]
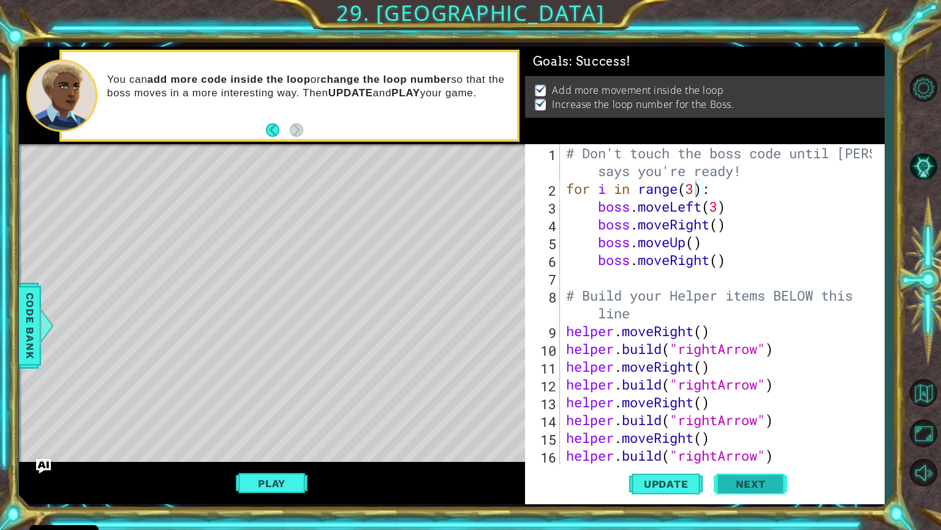
click at [740, 433] on span "Next" at bounding box center [751, 485] width 55 height 12
